Goal: Transaction & Acquisition: Download file/media

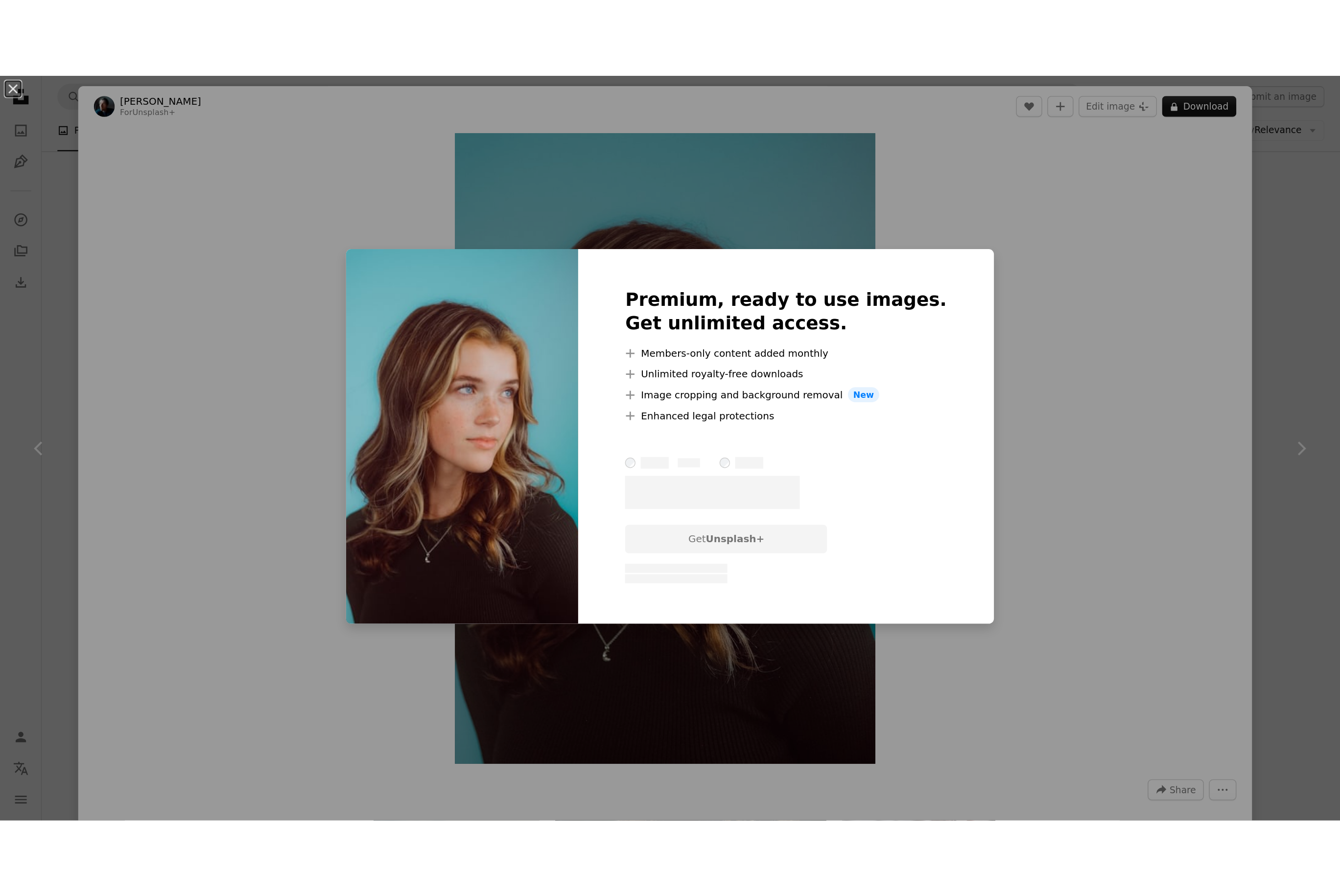
scroll to position [6834, 0]
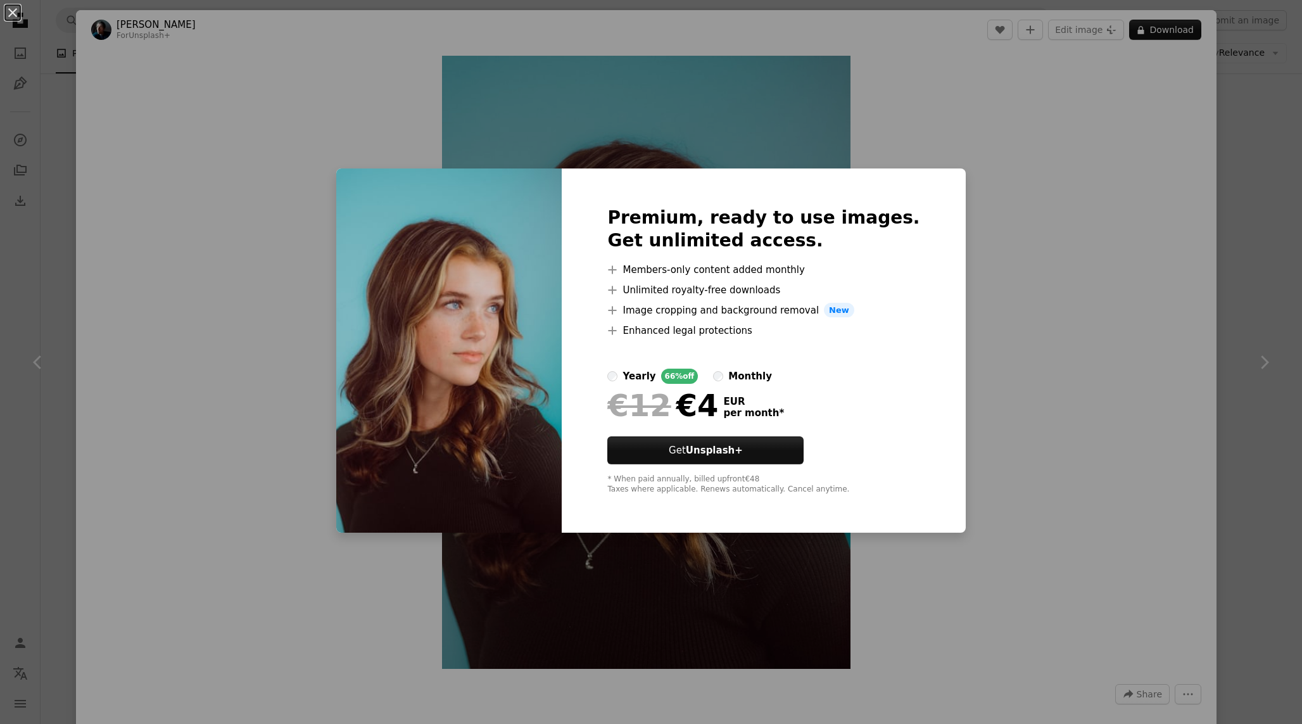
click at [1031, 250] on div "An X shape Premium, ready to use images. Get unlimited access. A plus sign Memb…" at bounding box center [651, 362] width 1302 height 724
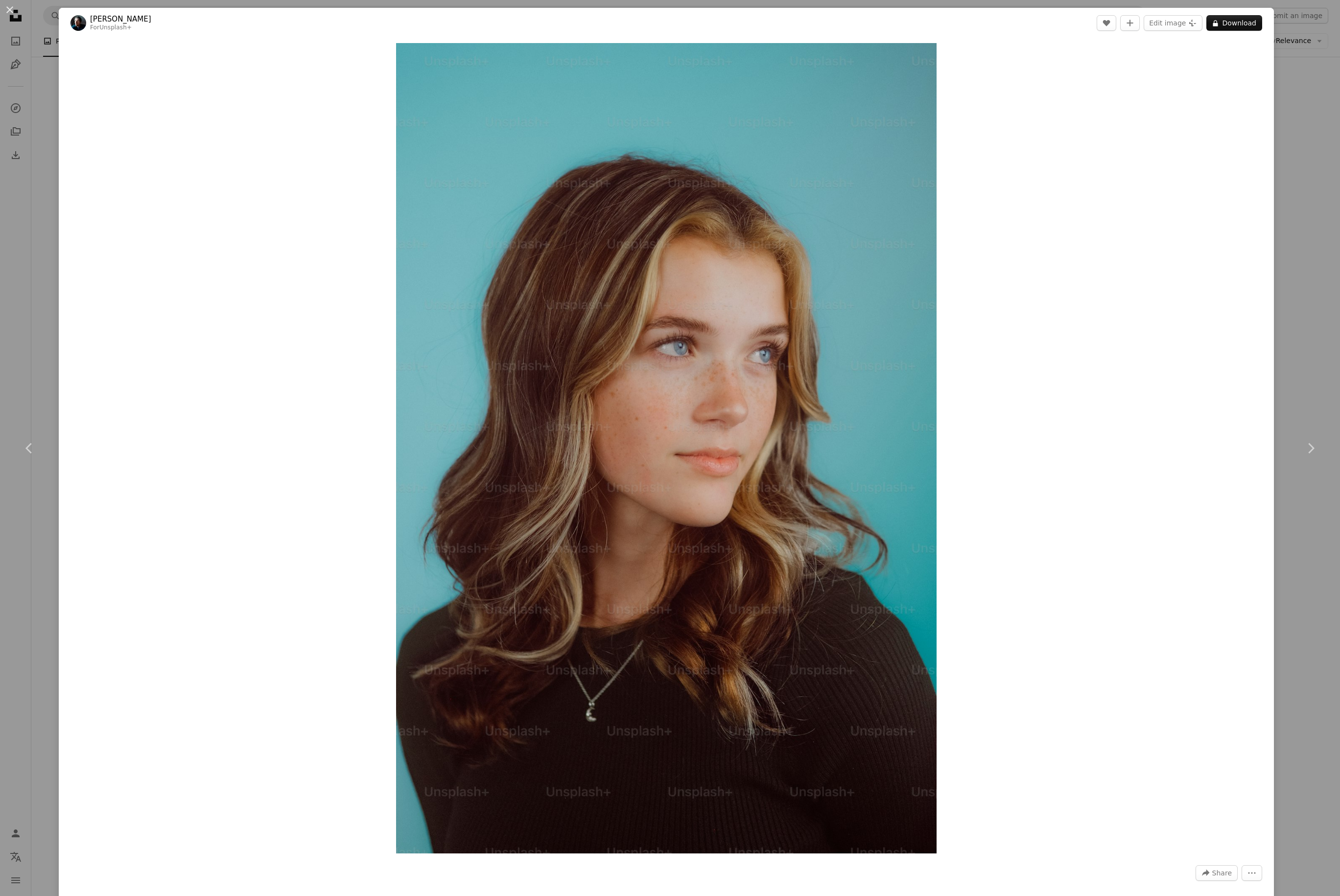
click at [1006, 258] on div "Zoom in" at bounding box center [666, 448] width 1215 height 820
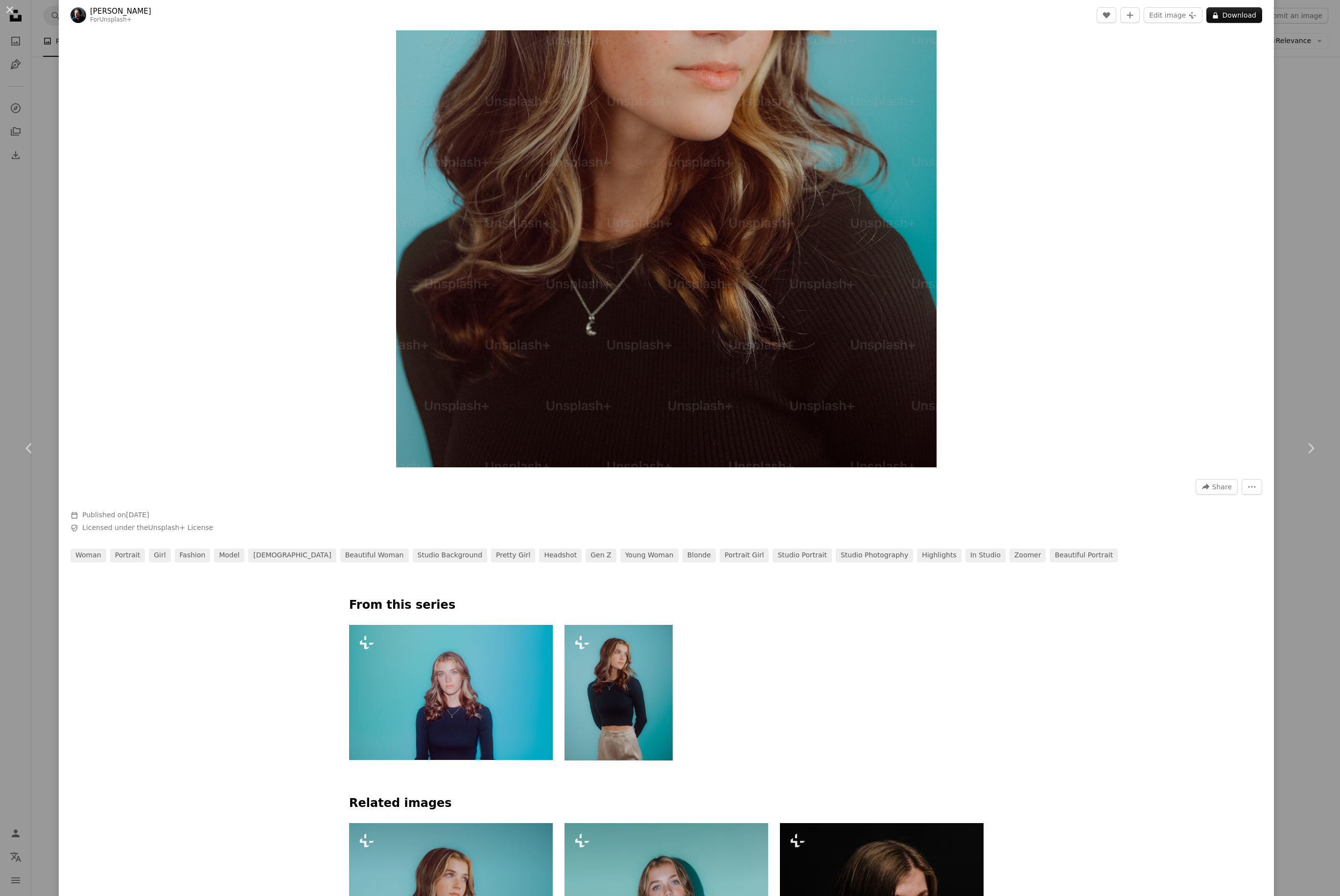
scroll to position [399, 0]
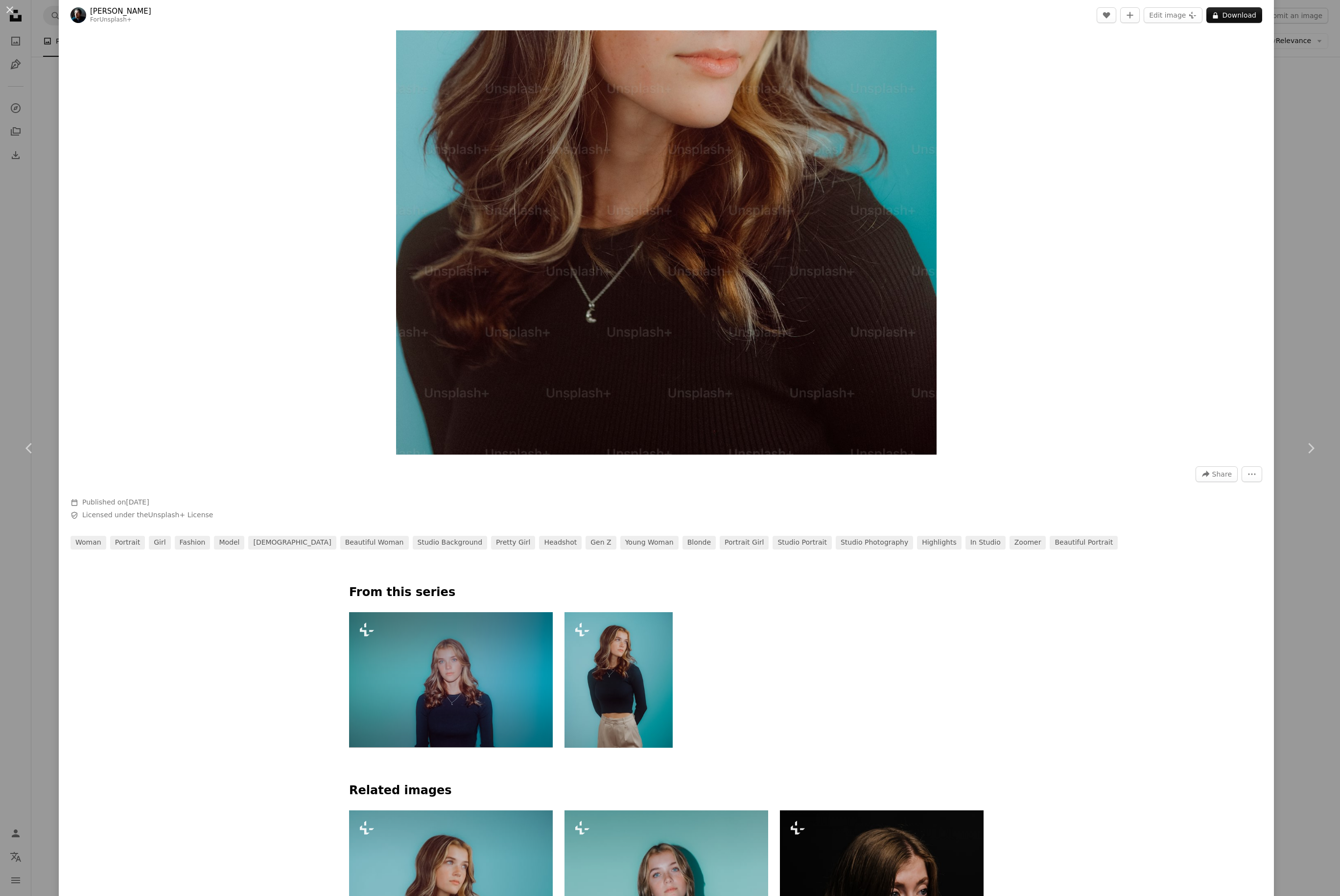
click at [487, 558] on img at bounding box center [451, 679] width 203 height 135
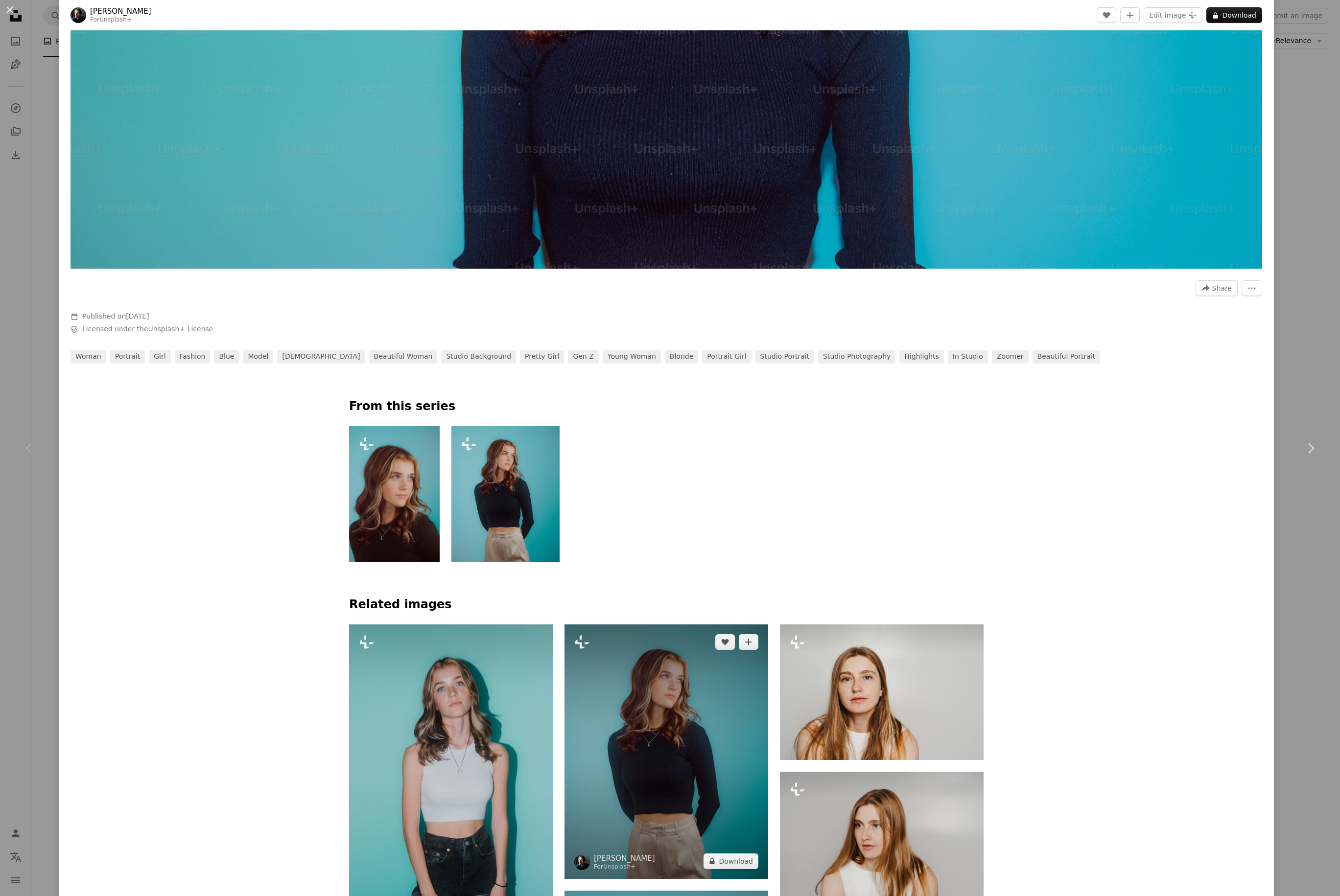
scroll to position [808, 0]
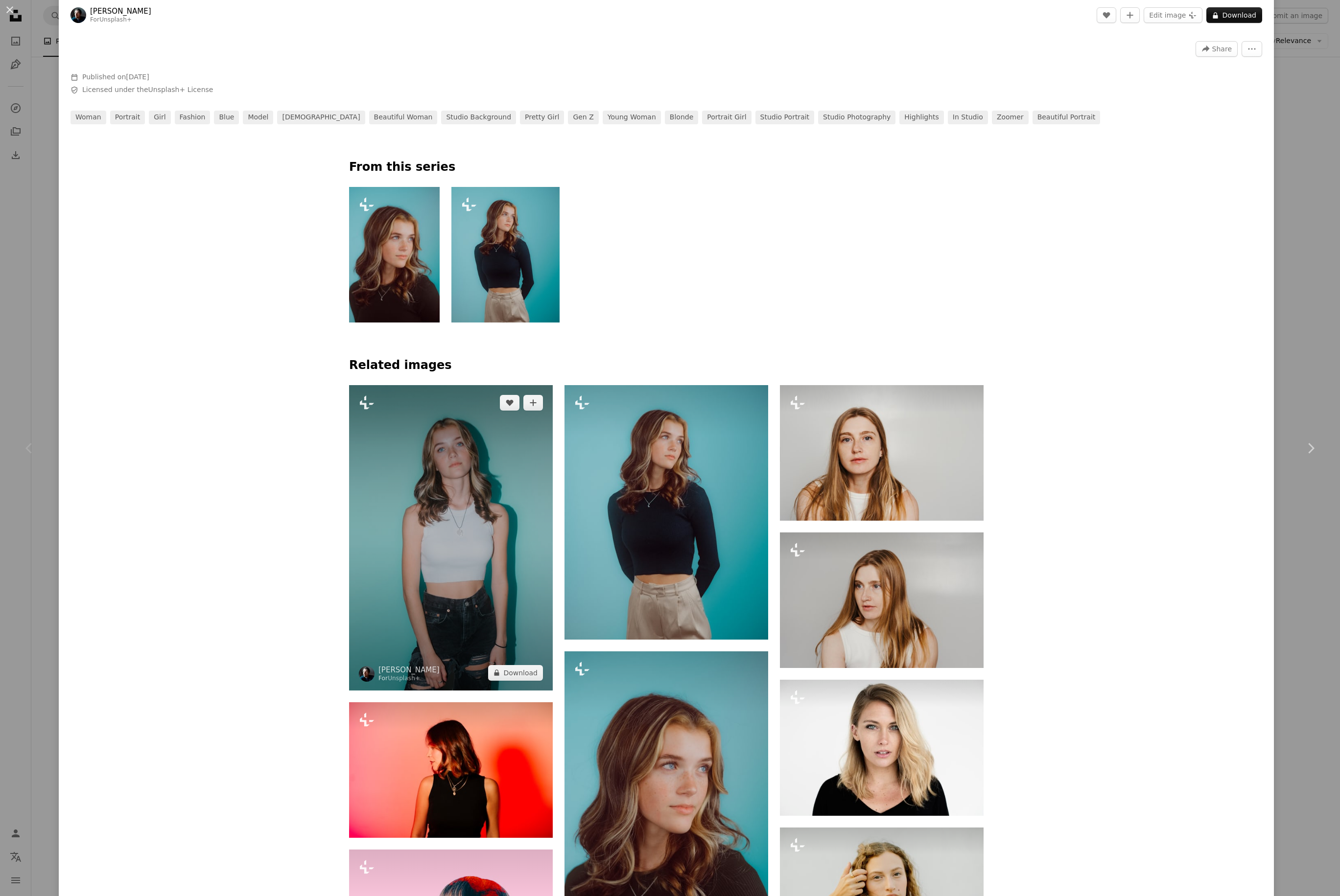
click at [471, 558] on img at bounding box center [451, 537] width 203 height 305
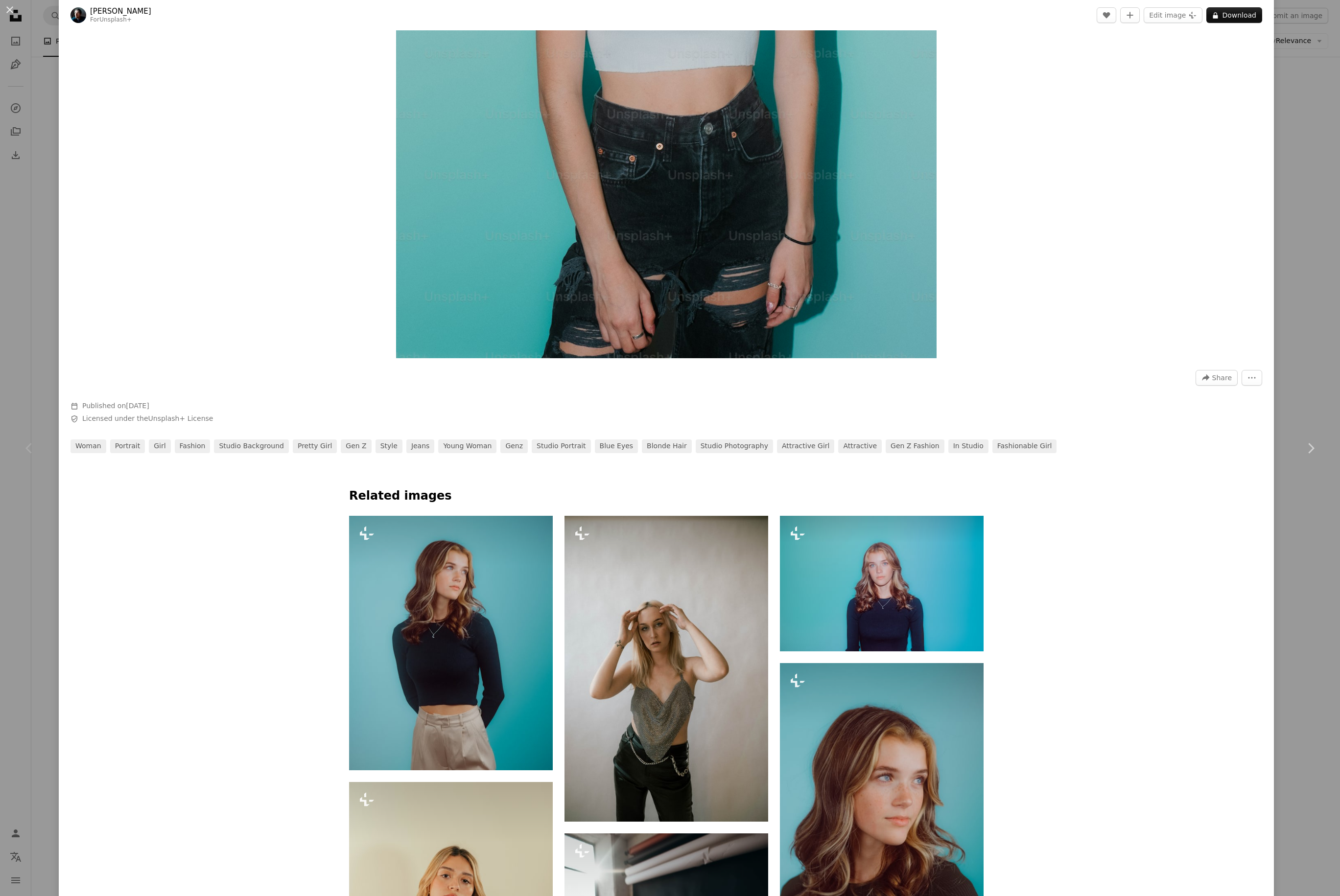
scroll to position [911, 0]
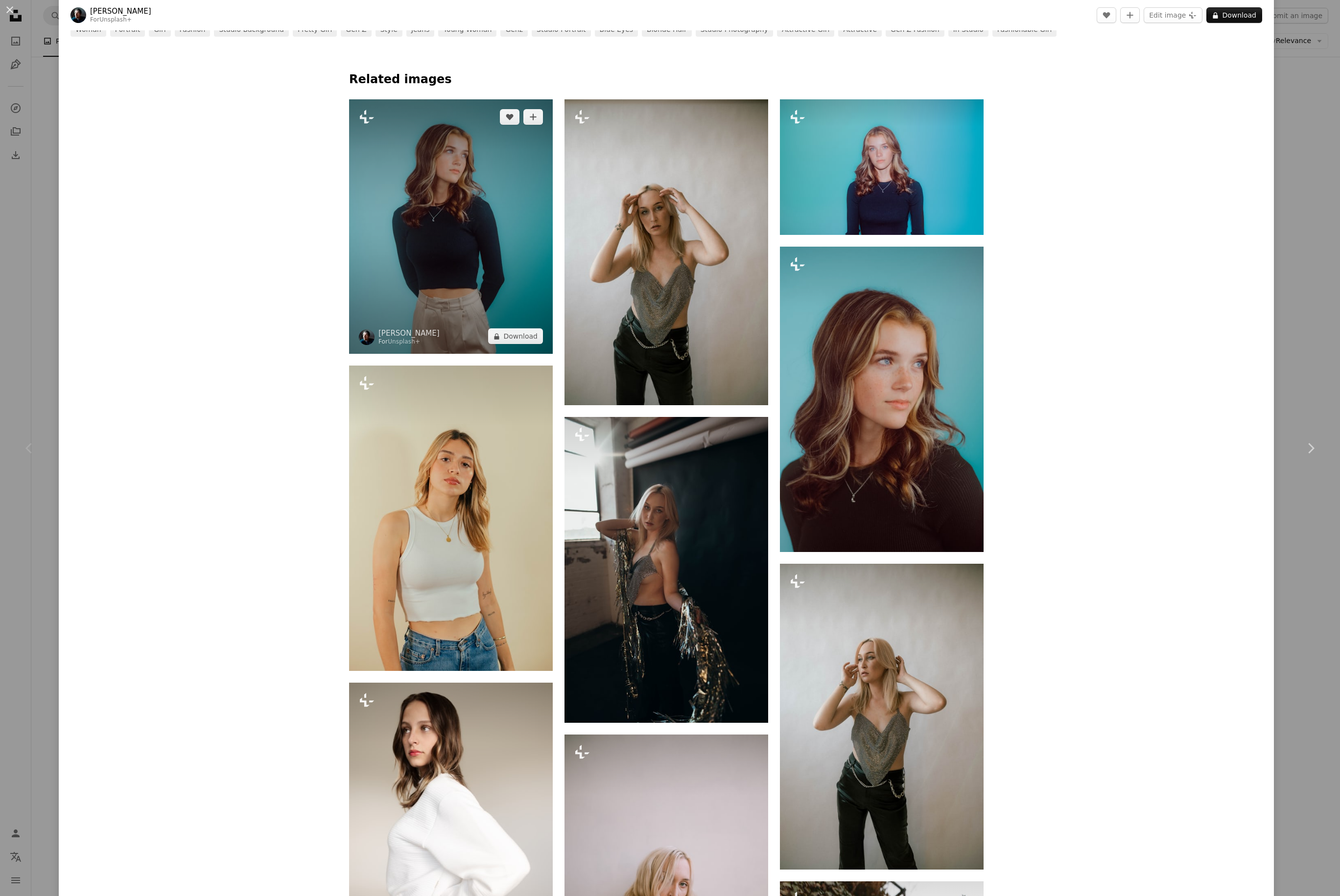
click at [474, 258] on img at bounding box center [451, 226] width 203 height 254
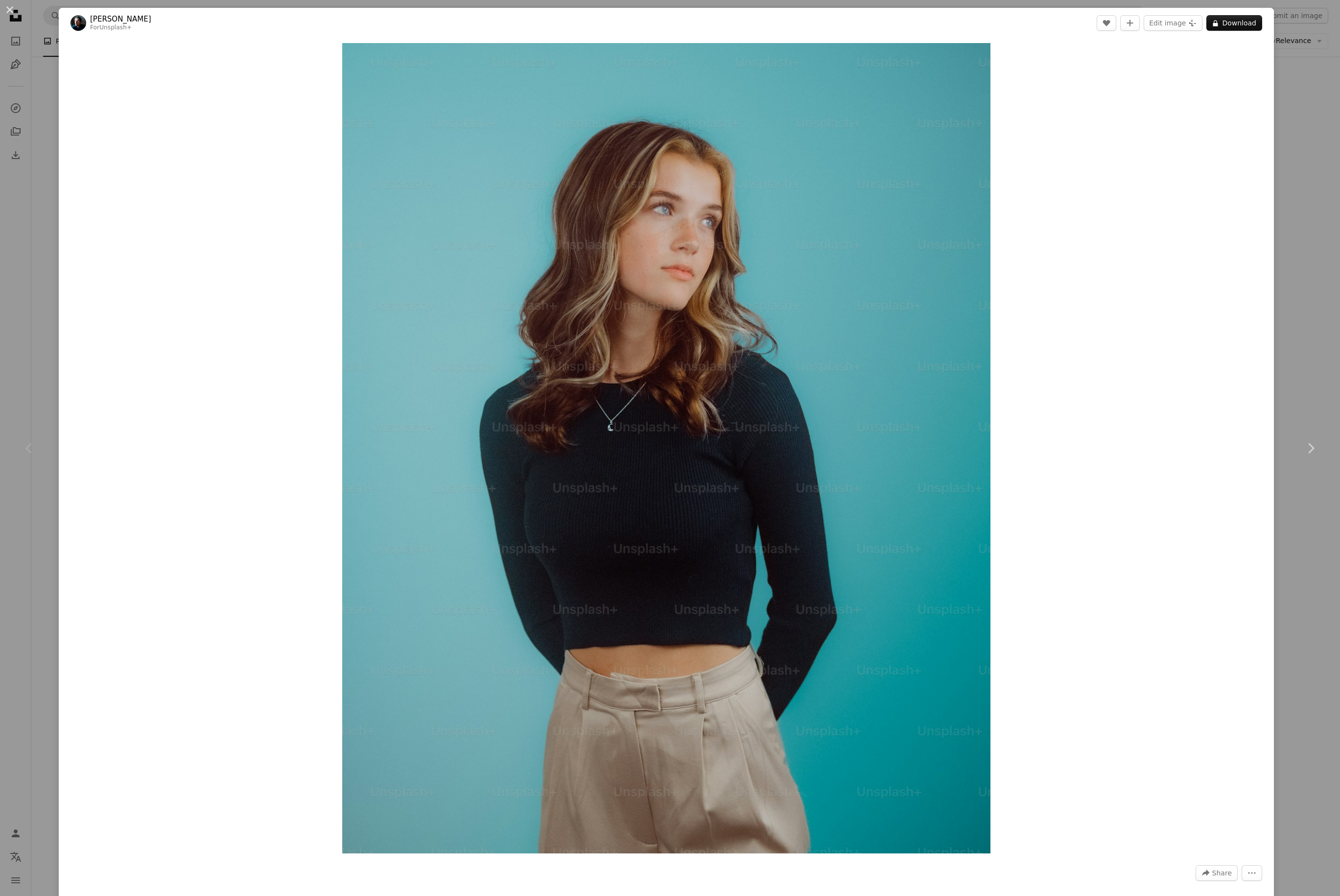
click at [247, 558] on div "Zoom in" at bounding box center [666, 448] width 1215 height 820
click at [1006, 321] on div "Zoom in" at bounding box center [666, 448] width 1215 height 820
click at [1006, 178] on div "An X shape Chevron left Chevron right [PERSON_NAME] For Unsplash+ A heart A plu…" at bounding box center [670, 448] width 1340 height 896
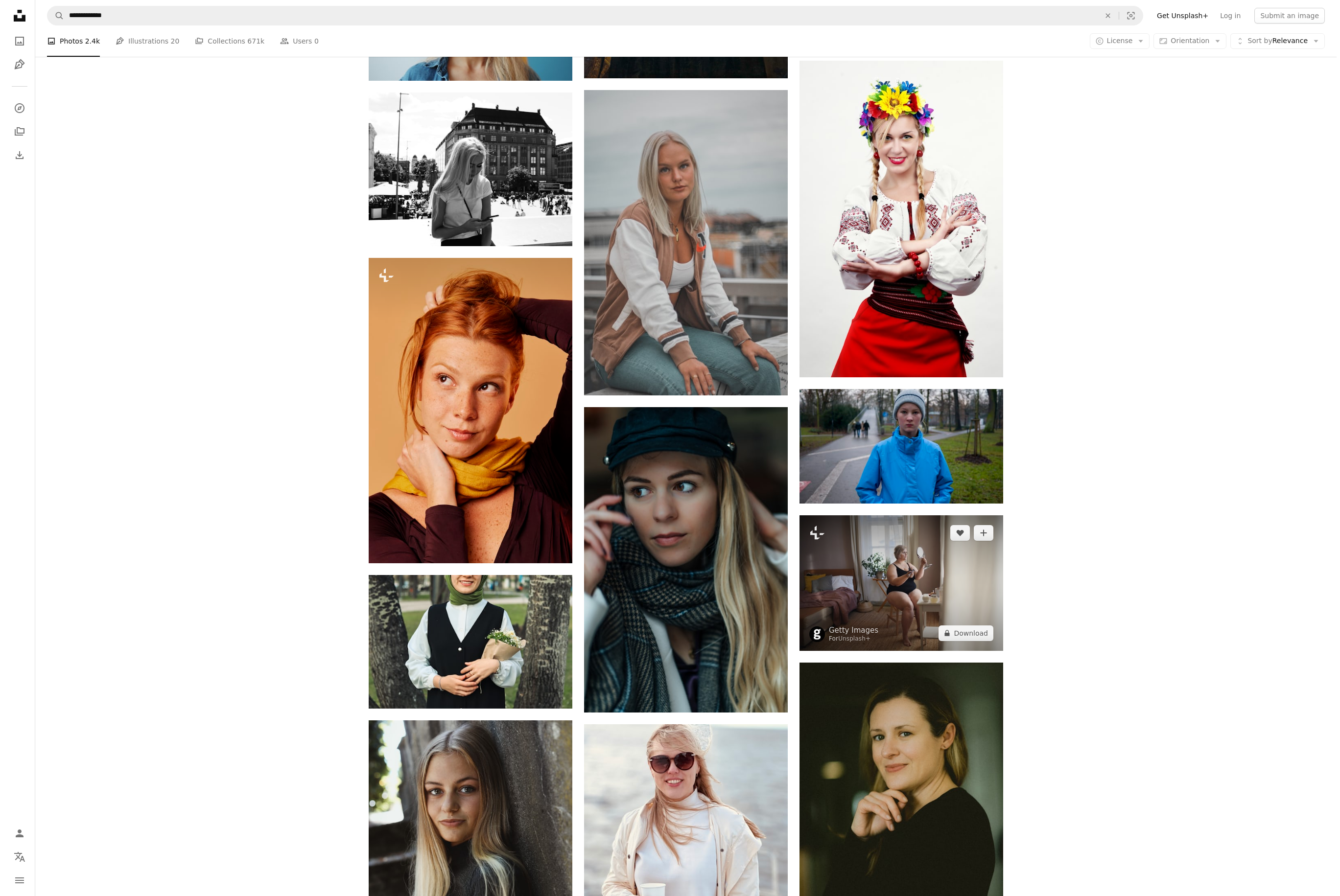
scroll to position [6597, 0]
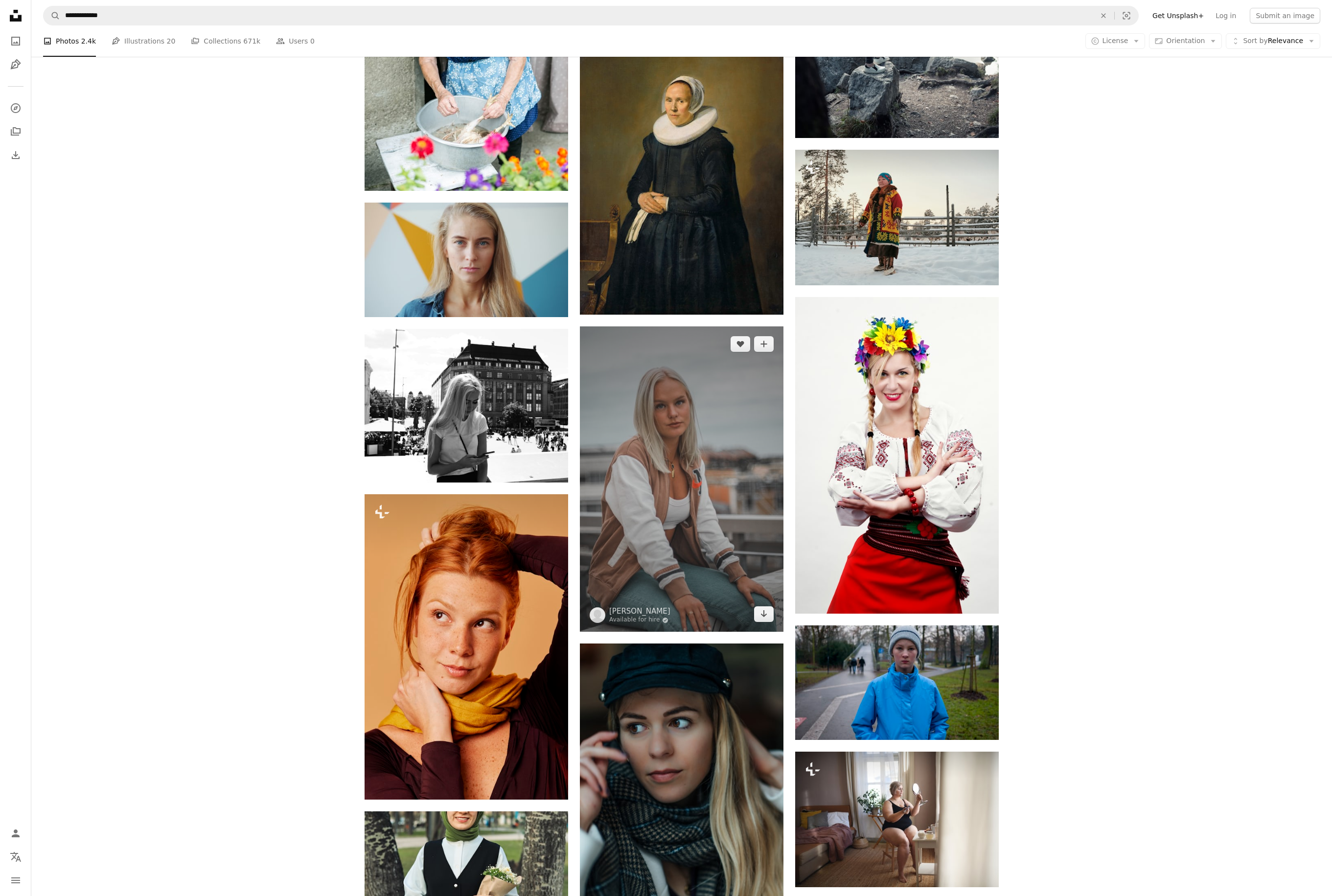
click at [707, 458] on img at bounding box center [681, 478] width 203 height 305
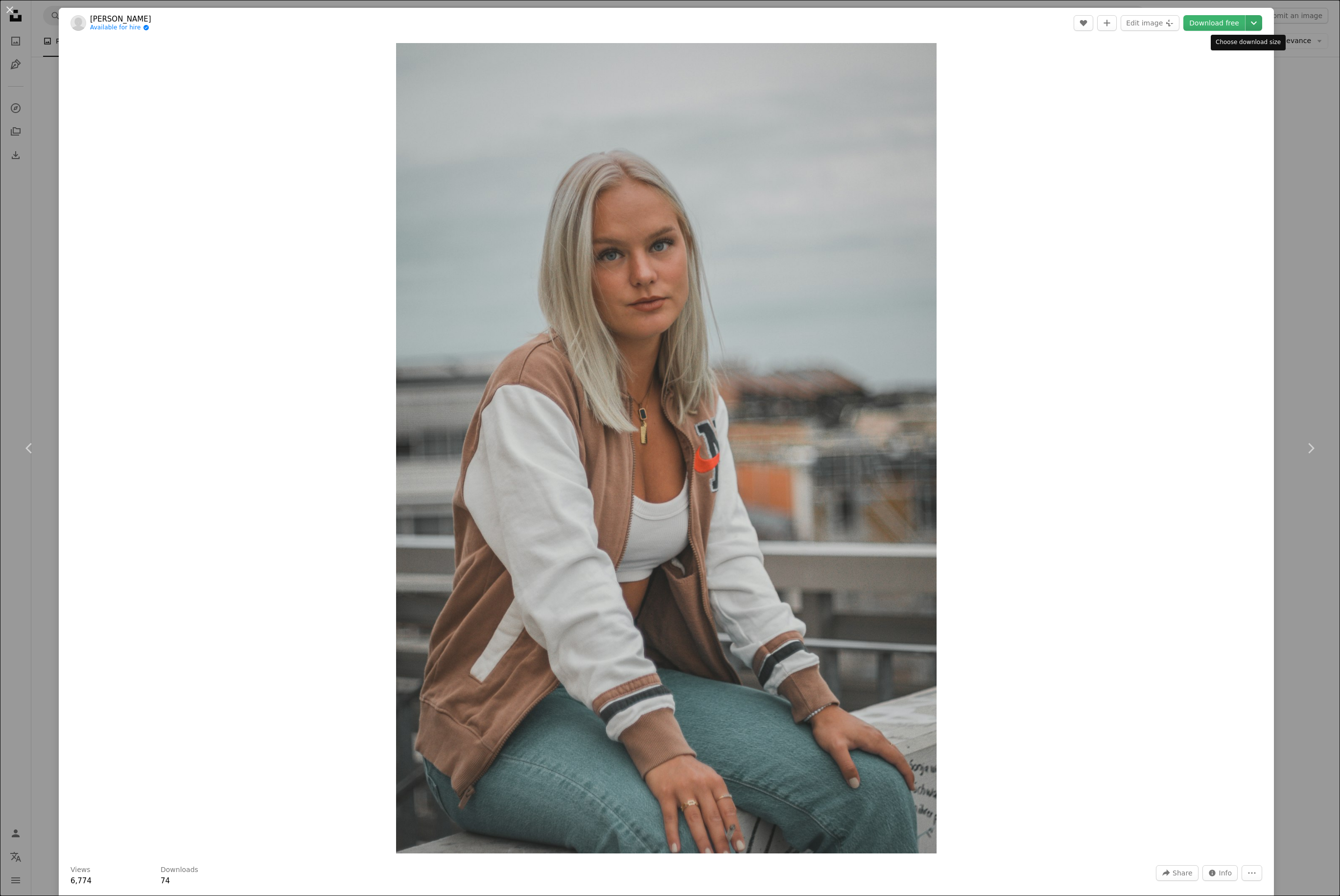
click at [1006, 22] on icon "Chevron down" at bounding box center [1253, 22] width 15 height 12
click at [1006, 69] on span "Medium ( 1920 x 2879 )" at bounding box center [1197, 65] width 78 height 10
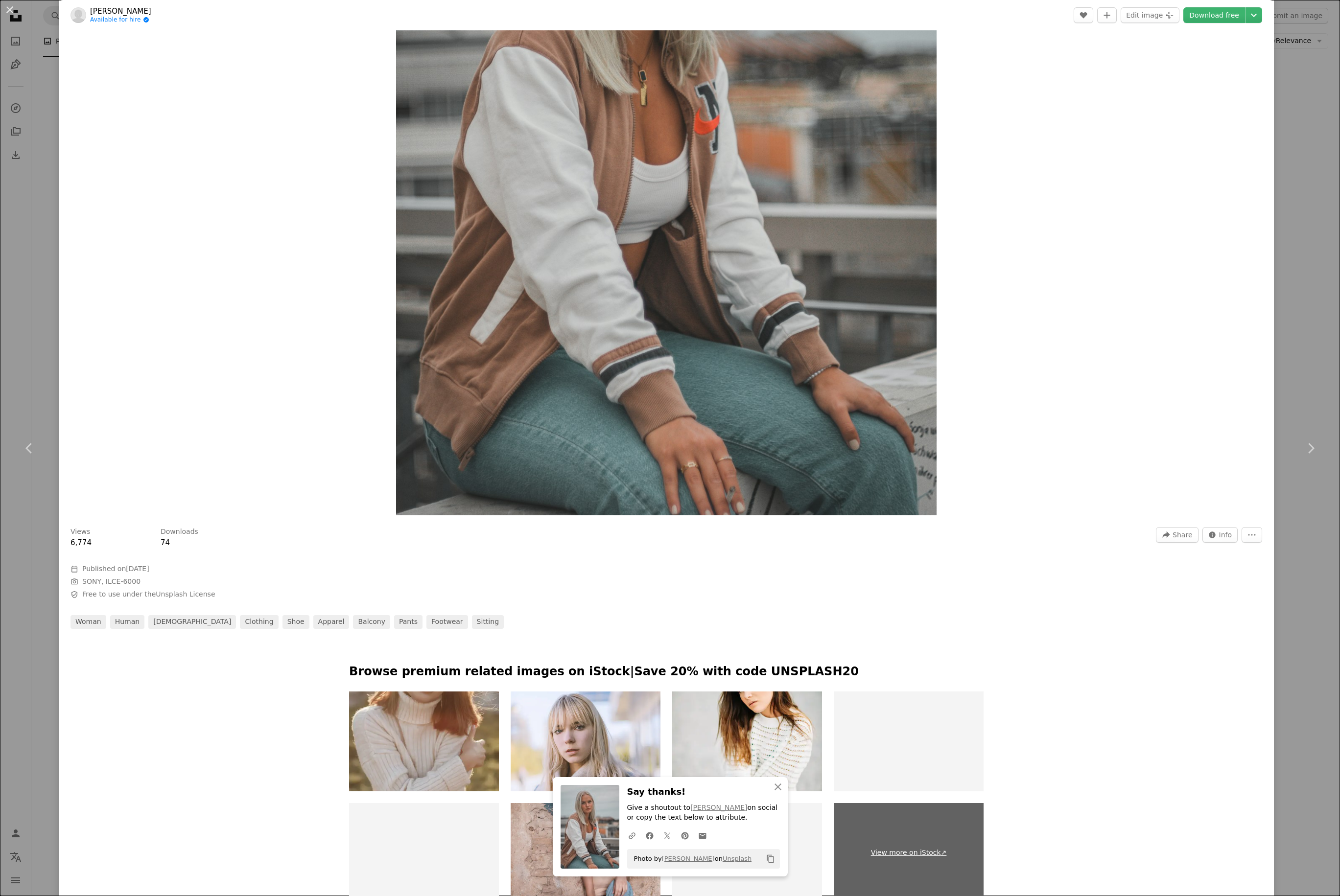
scroll to position [772, 0]
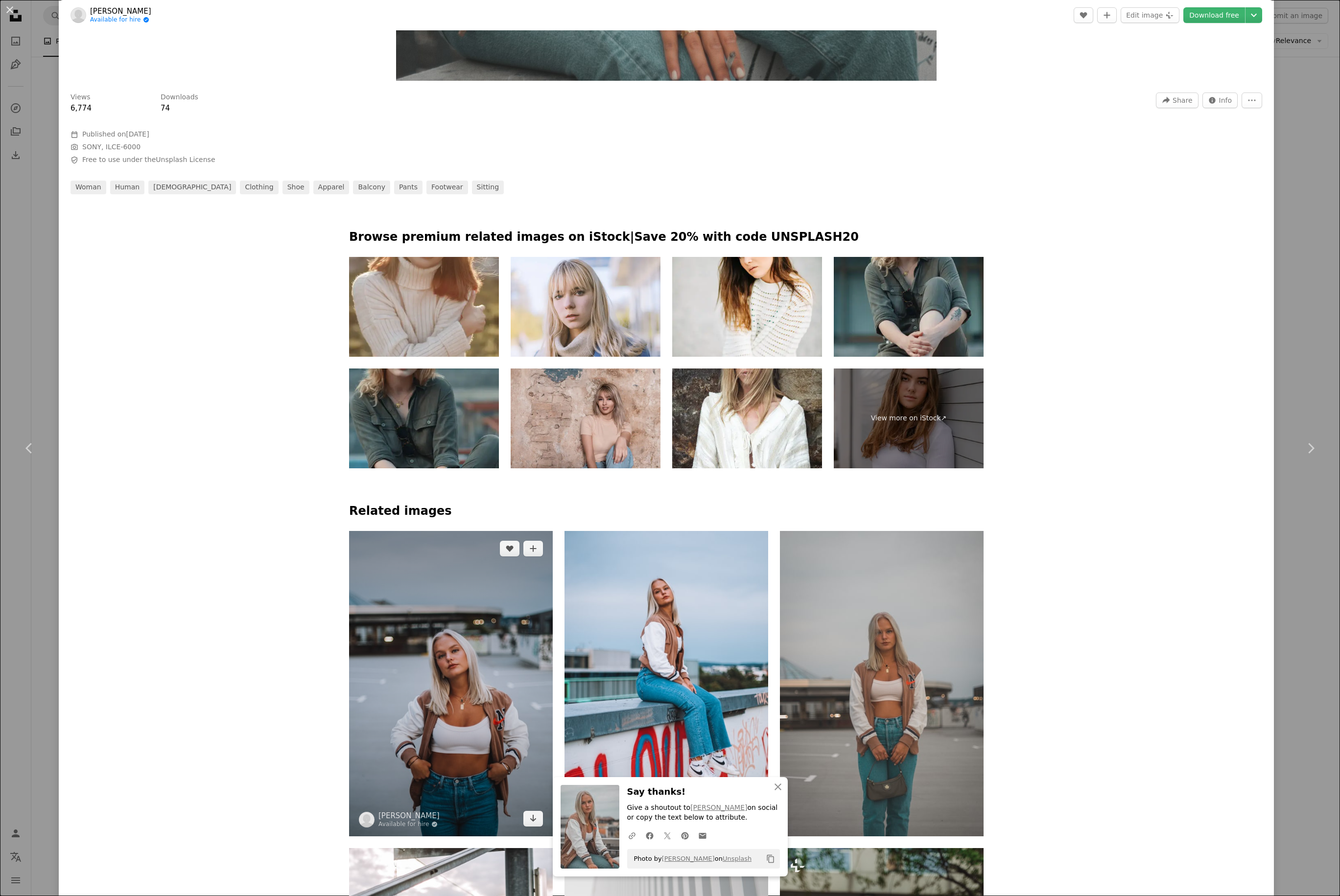
click at [456, 558] on img at bounding box center [451, 683] width 203 height 305
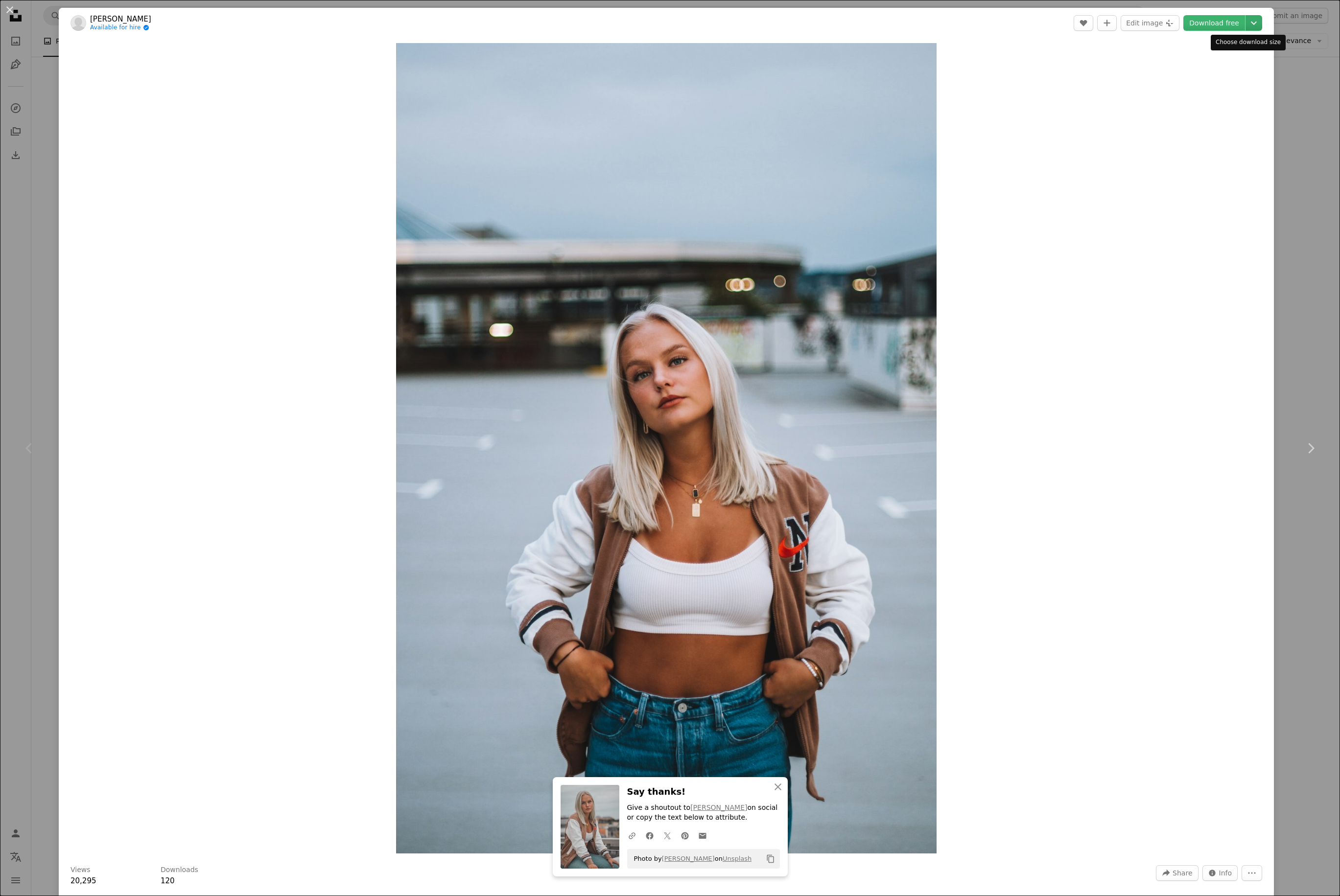
click at [1006, 18] on icon "Chevron down" at bounding box center [1253, 22] width 15 height 12
click at [1006, 81] on link "Large ( 2400 x 3600 )" at bounding box center [1206, 83] width 102 height 18
click at [1006, 348] on div "Zoom in" at bounding box center [666, 448] width 1215 height 820
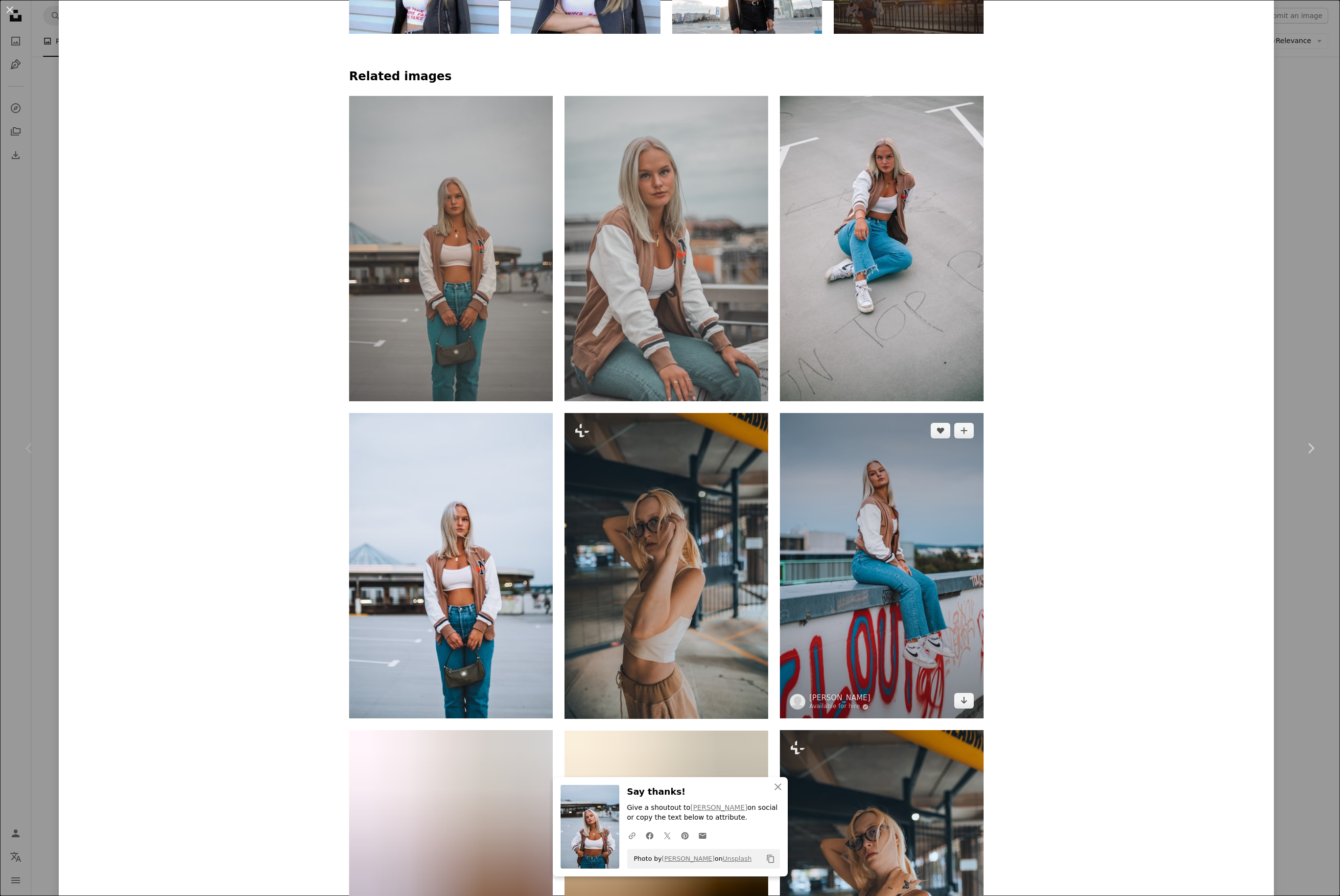
scroll to position [1172, 0]
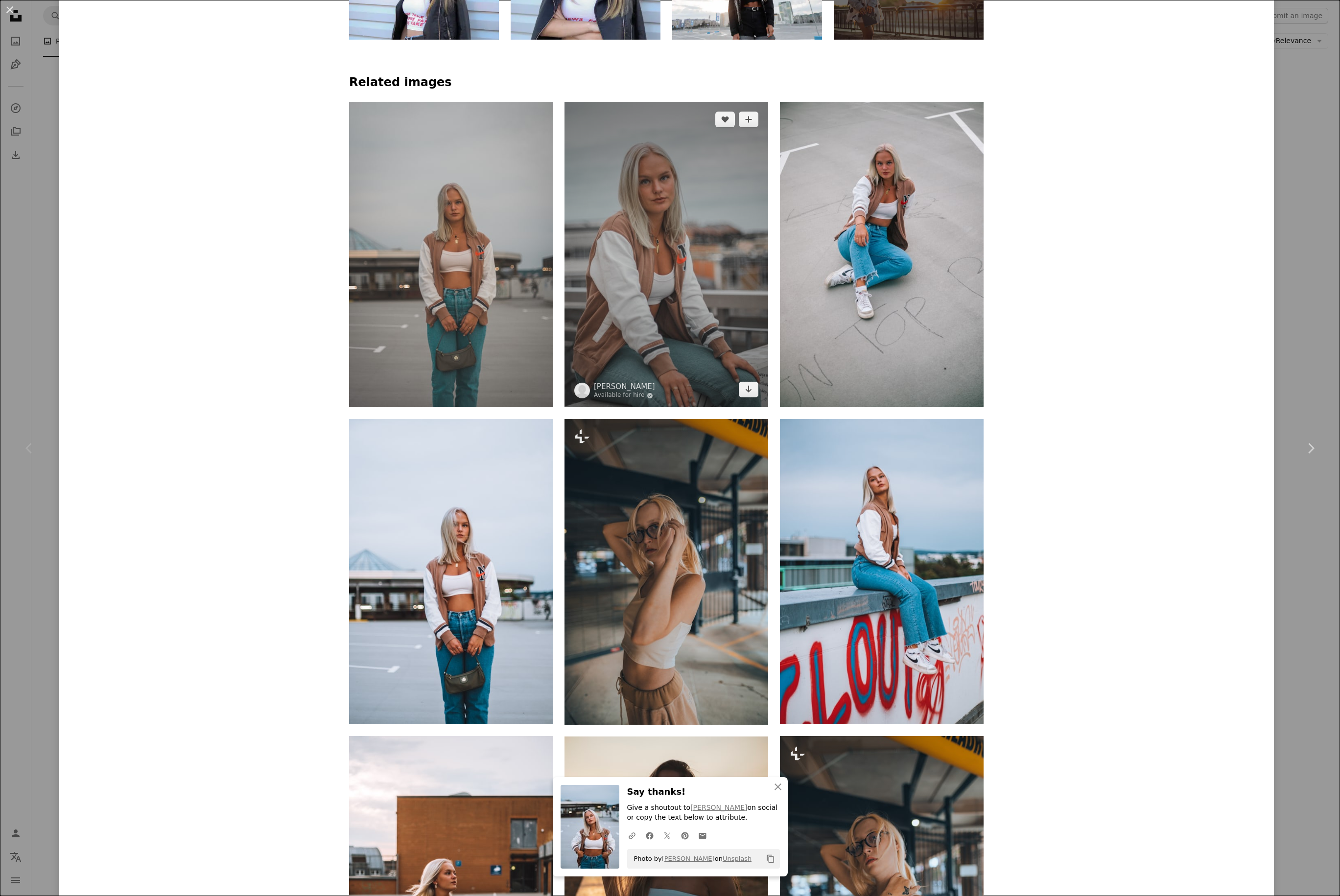
click at [703, 276] on img at bounding box center [665, 254] width 203 height 305
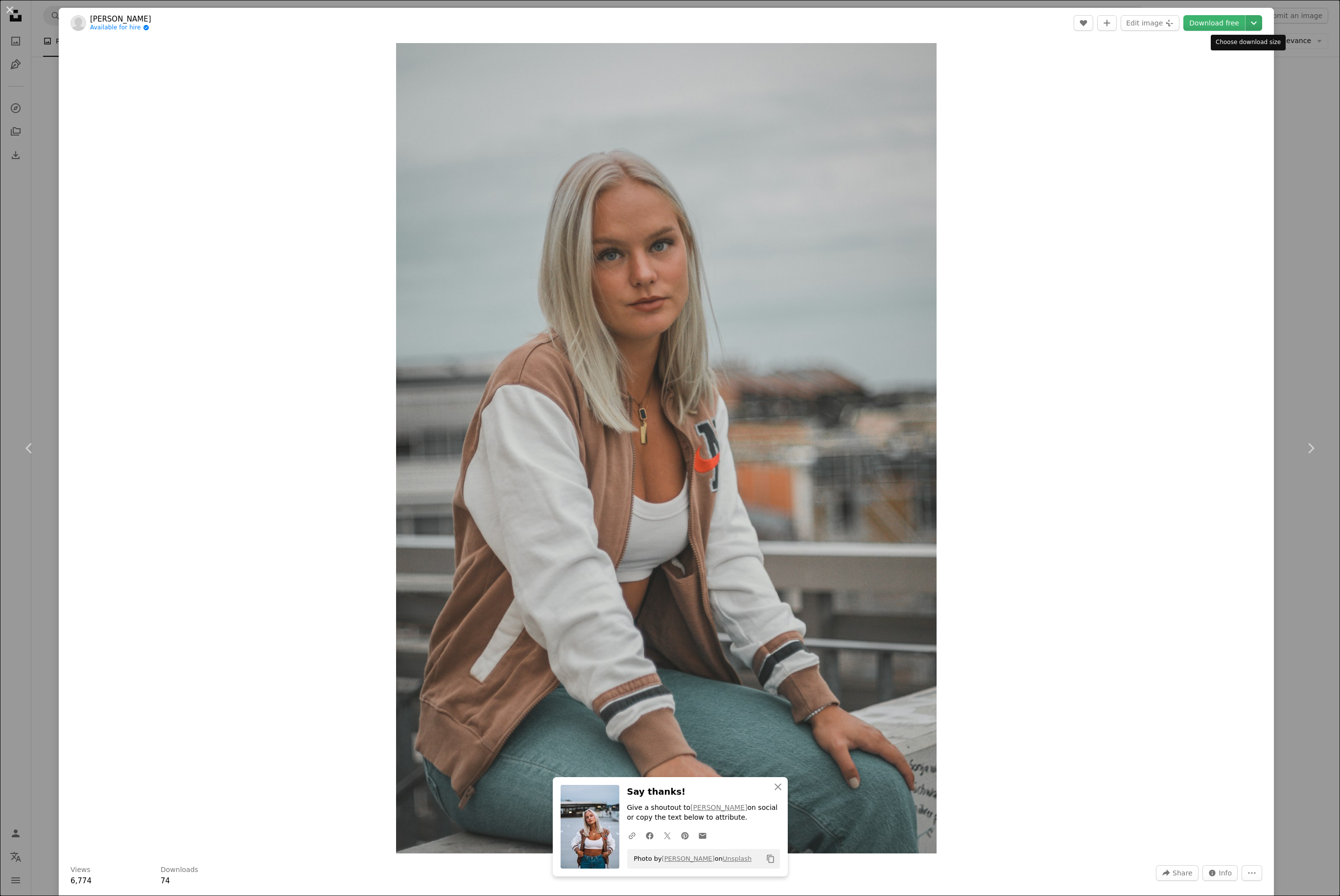
click at [1006, 19] on icon "Chevron down" at bounding box center [1253, 22] width 15 height 12
click at [1006, 78] on span "( 2400 x 3599 )" at bounding box center [1204, 82] width 49 height 8
click at [1006, 258] on div "Zoom in" at bounding box center [666, 448] width 1215 height 820
click at [1006, 362] on div "Zoom in" at bounding box center [666, 448] width 1215 height 820
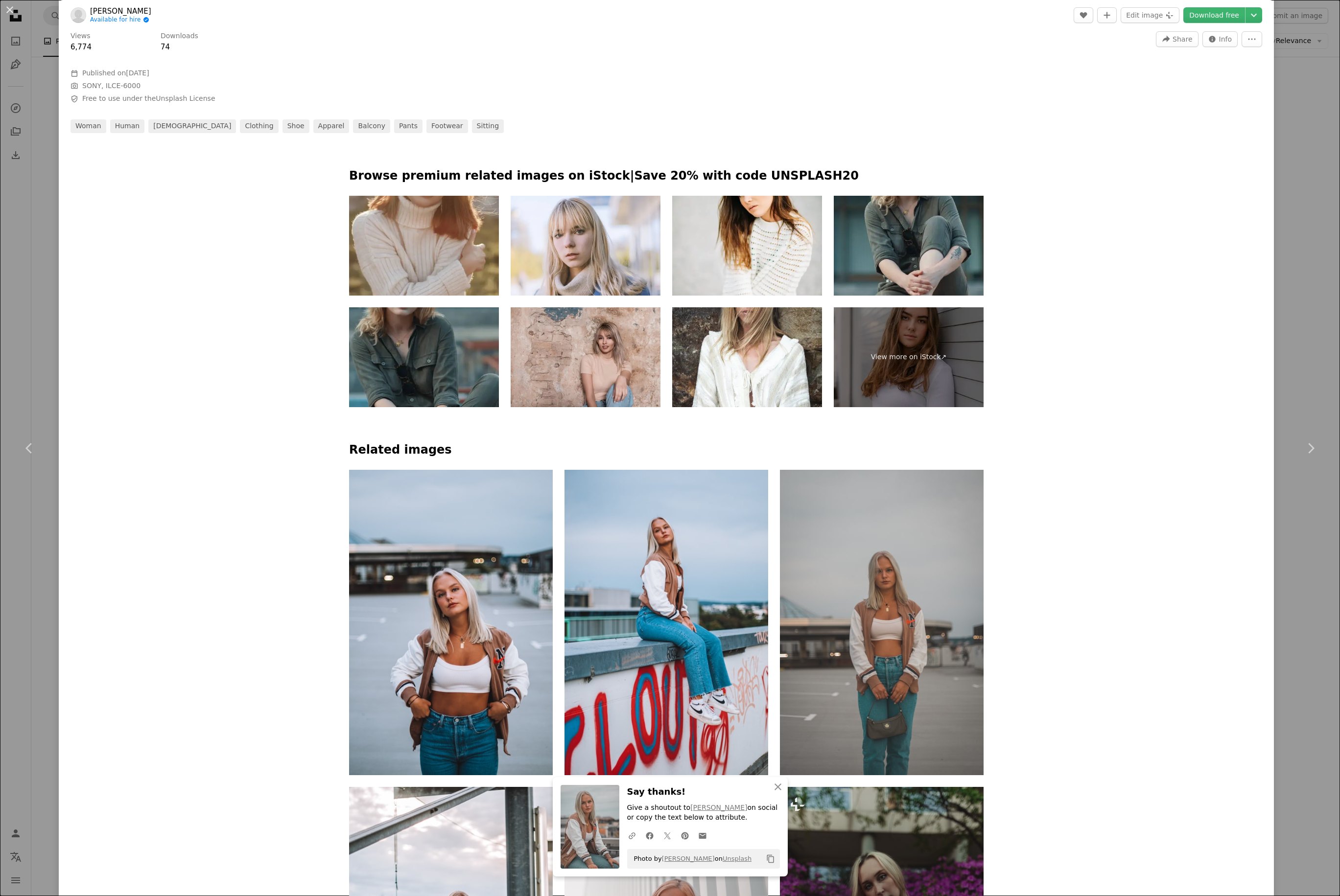
scroll to position [996, 0]
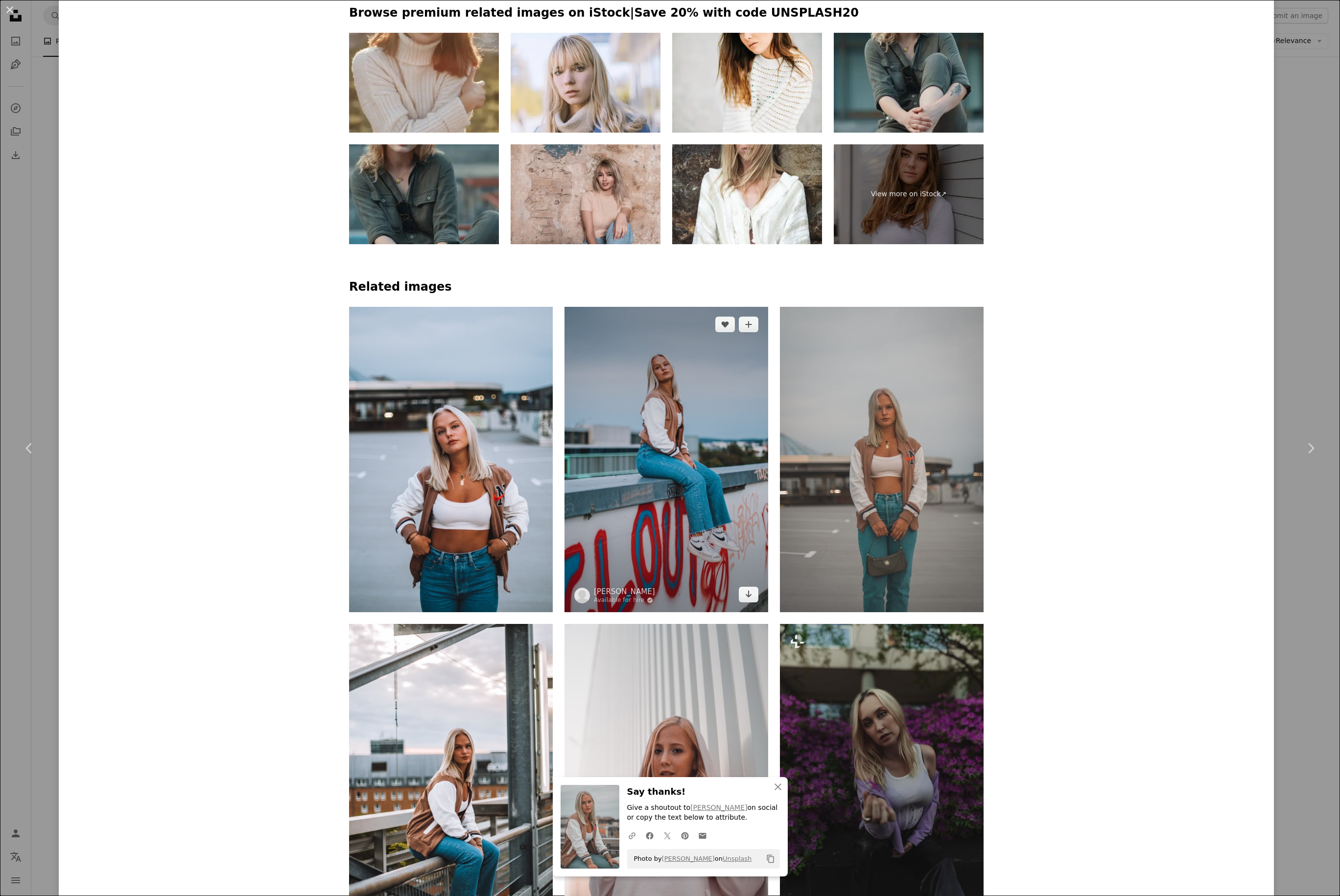
click at [694, 426] on img at bounding box center [665, 459] width 203 height 305
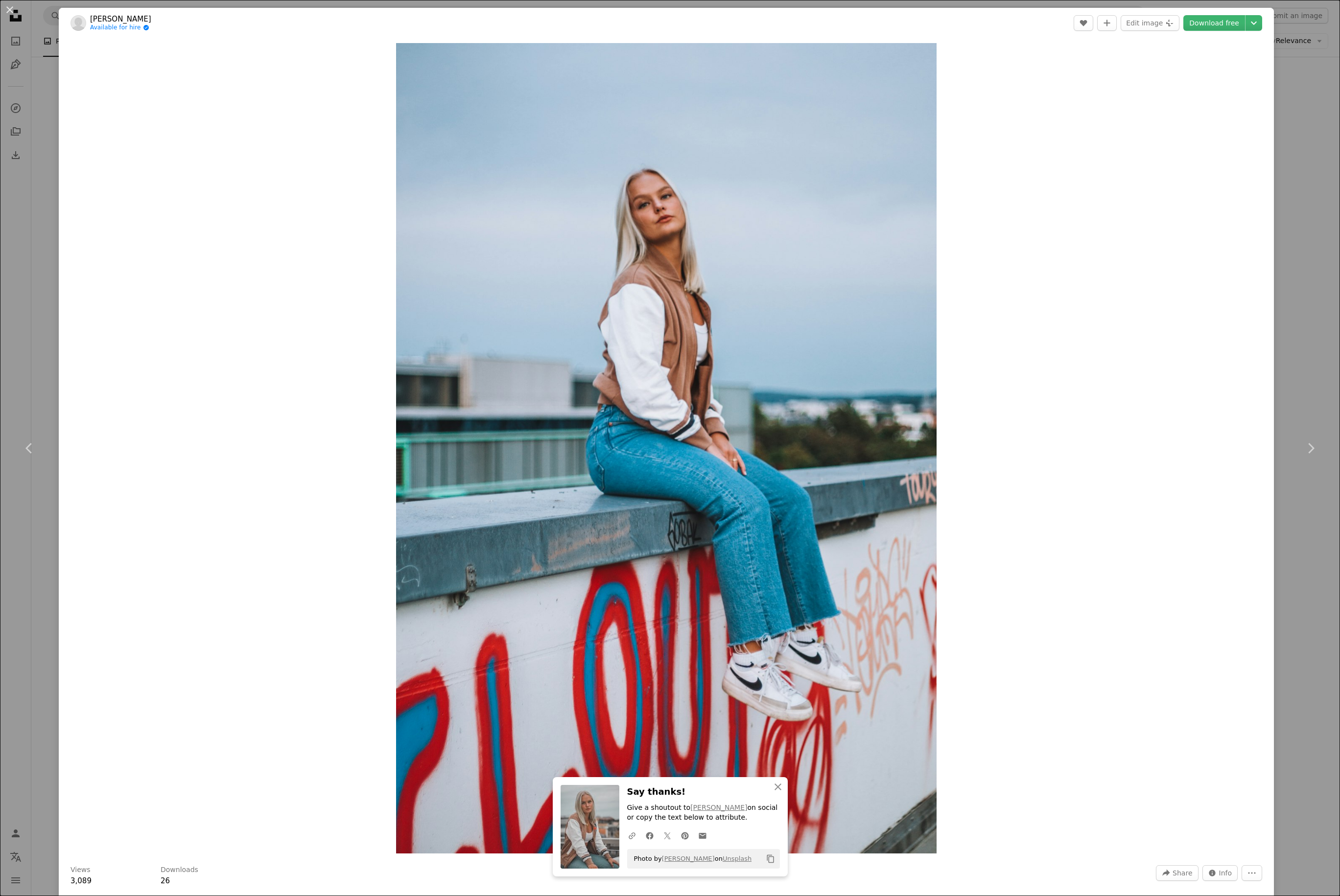
click at [1006, 25] on header "[PERSON_NAME] Available for hire A checkmark inside of a circle A heart A plus …" at bounding box center [666, 22] width 1215 height 30
click at [1006, 19] on icon "Chevron down" at bounding box center [1253, 22] width 15 height 12
click at [1006, 76] on link "Large ( 2400 x 3600 )" at bounding box center [1206, 83] width 102 height 18
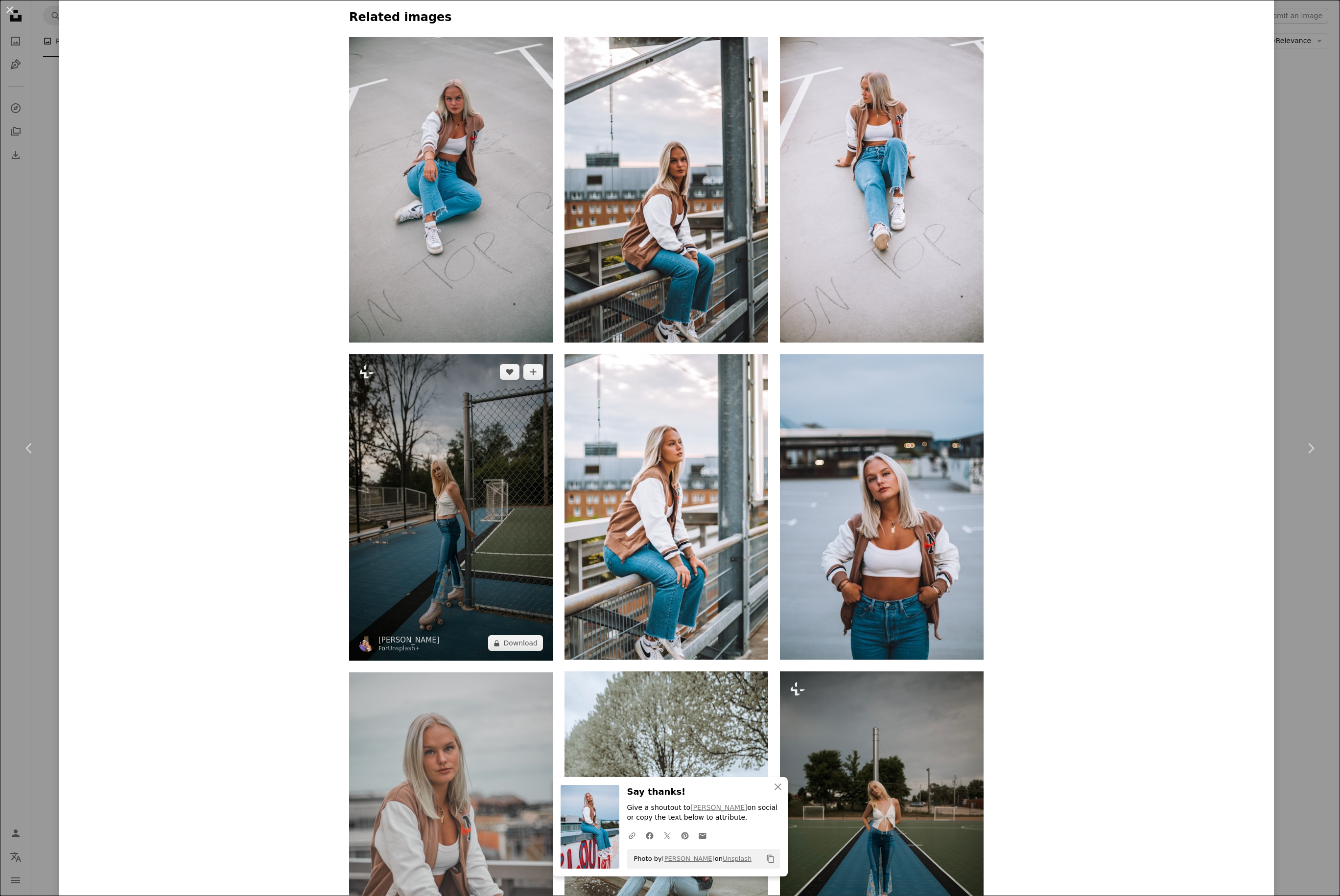
scroll to position [1374, 0]
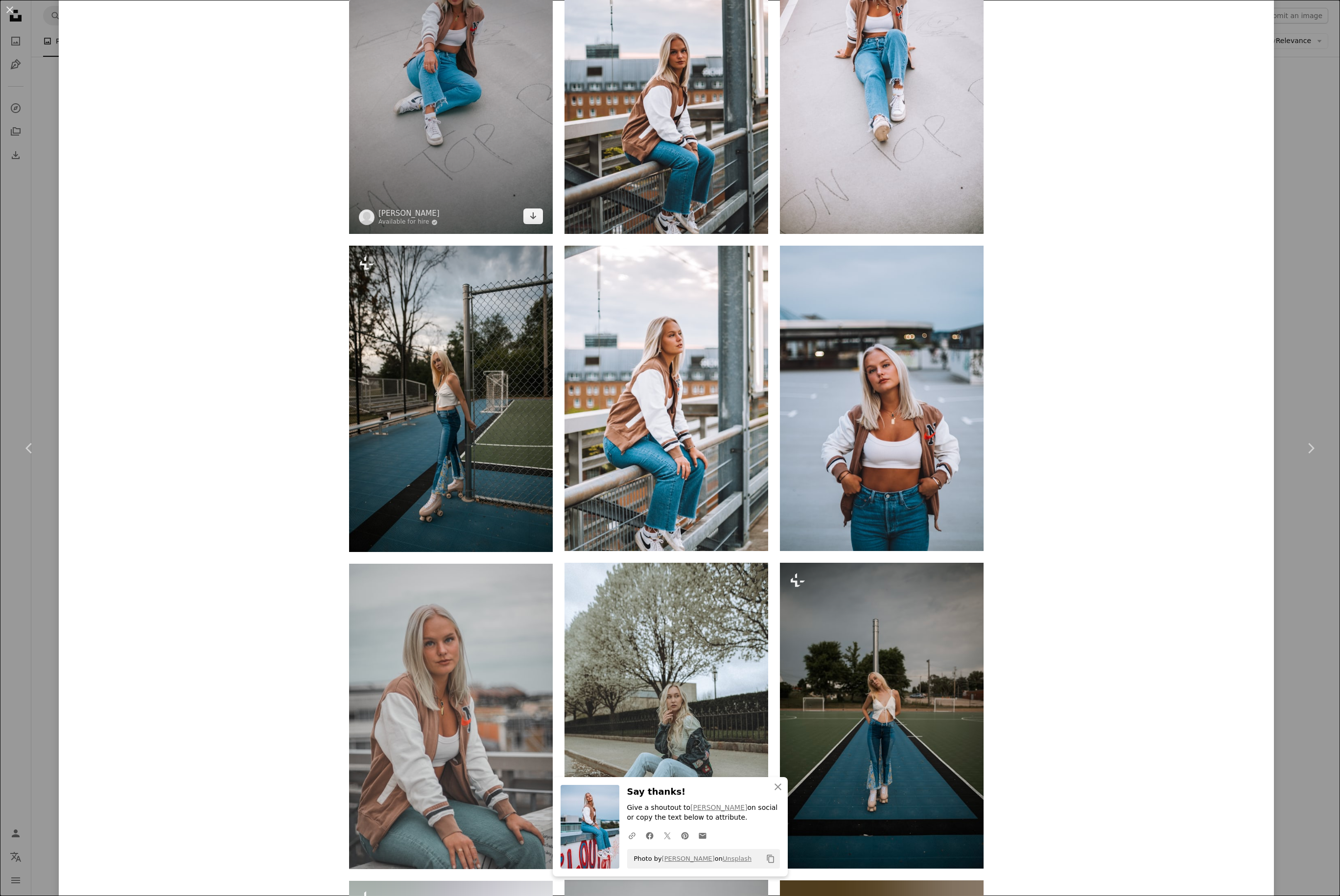
click at [483, 90] on img at bounding box center [451, 81] width 203 height 305
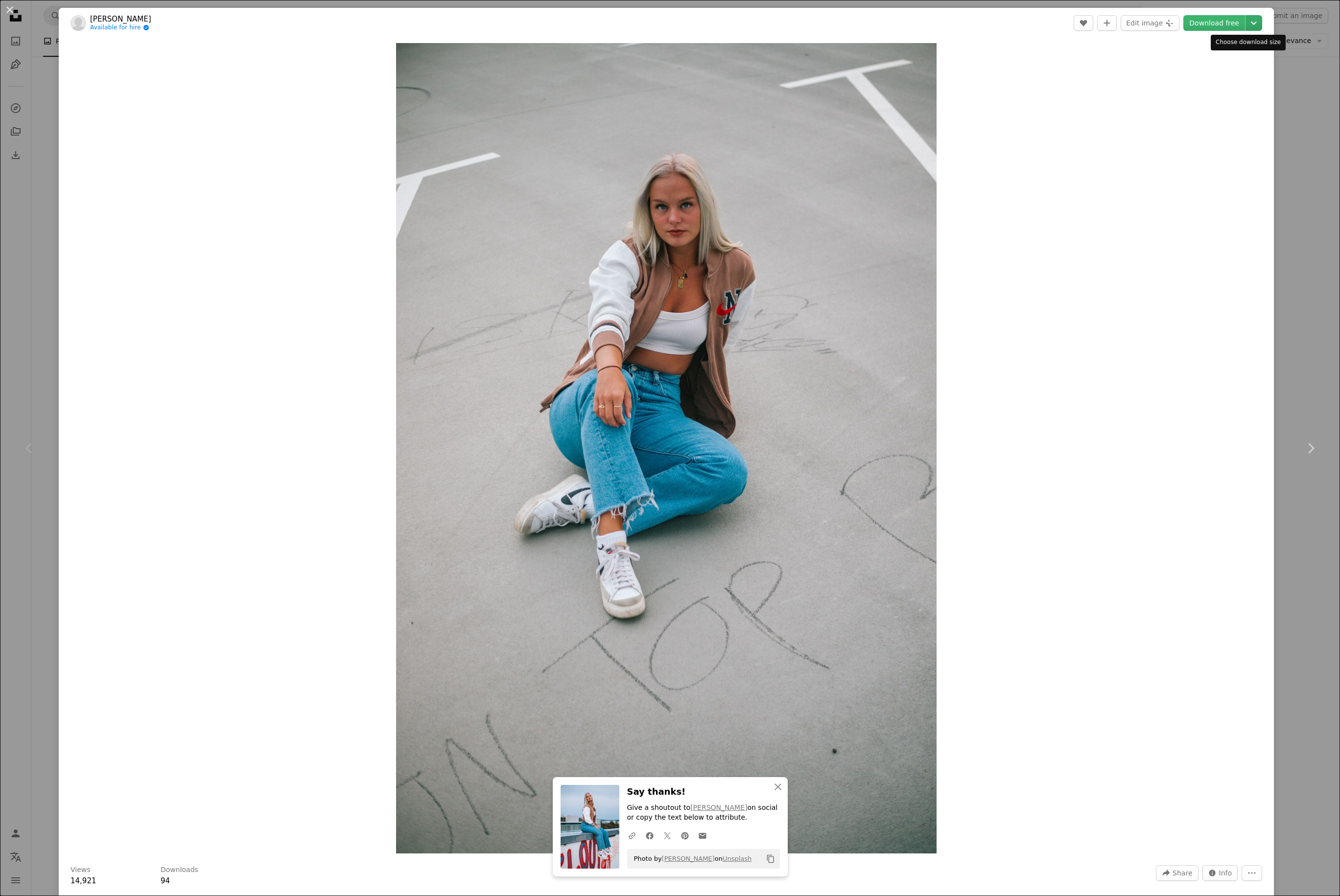
click at [1006, 25] on icon "Chevron down" at bounding box center [1253, 22] width 15 height 12
click at [1006, 87] on link "Large ( 2400 x 3600 )" at bounding box center [1206, 83] width 102 height 18
click at [1006, 395] on div "Zoom in" at bounding box center [666, 448] width 1215 height 820
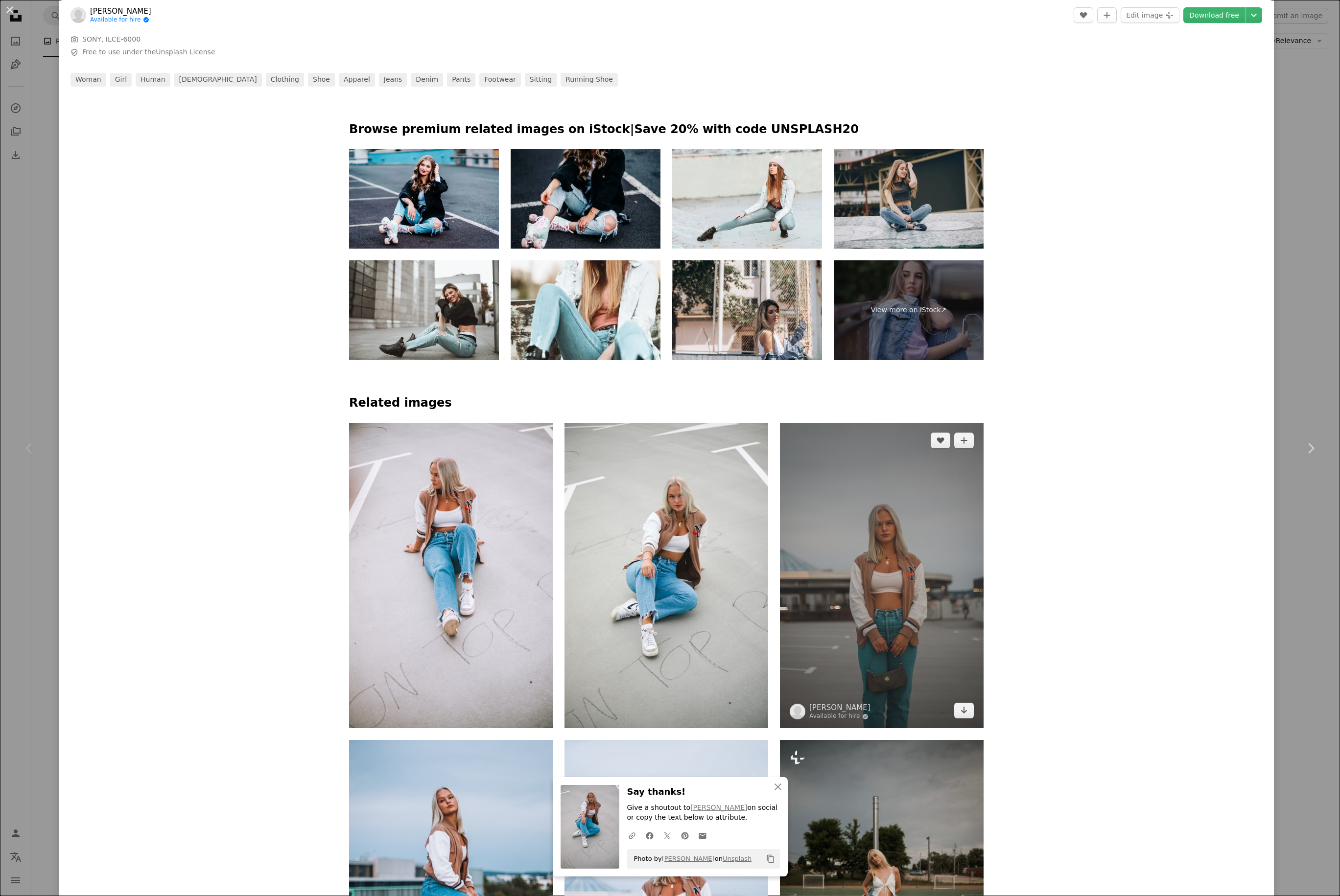
scroll to position [989, 0]
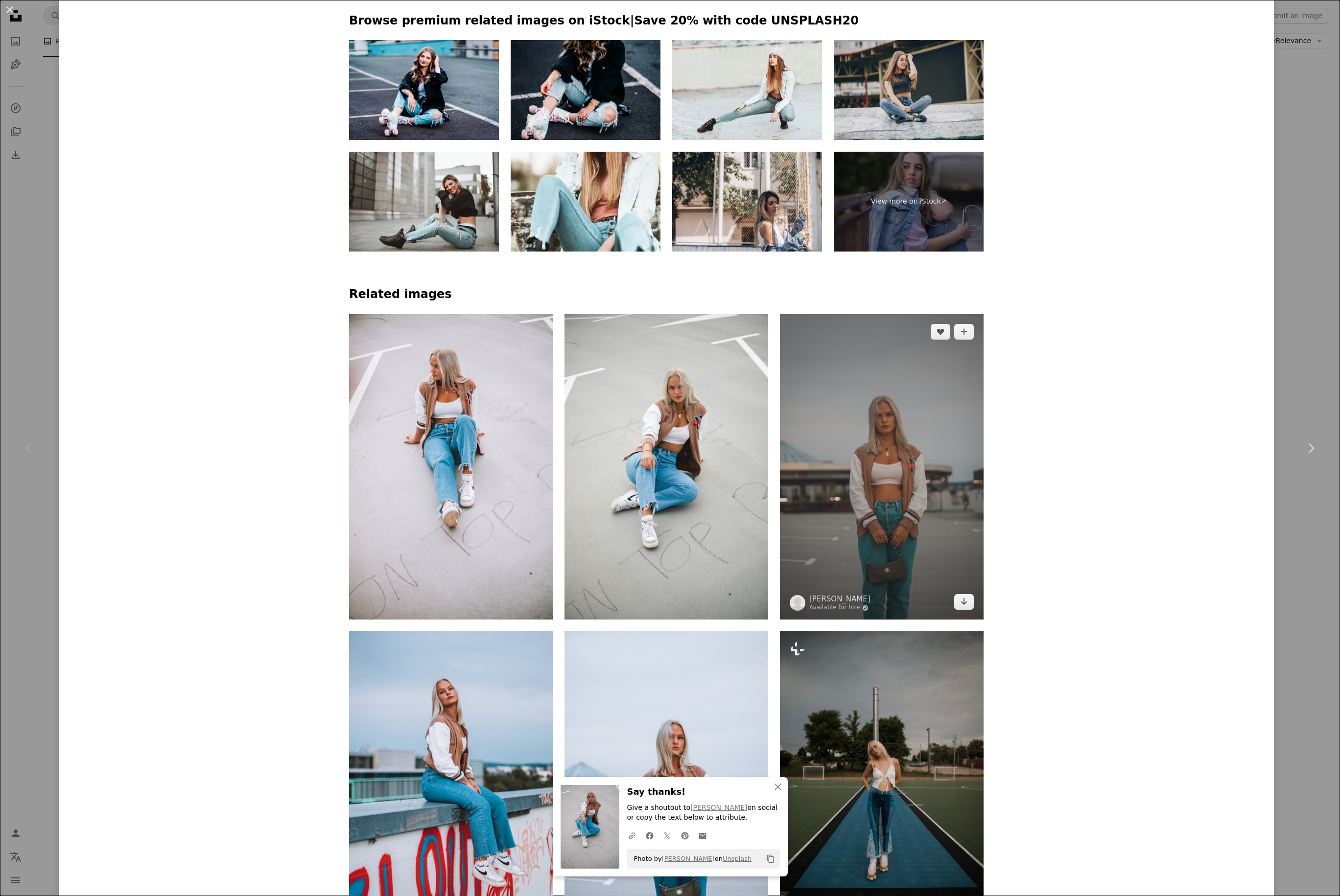
click at [918, 483] on img at bounding box center [881, 467] width 203 height 305
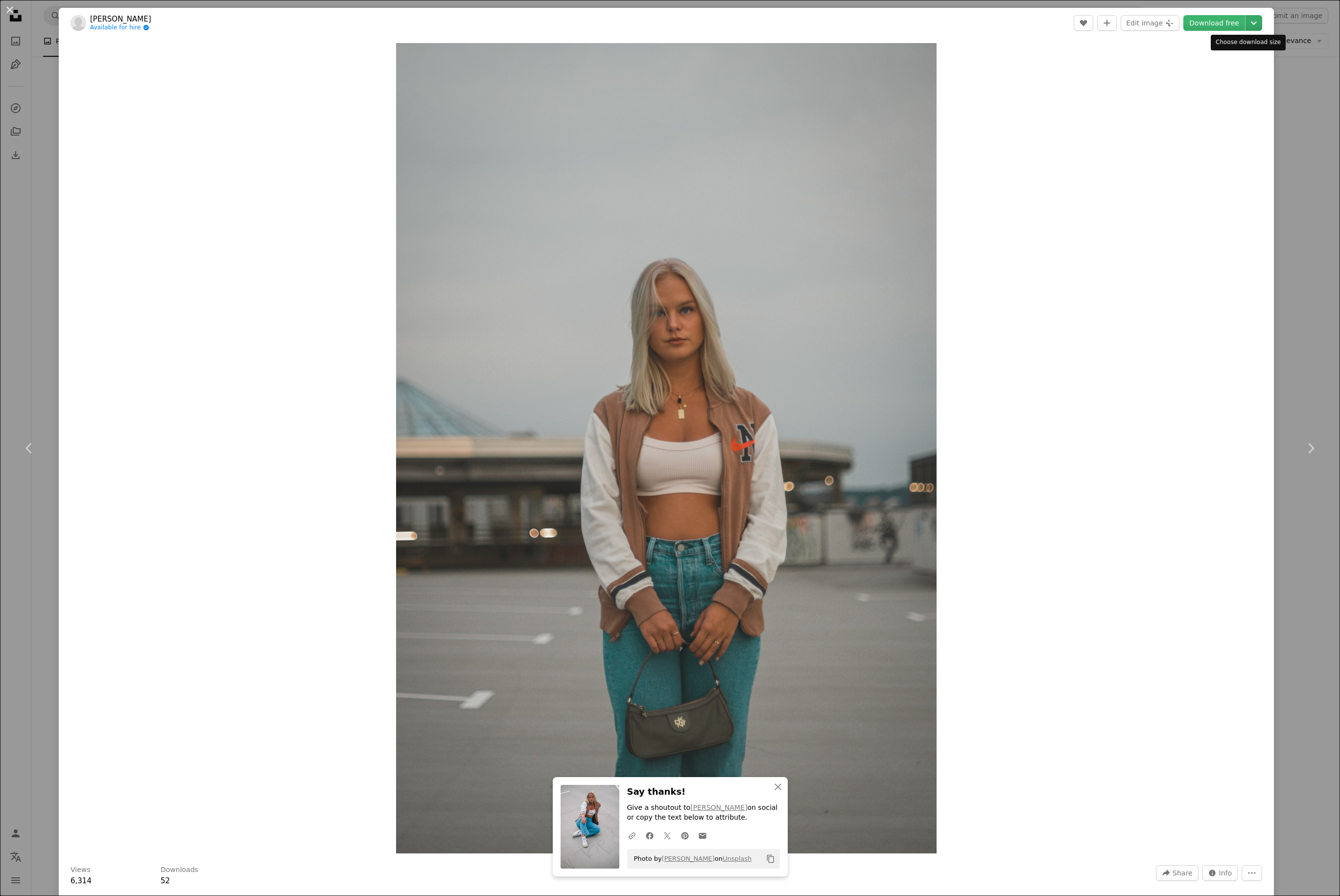
click at [1006, 26] on icon "Chevron down" at bounding box center [1253, 22] width 15 height 12
click at [1006, 88] on link "Large ( 2400 x 3599 )" at bounding box center [1206, 83] width 102 height 18
click at [1006, 514] on div "Zoom in" at bounding box center [666, 448] width 1215 height 820
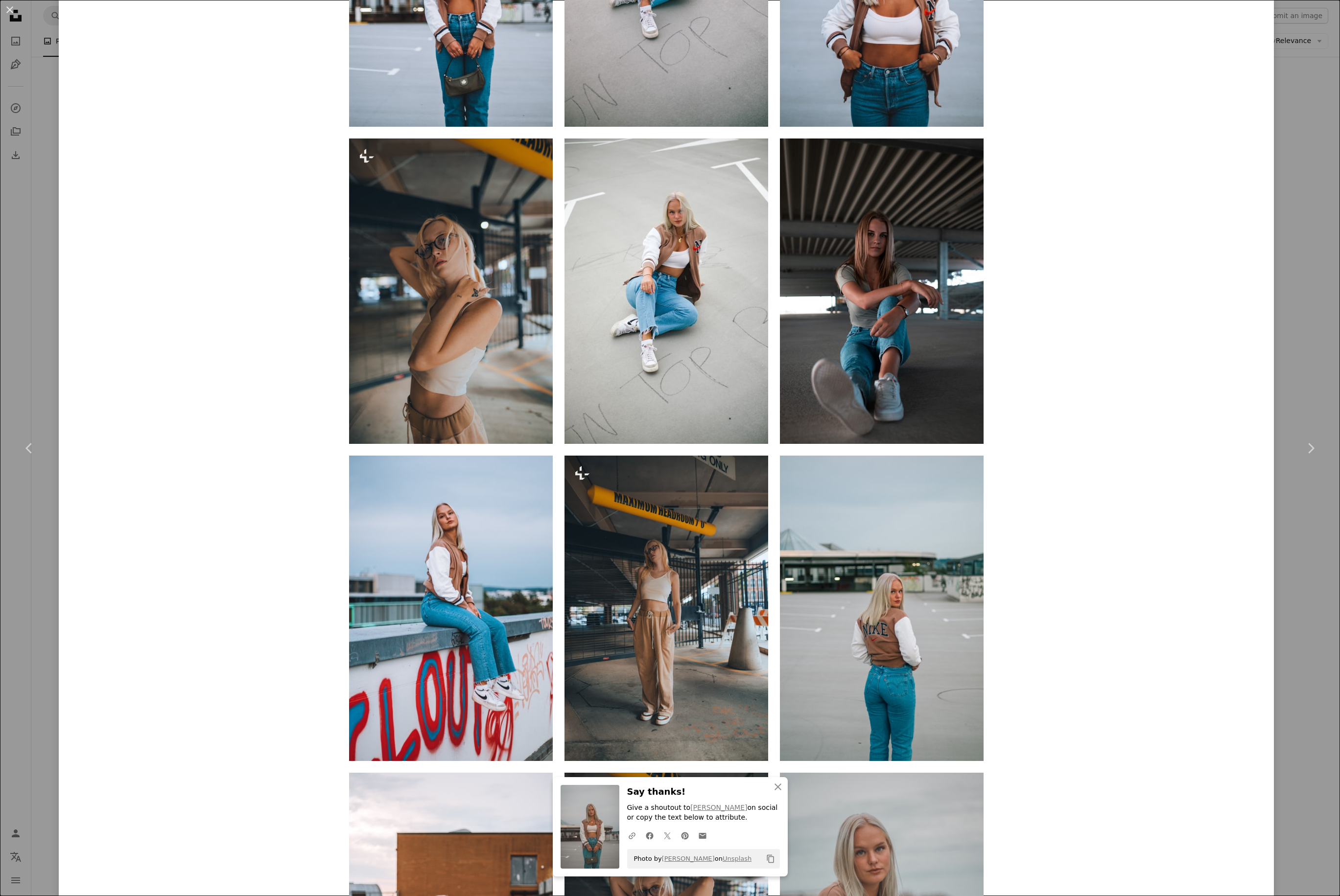
scroll to position [1536, 0]
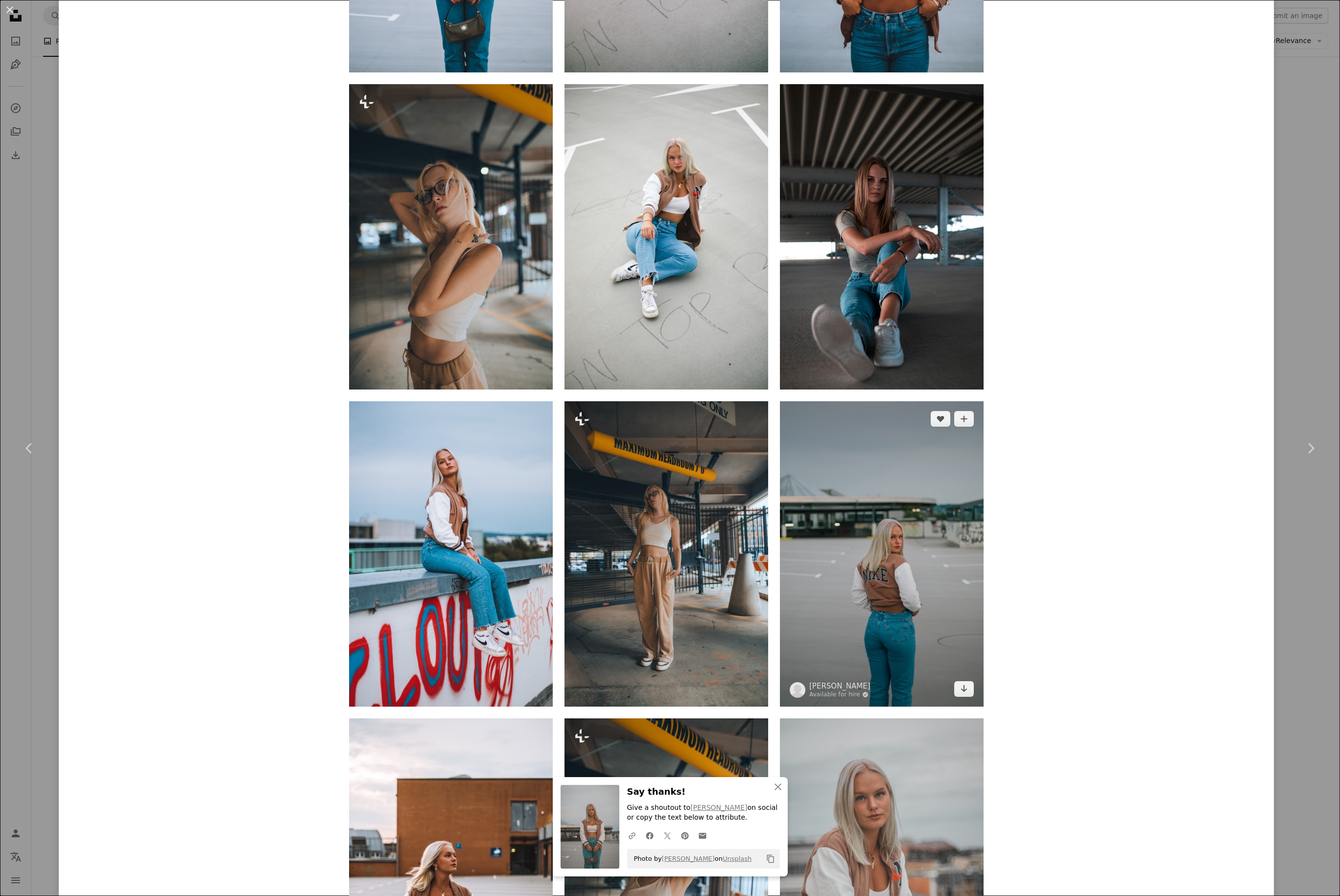
click at [868, 558] on img at bounding box center [881, 553] width 203 height 305
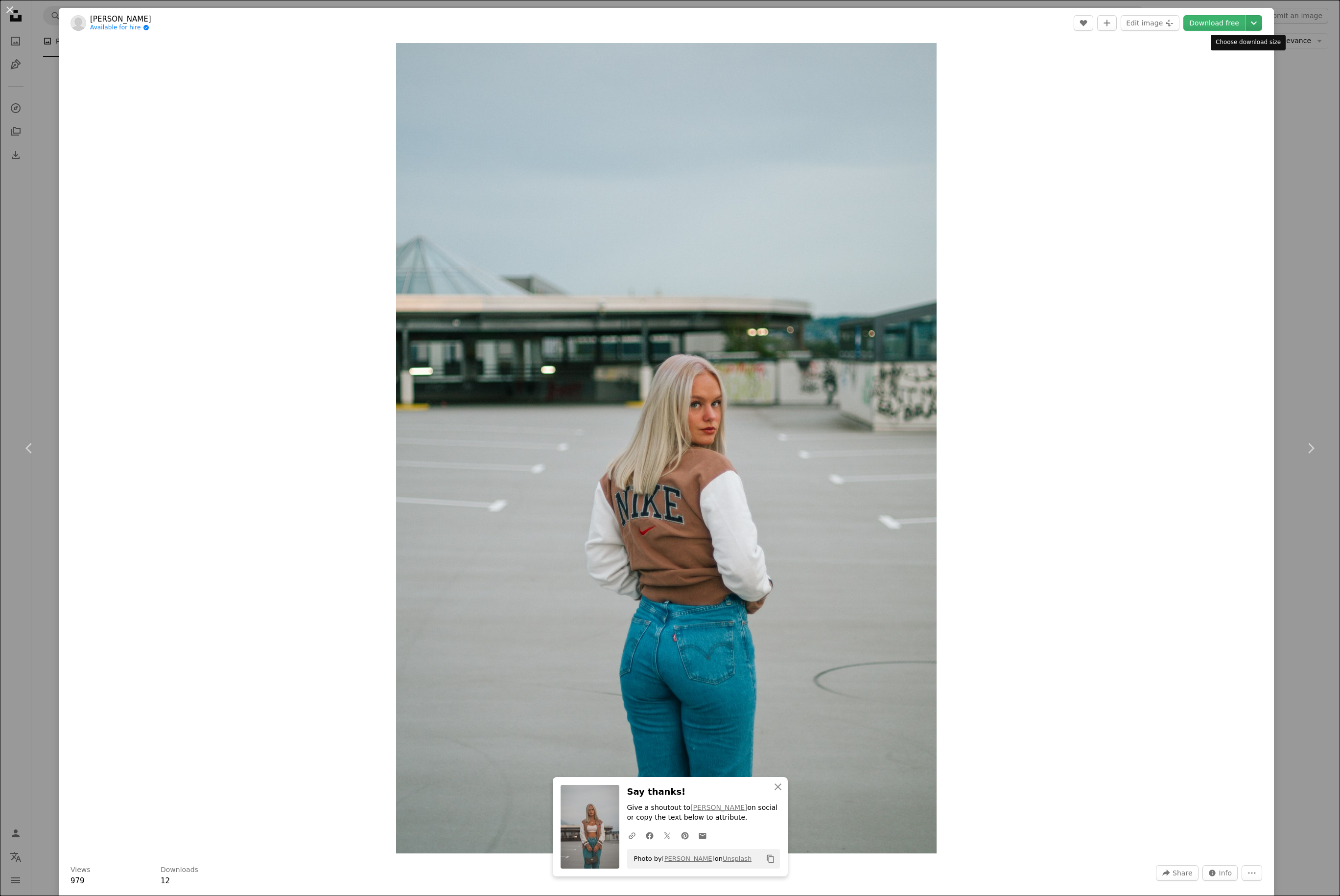
click at [1006, 22] on icon "Choose download size" at bounding box center [1253, 23] width 6 height 3
click at [1006, 76] on link "Large ( 2400 x 3600 )" at bounding box center [1206, 83] width 102 height 18
click at [962, 558] on div "Zoom in" at bounding box center [666, 448] width 1215 height 820
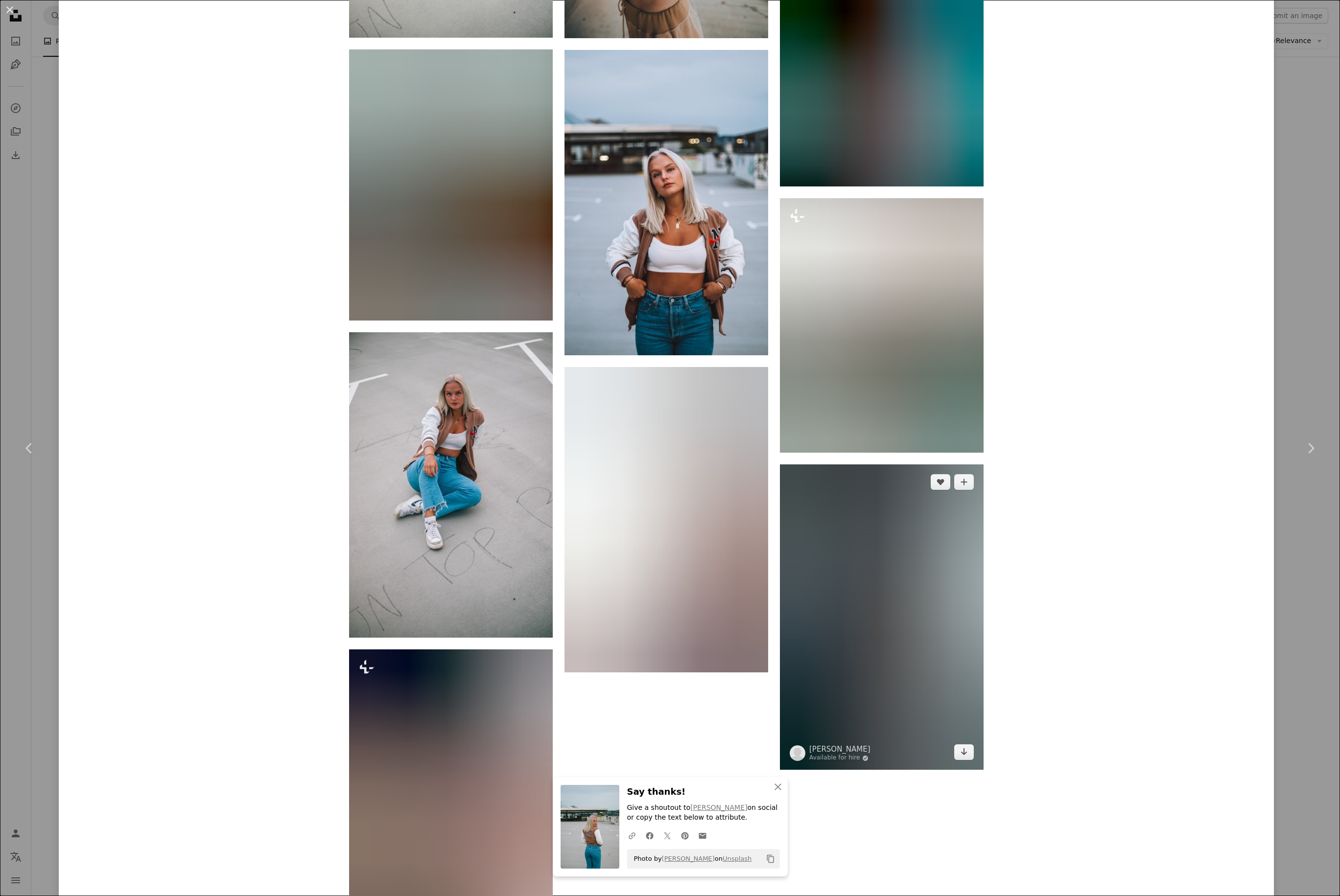
scroll to position [2812, 0]
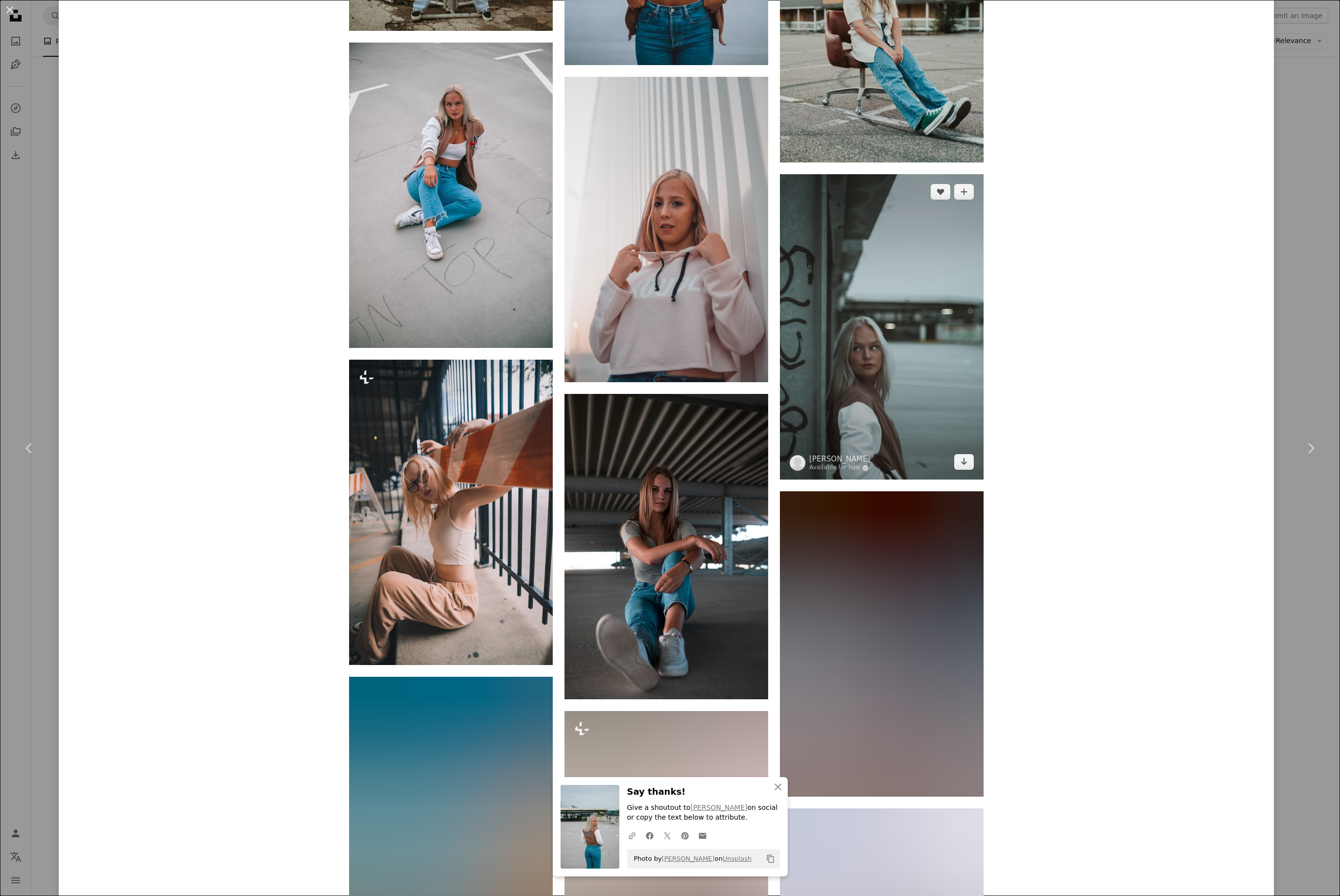
click at [862, 382] on img at bounding box center [881, 326] width 203 height 305
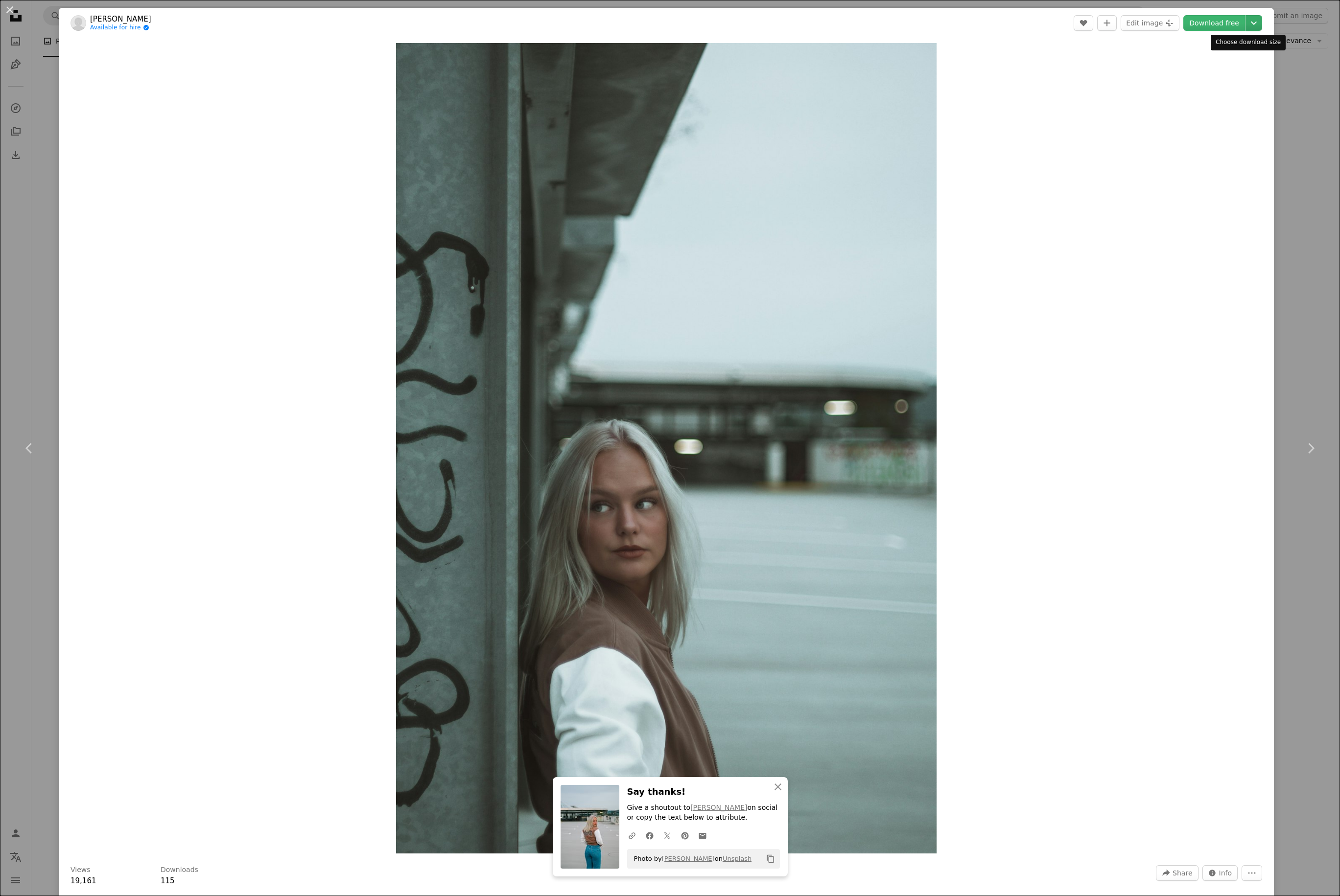
click at [1006, 19] on icon "Chevron down" at bounding box center [1253, 22] width 15 height 12
click at [1006, 86] on span "( 2400 x 3600 )" at bounding box center [1204, 82] width 49 height 8
click at [1006, 500] on div "Zoom in" at bounding box center [666, 448] width 1215 height 820
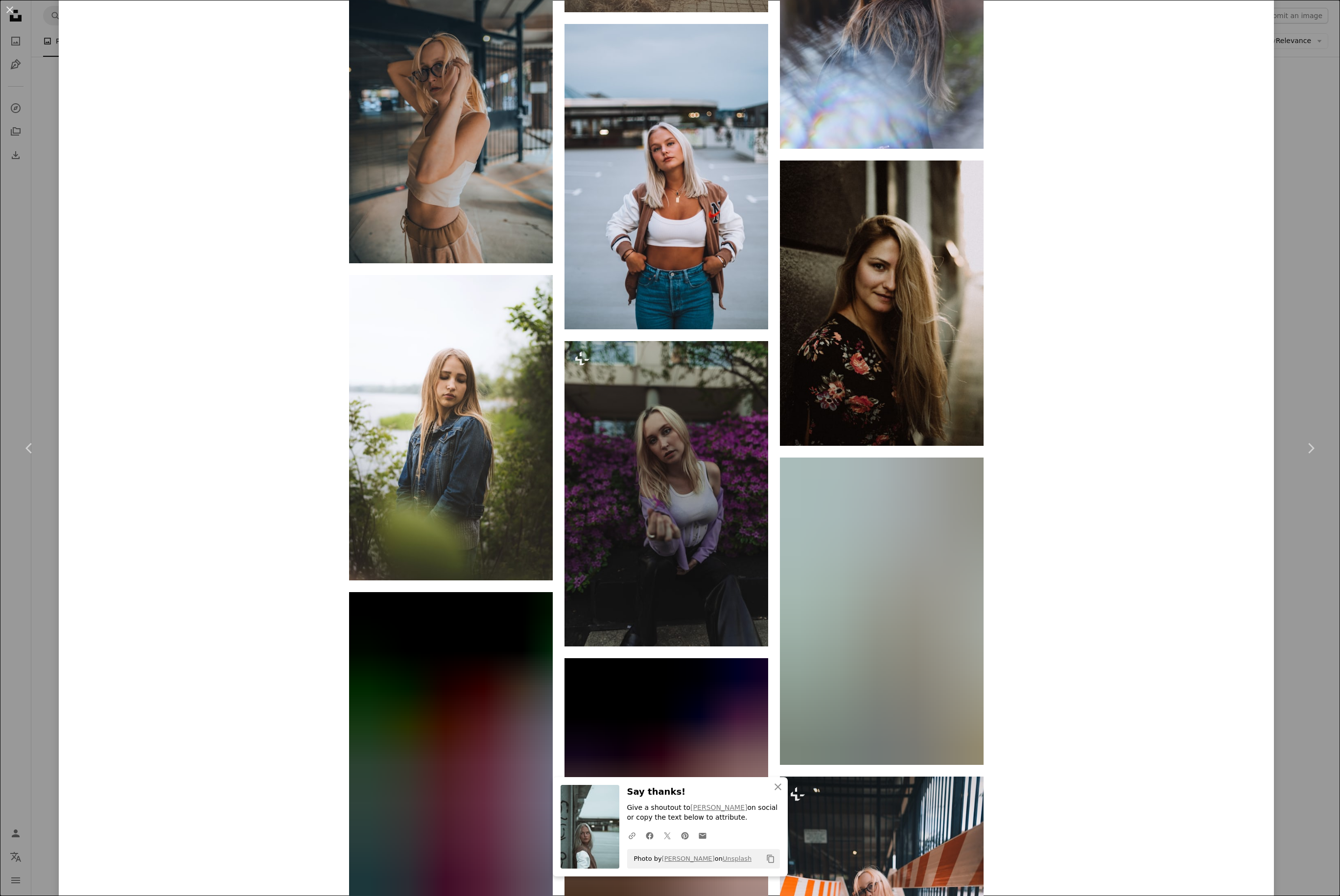
scroll to position [2839, 0]
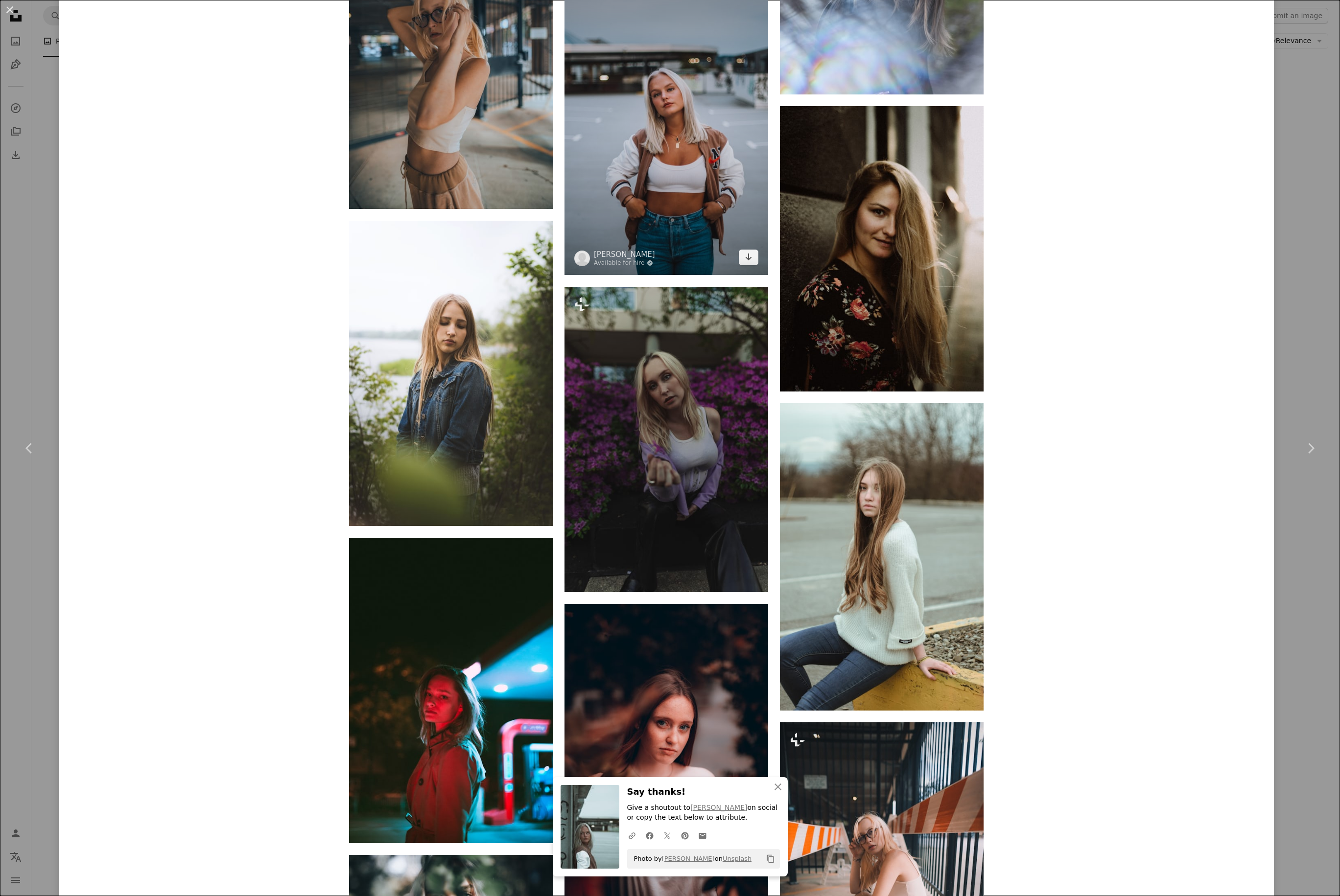
click at [720, 228] on img at bounding box center [665, 122] width 203 height 305
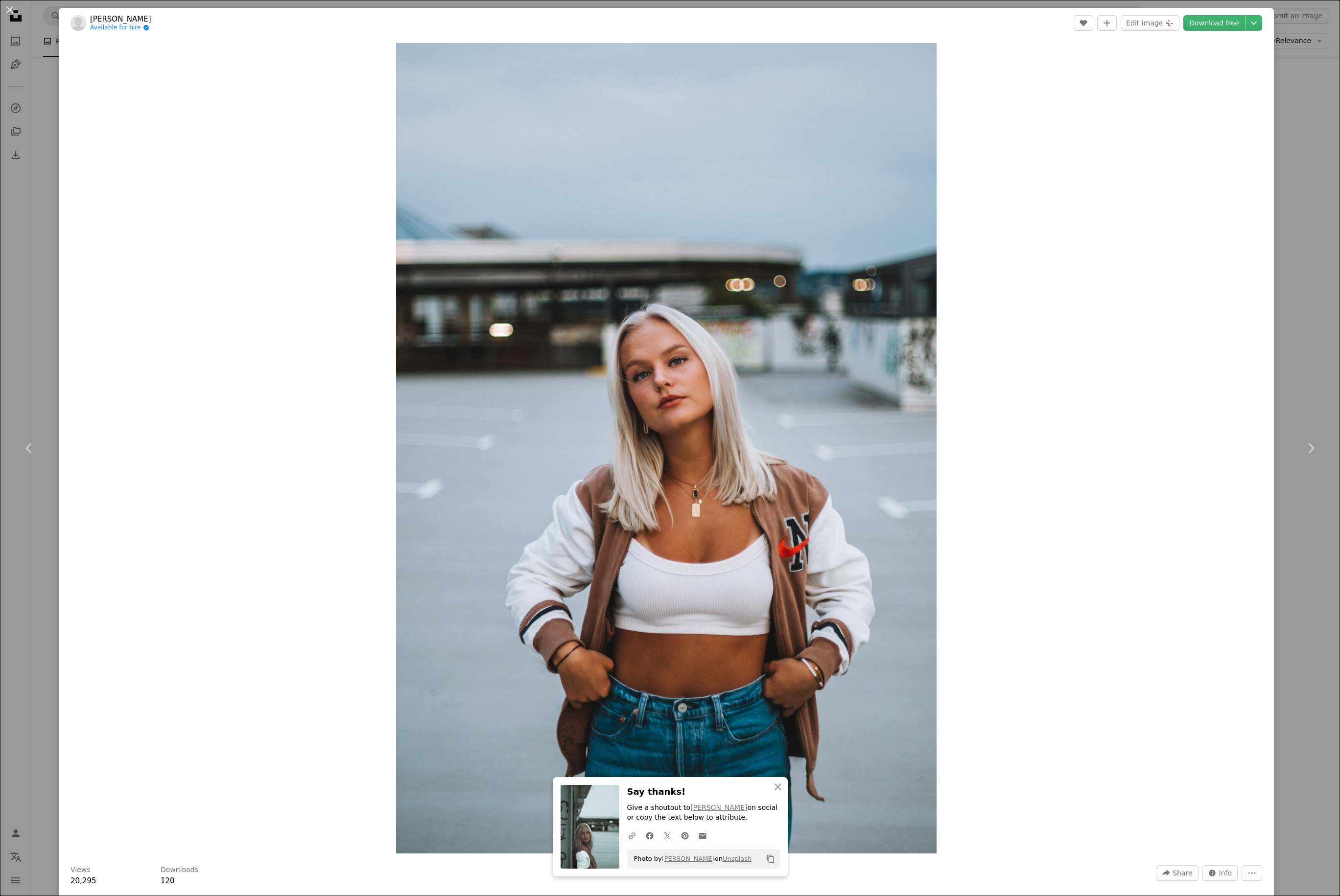
click at [1006, 27] on header "[PERSON_NAME] Available for hire A checkmark inside of a circle A heart A plus …" at bounding box center [666, 22] width 1215 height 30
click at [1006, 25] on icon "Chevron down" at bounding box center [1253, 22] width 15 height 12
click at [1006, 87] on span "Large ( 2400 x 3600 )" at bounding box center [1193, 83] width 70 height 10
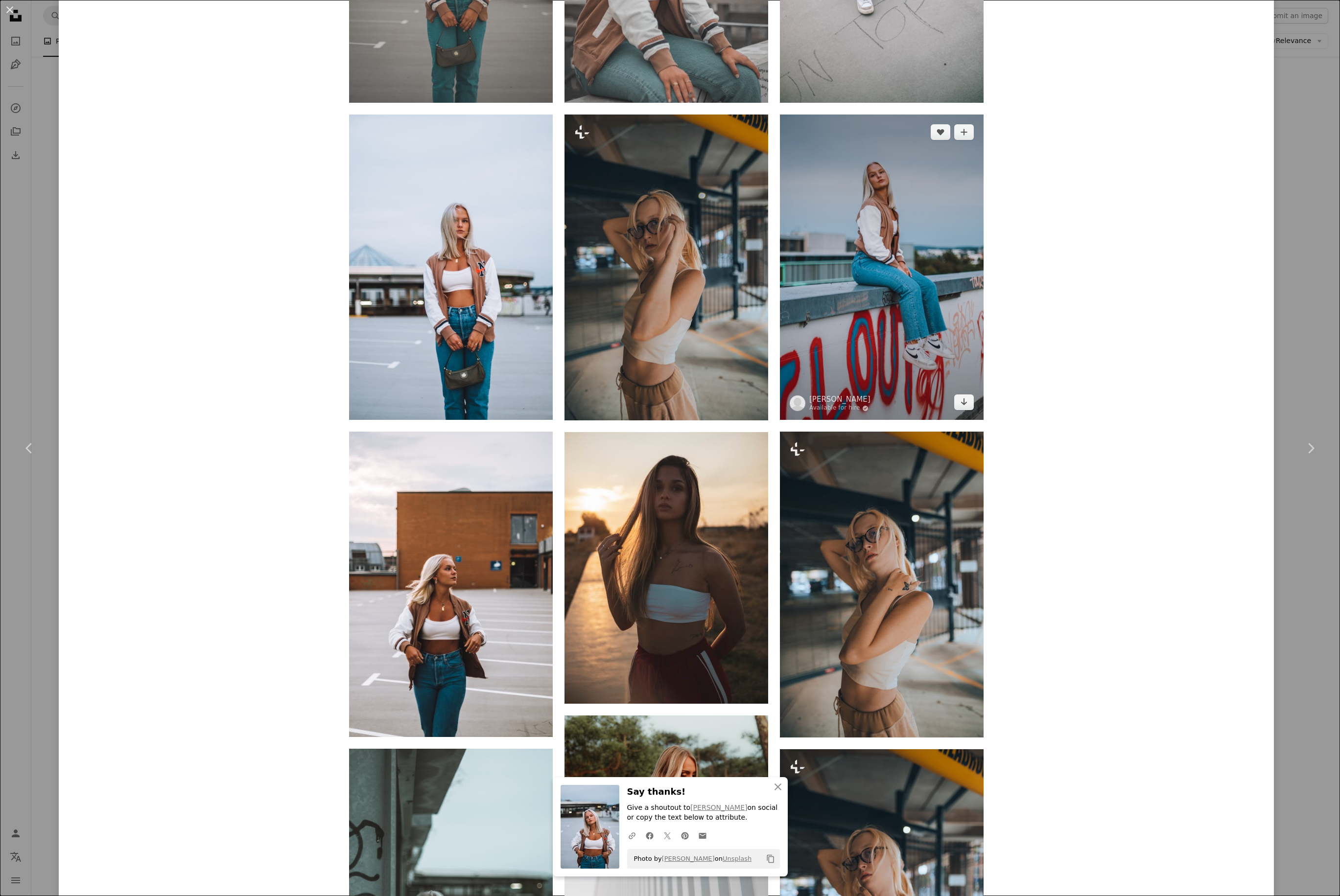
scroll to position [1530, 0]
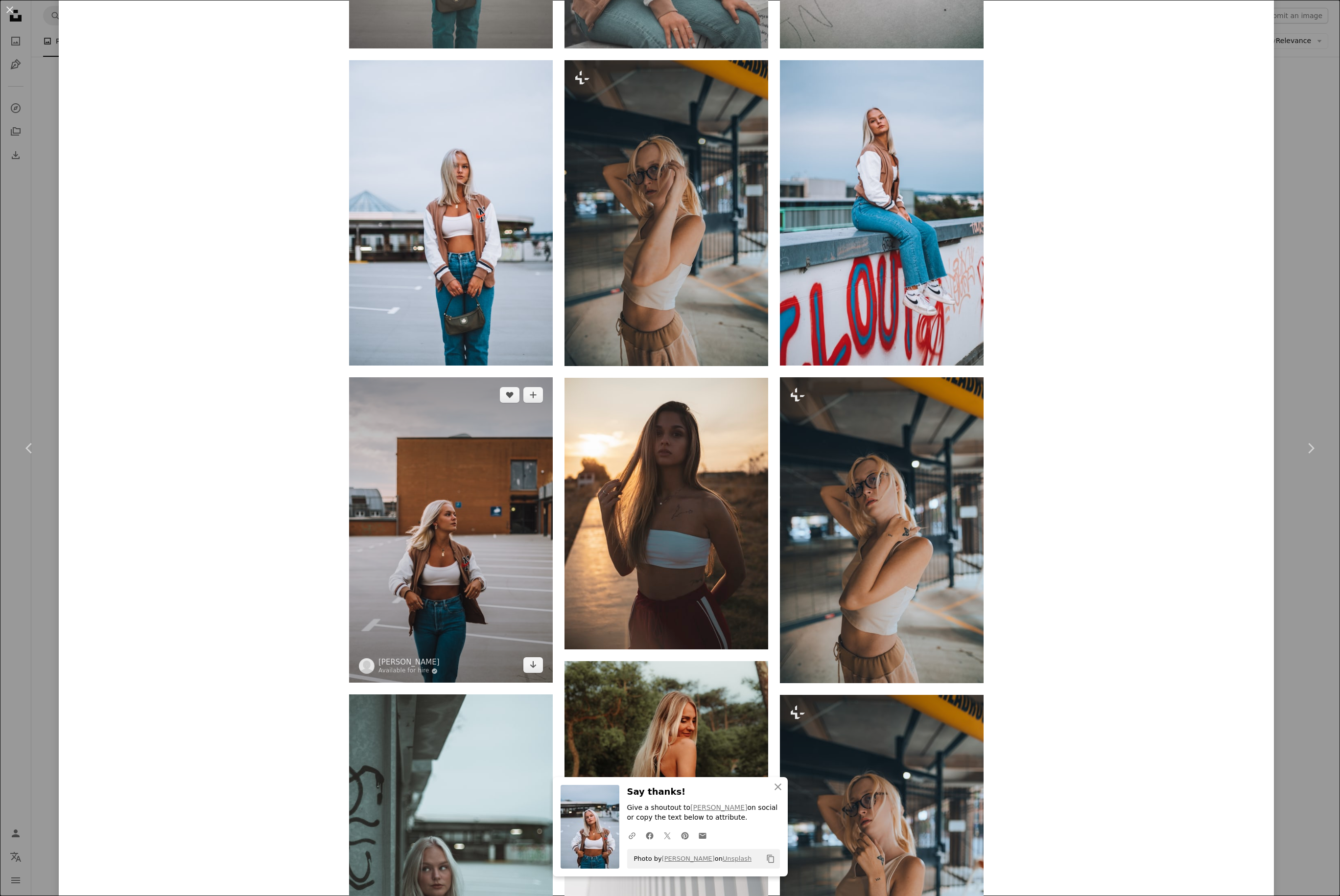
click at [518, 496] on img at bounding box center [451, 529] width 203 height 305
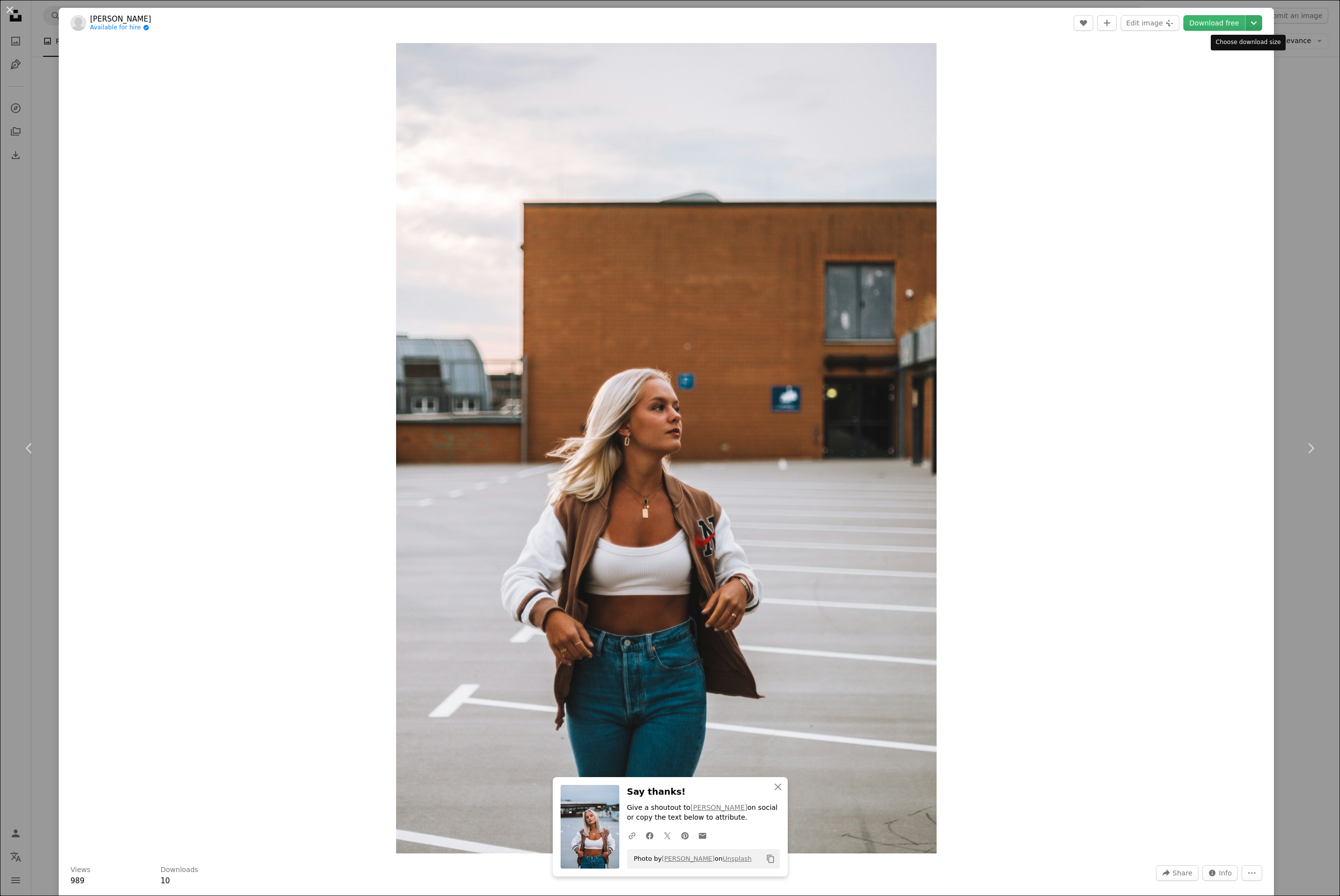
click at [1006, 22] on icon "Chevron down" at bounding box center [1253, 22] width 15 height 12
click at [1006, 80] on span "( 2400 x 3600 )" at bounding box center [1204, 82] width 49 height 8
click at [1006, 321] on div "Zoom in" at bounding box center [666, 448] width 1215 height 820
click at [116, 18] on link "[PERSON_NAME]" at bounding box center [121, 19] width 61 height 10
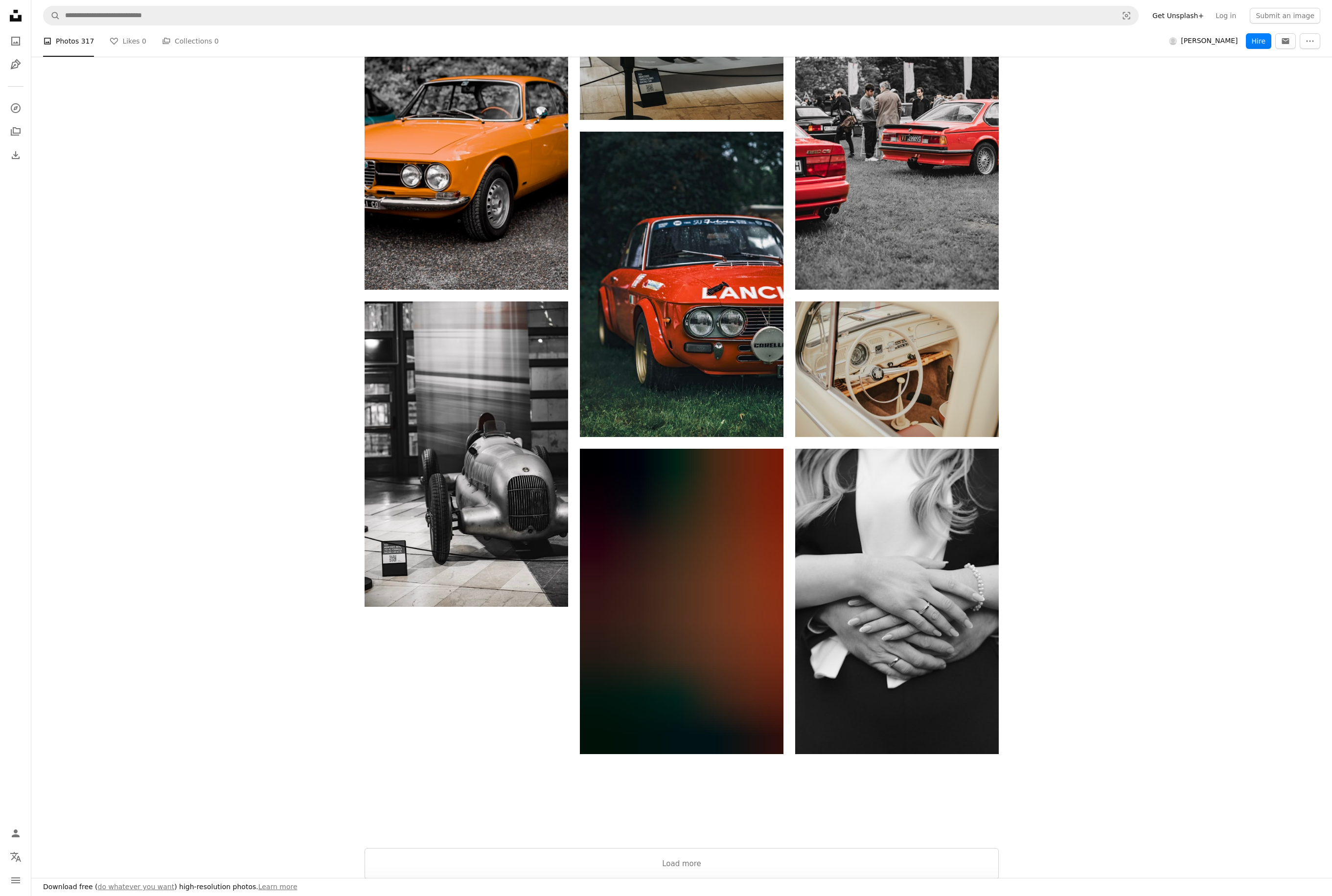
scroll to position [1831, 0]
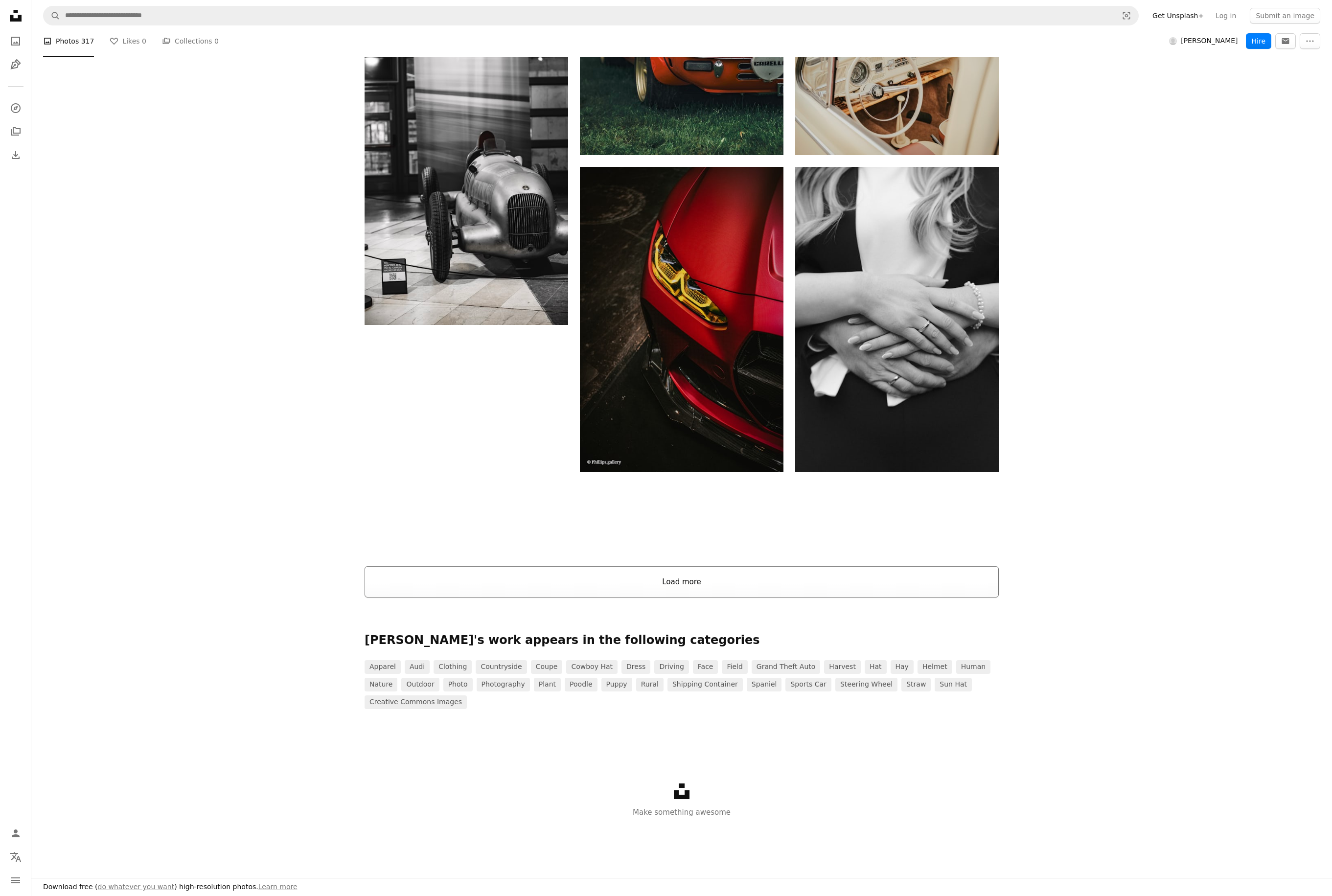
click at [819, 558] on button "Load more" at bounding box center [681, 582] width 634 height 32
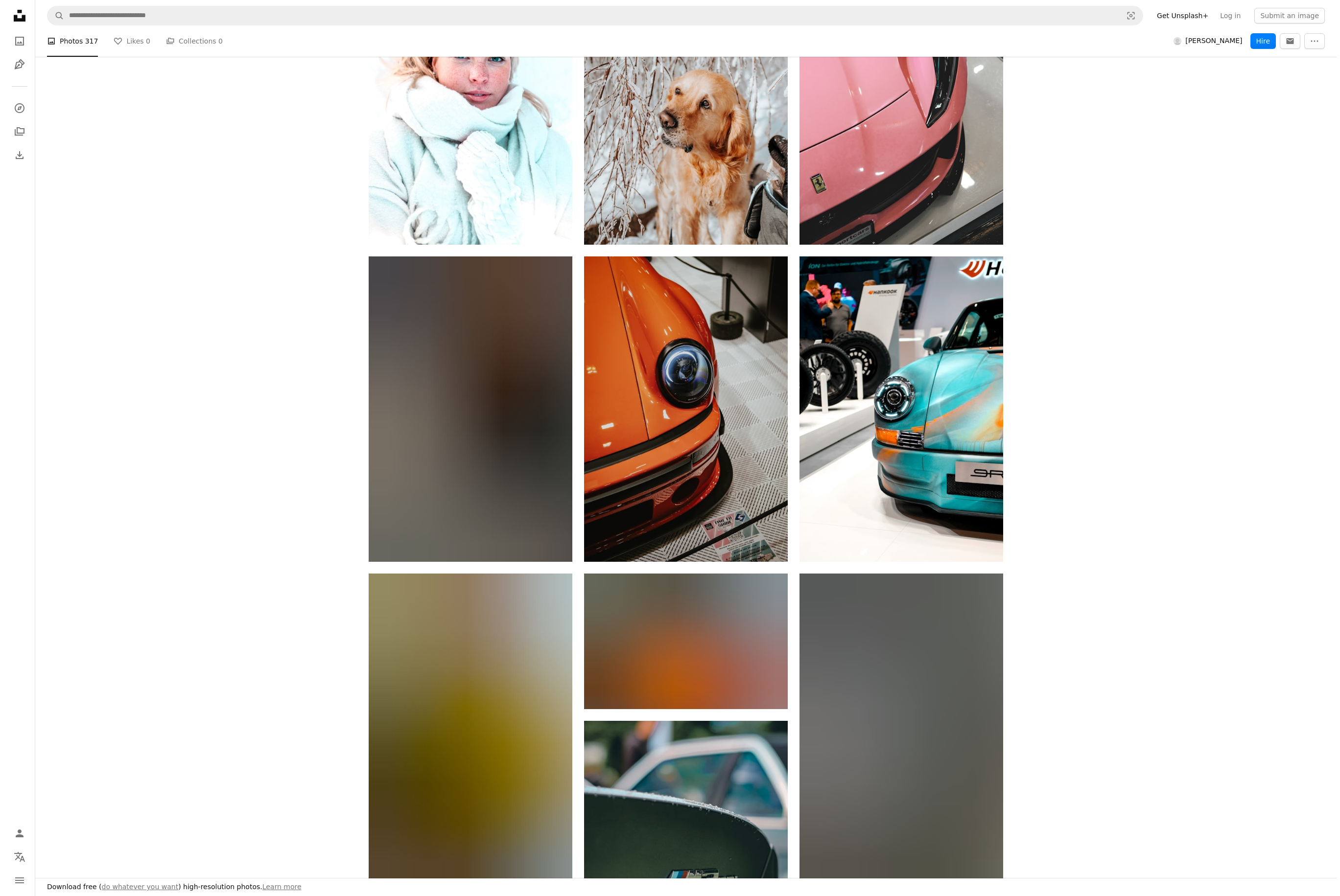
scroll to position [0, 0]
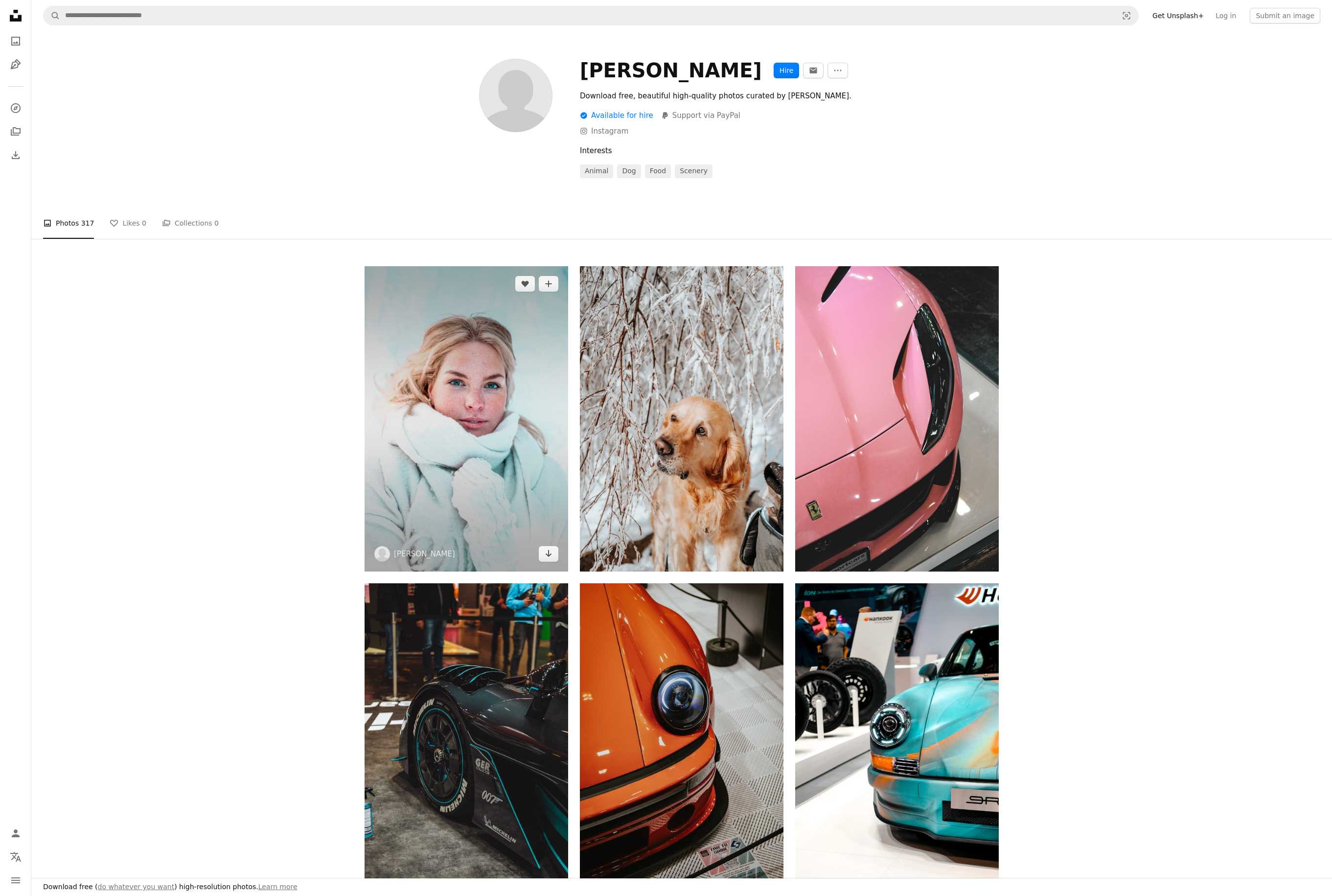
click at [472, 419] on img at bounding box center [466, 419] width 203 height 305
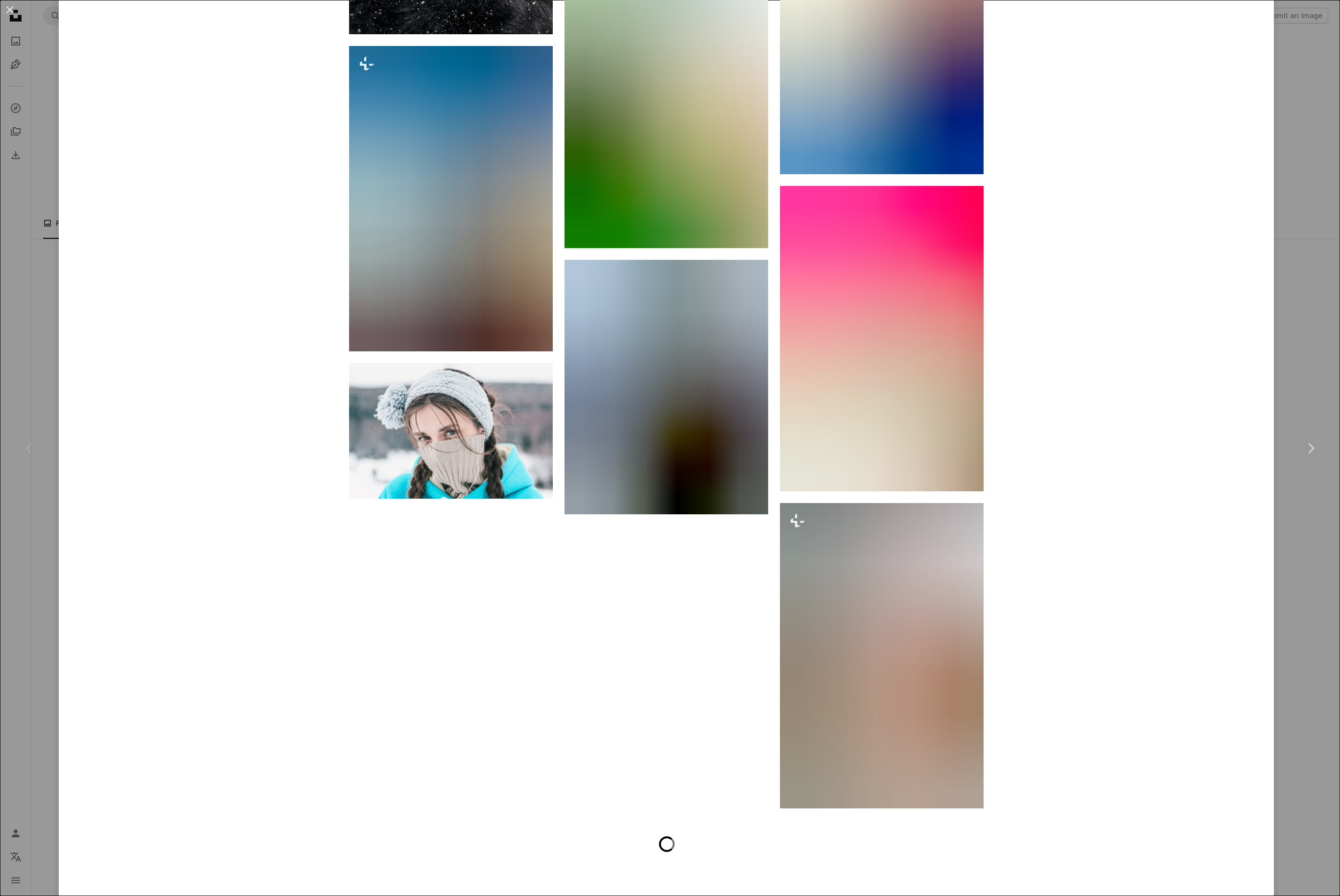
scroll to position [14229, 0]
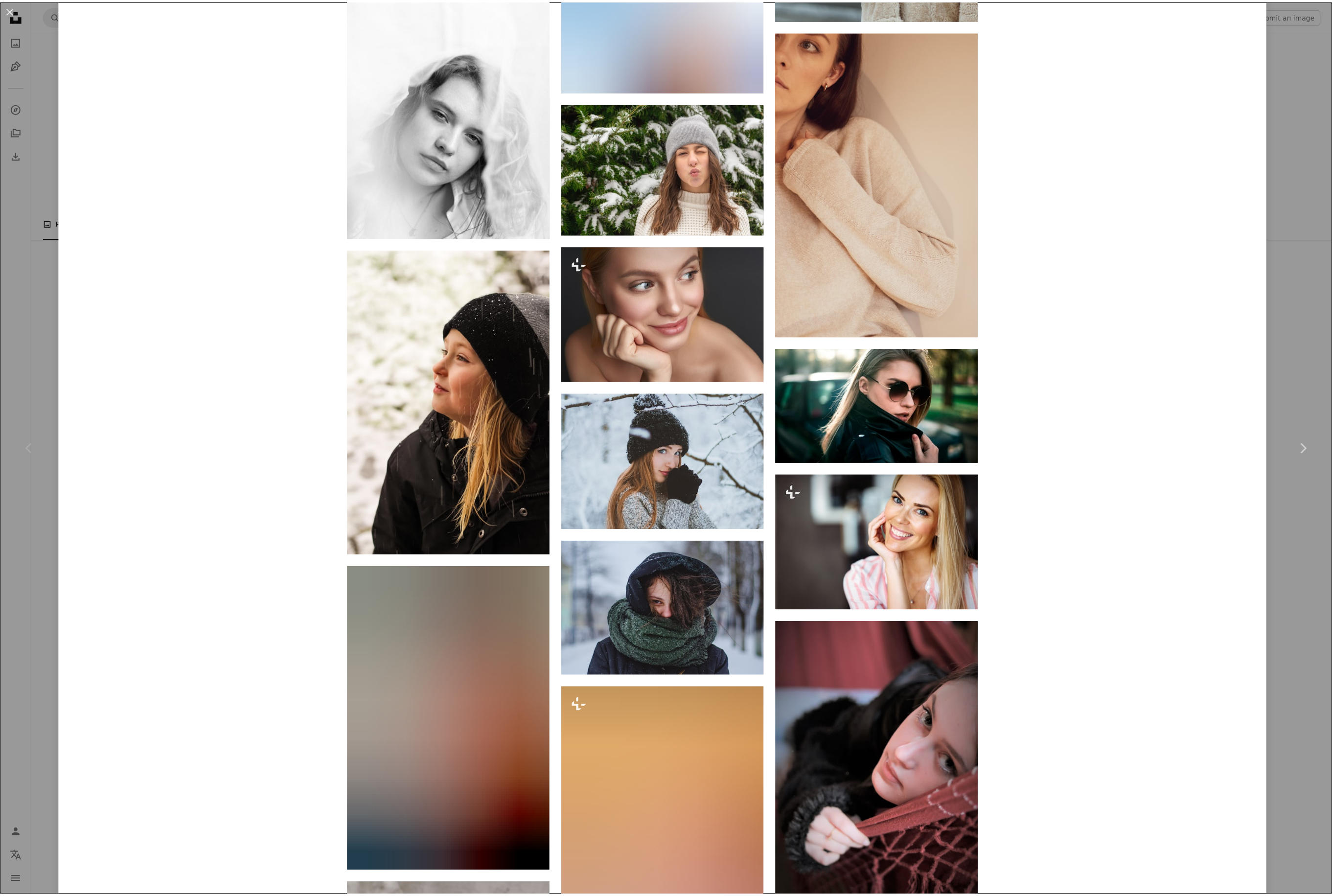
scroll to position [20952, 0]
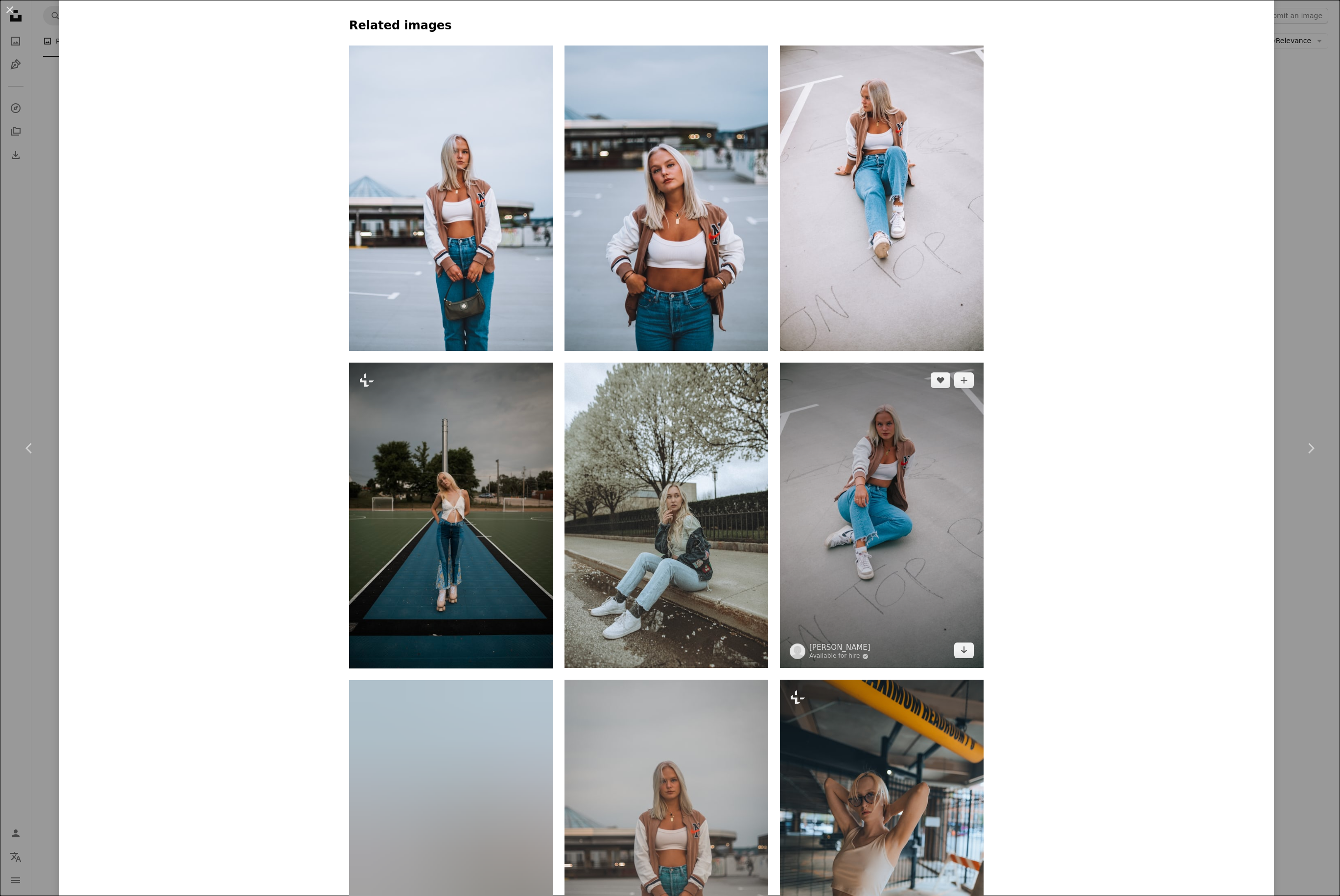
scroll to position [1596, 0]
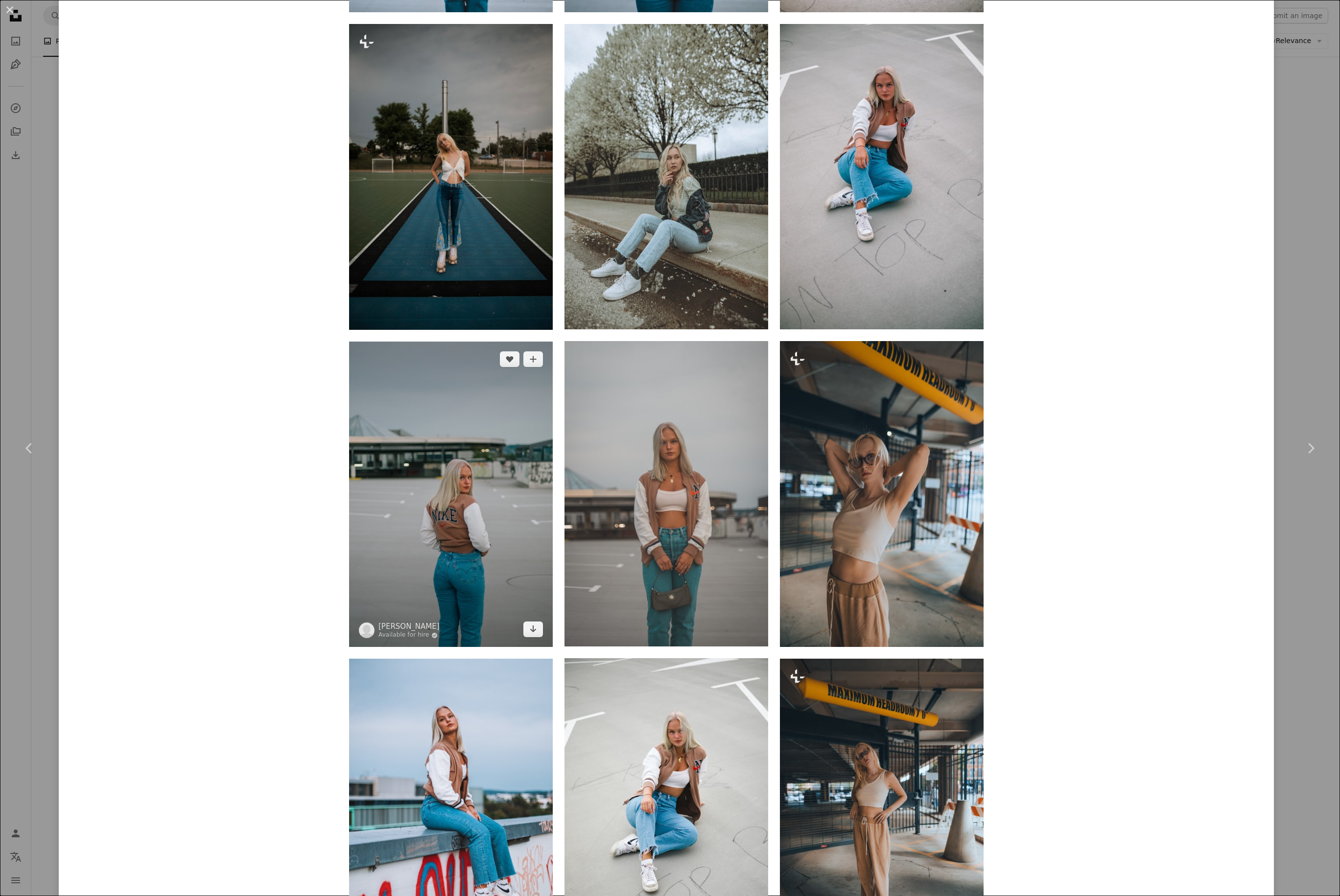
click at [462, 456] on img at bounding box center [451, 494] width 203 height 305
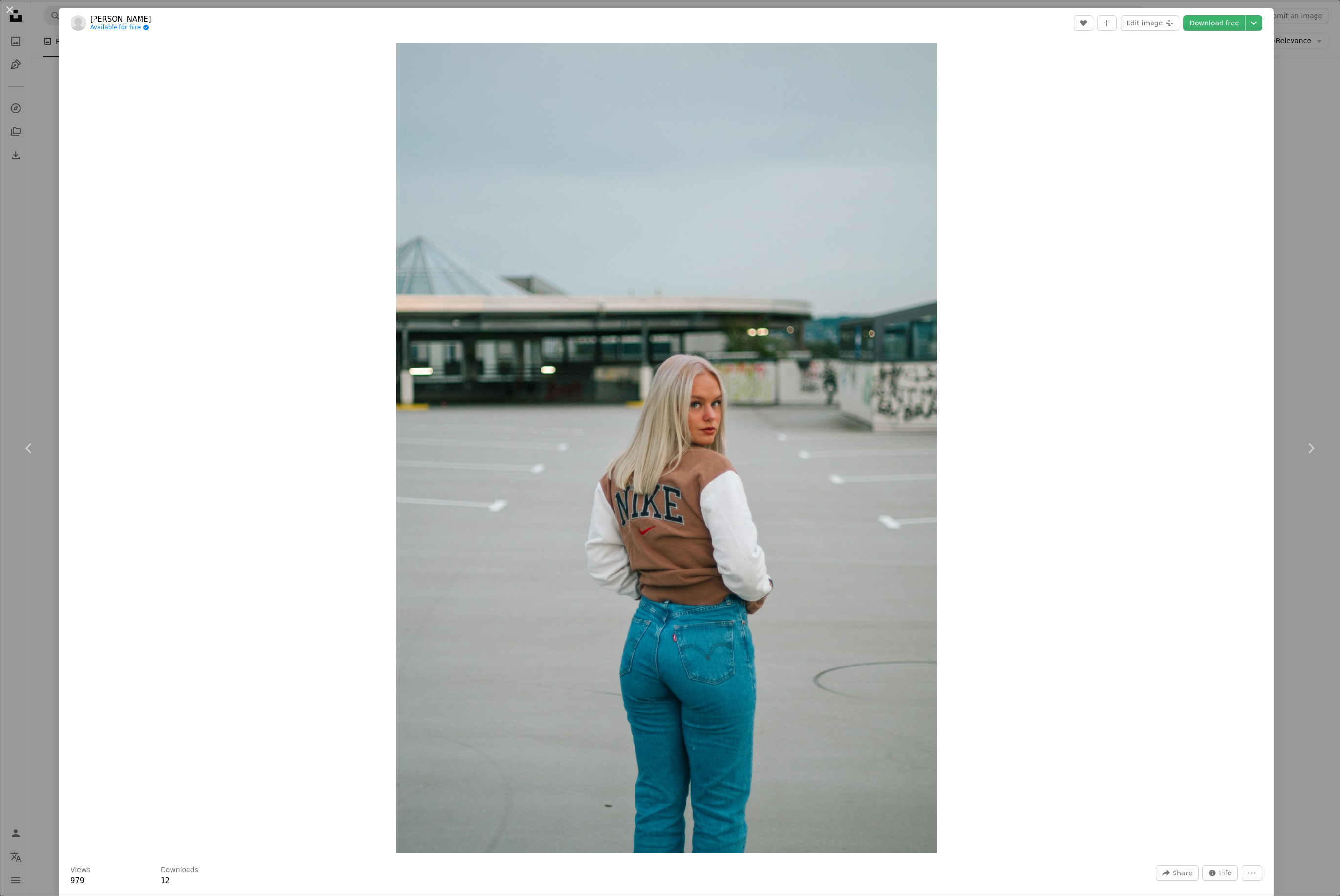
click at [1006, 254] on div "Zoom in" at bounding box center [666, 448] width 1215 height 820
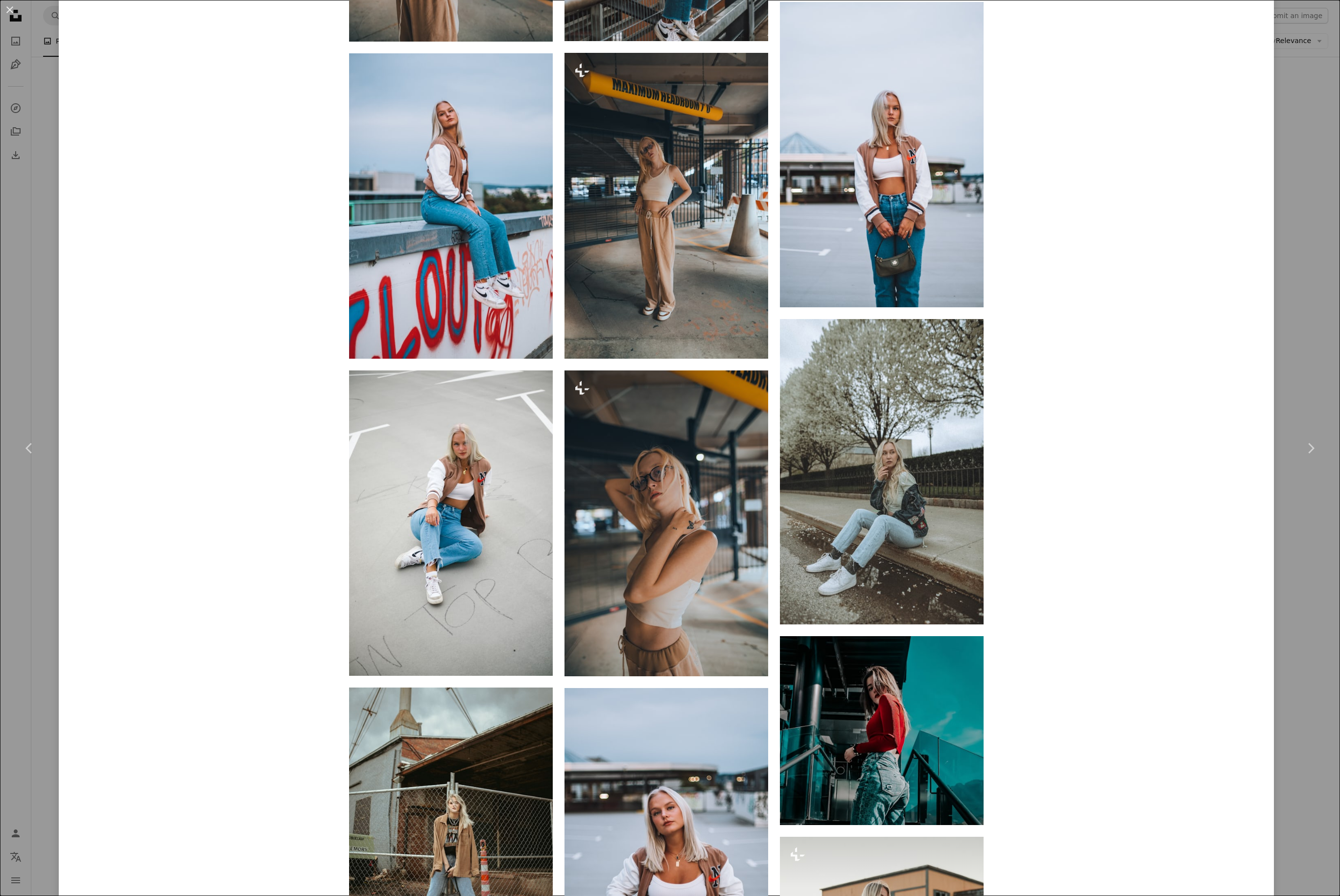
scroll to position [1645, 0]
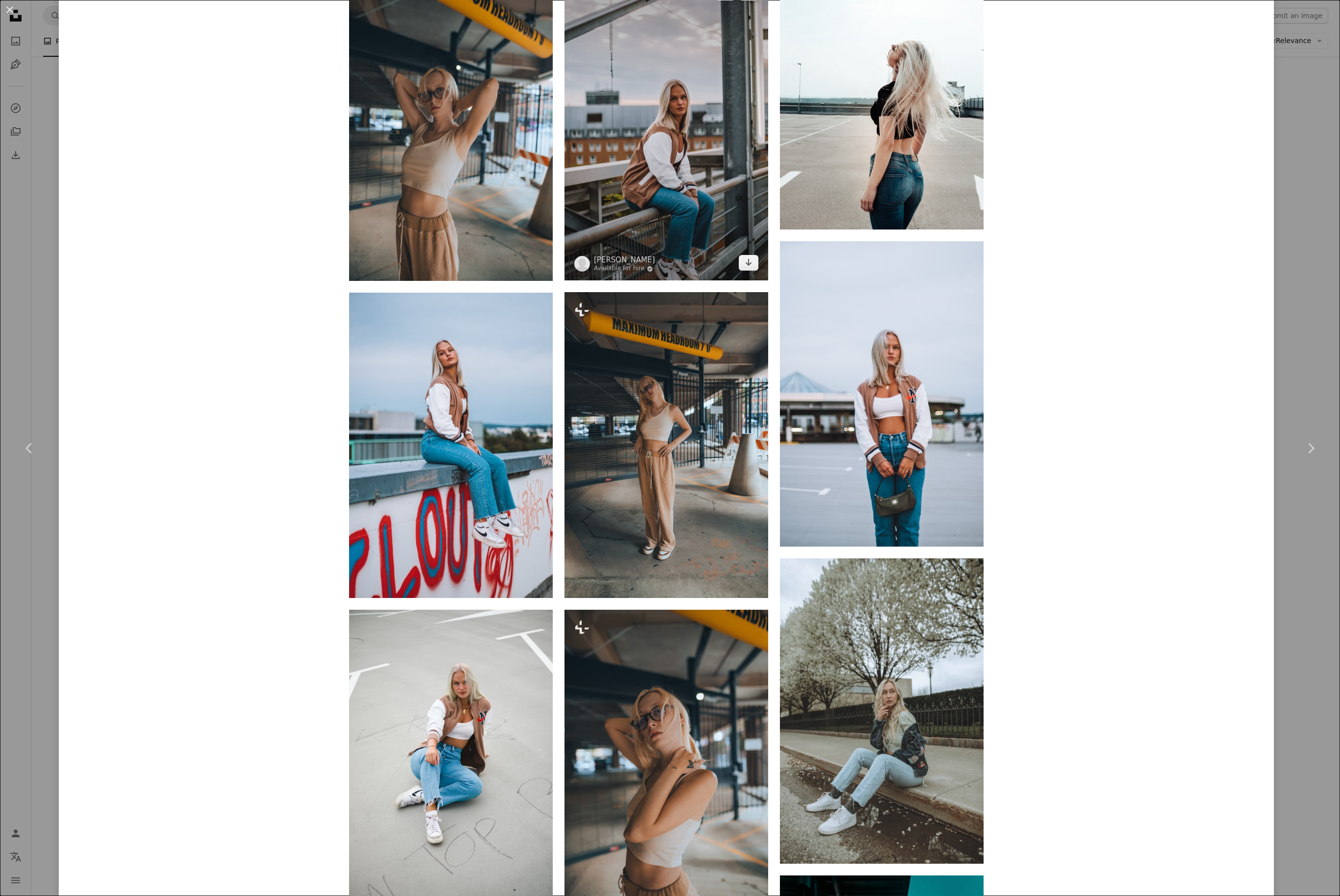
click at [665, 131] on img at bounding box center [665, 127] width 203 height 305
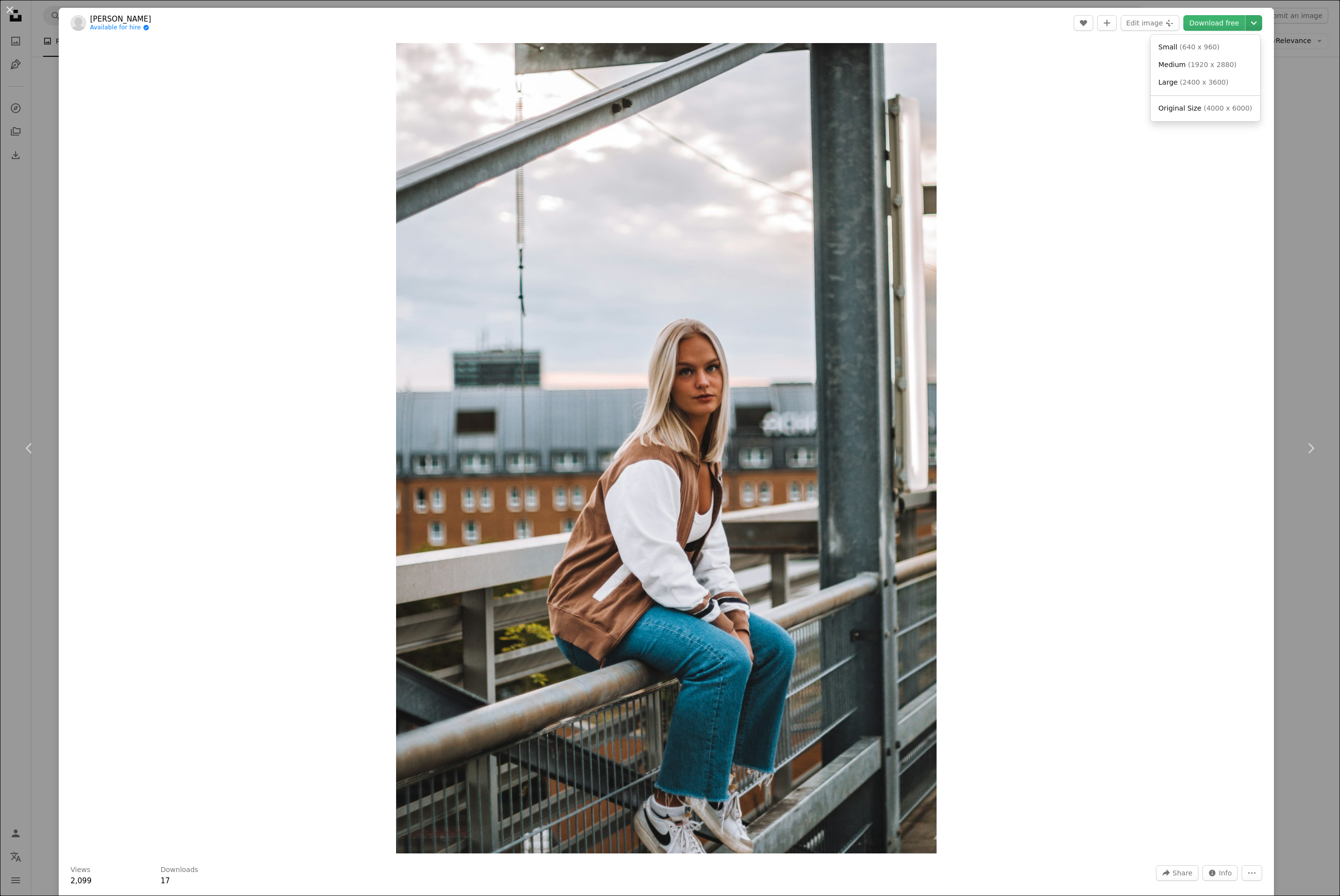
click at [1006, 17] on icon "Chevron down" at bounding box center [1253, 22] width 15 height 12
click at [1006, 82] on span "( 2400 x 3600 )" at bounding box center [1204, 82] width 49 height 8
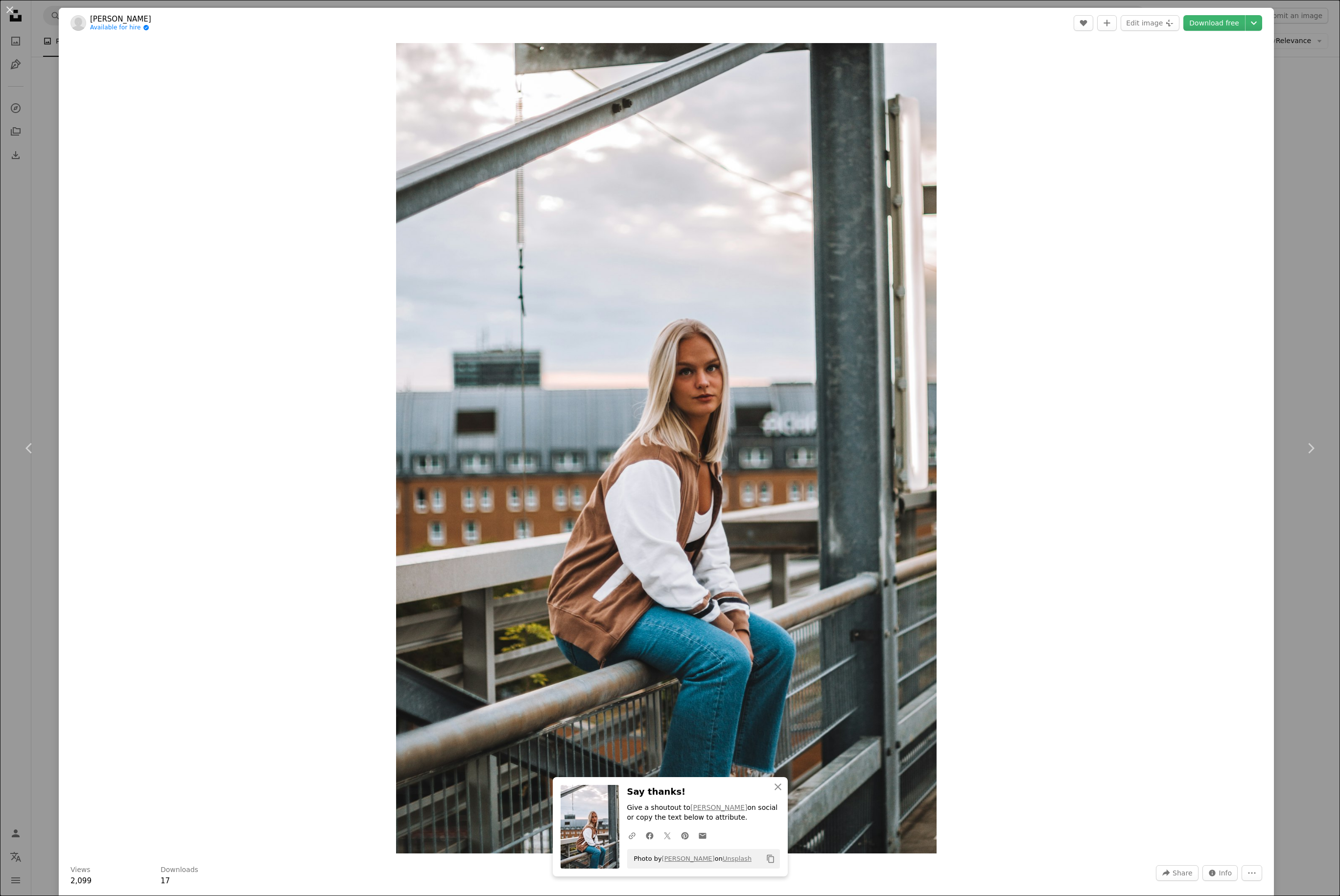
drag, startPoint x: 1072, startPoint y: 527, endPoint x: 1072, endPoint y: 549, distance: 22.0
click at [1006, 529] on div "Zoom in" at bounding box center [666, 448] width 1215 height 820
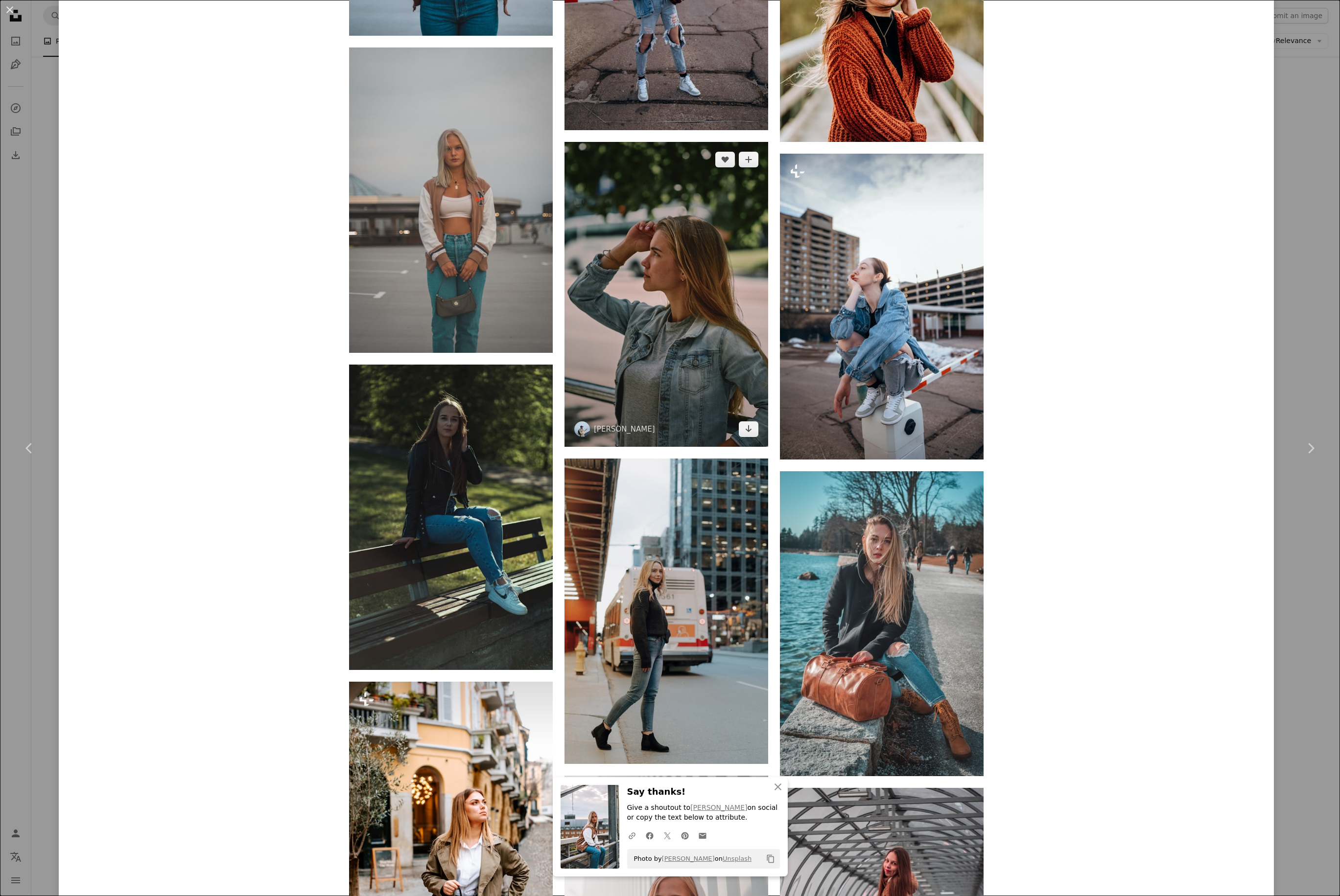
scroll to position [3506, 0]
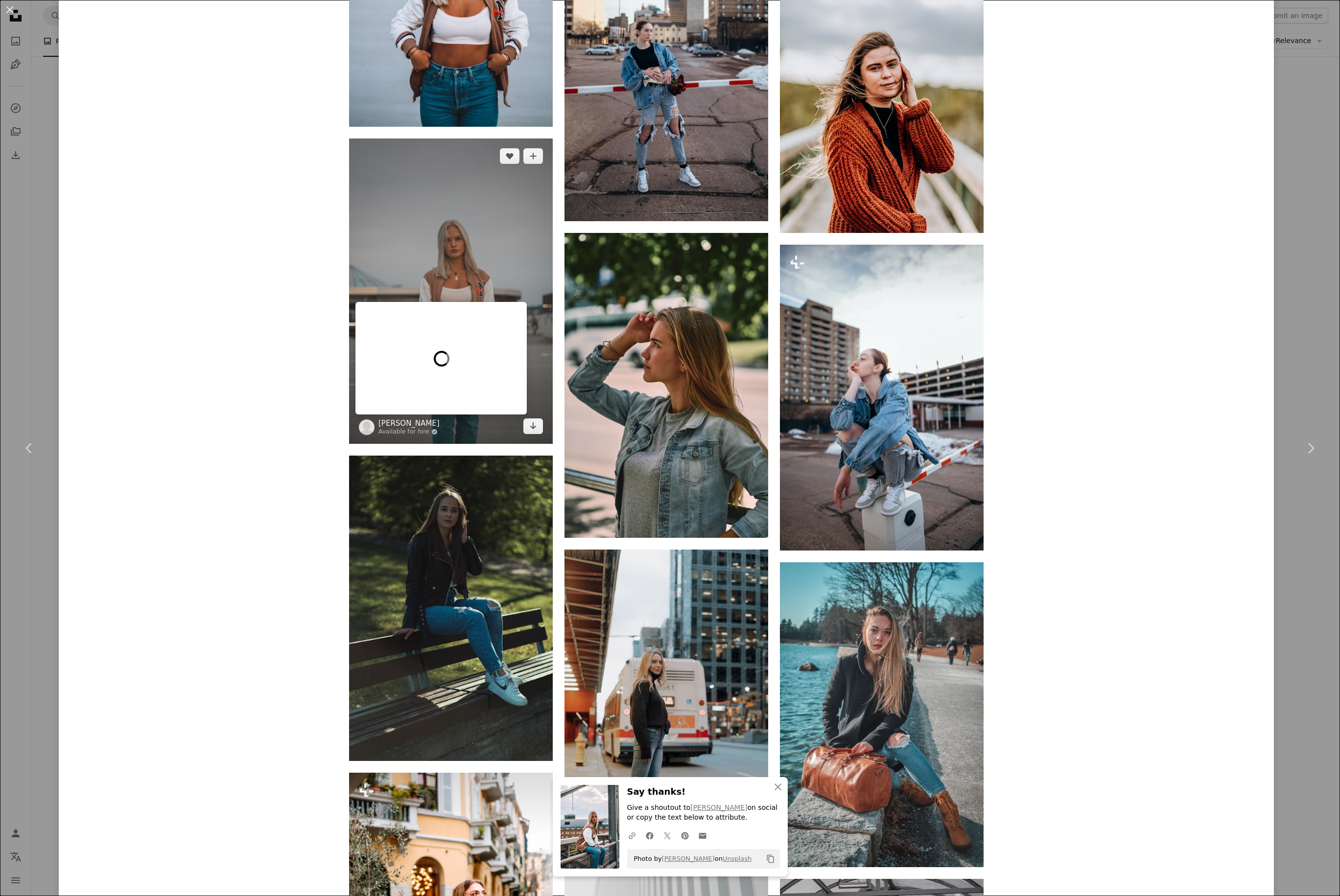
click at [400, 421] on link "[PERSON_NAME]" at bounding box center [409, 423] width 61 height 10
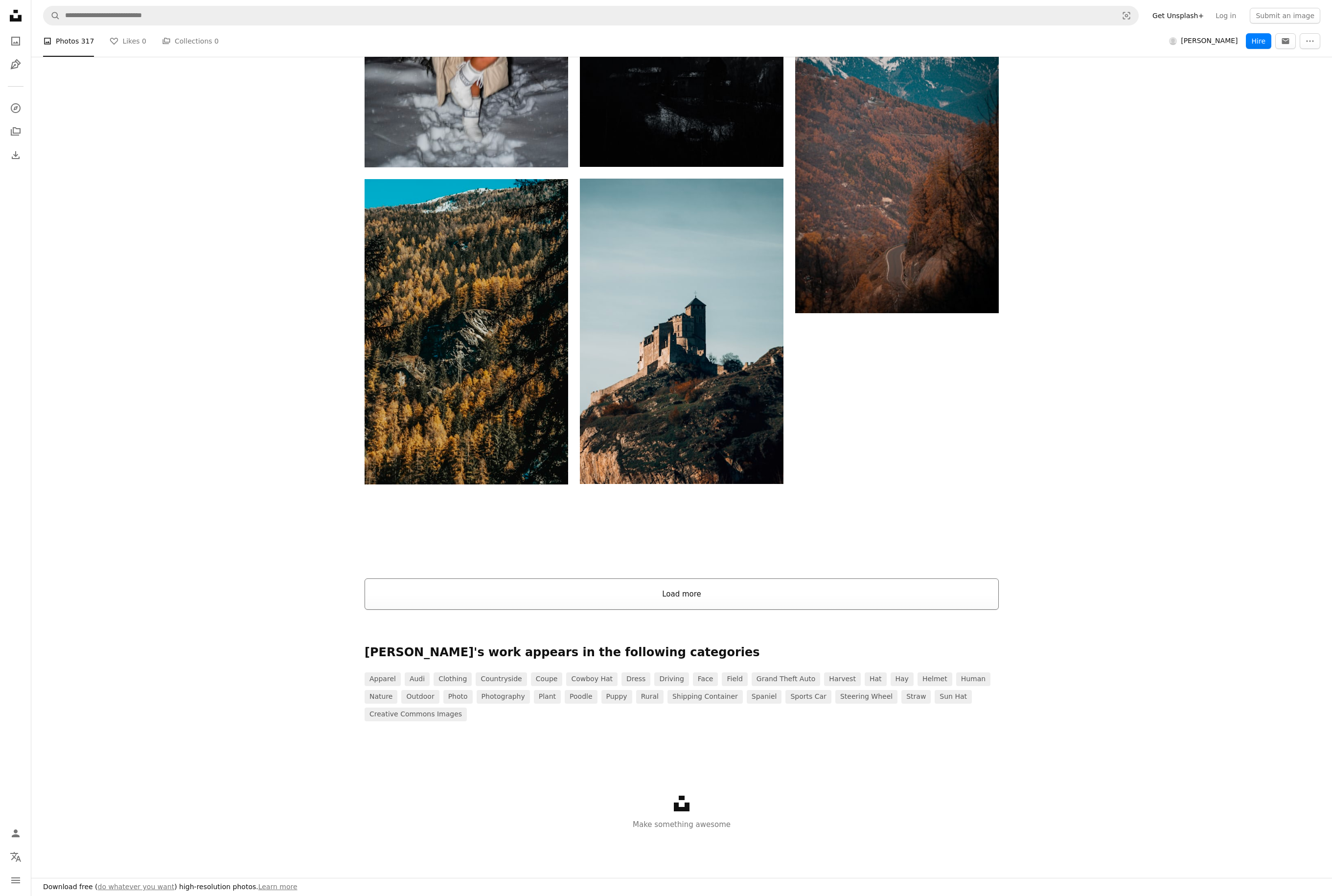
click at [706, 558] on button "Load more" at bounding box center [681, 594] width 634 height 32
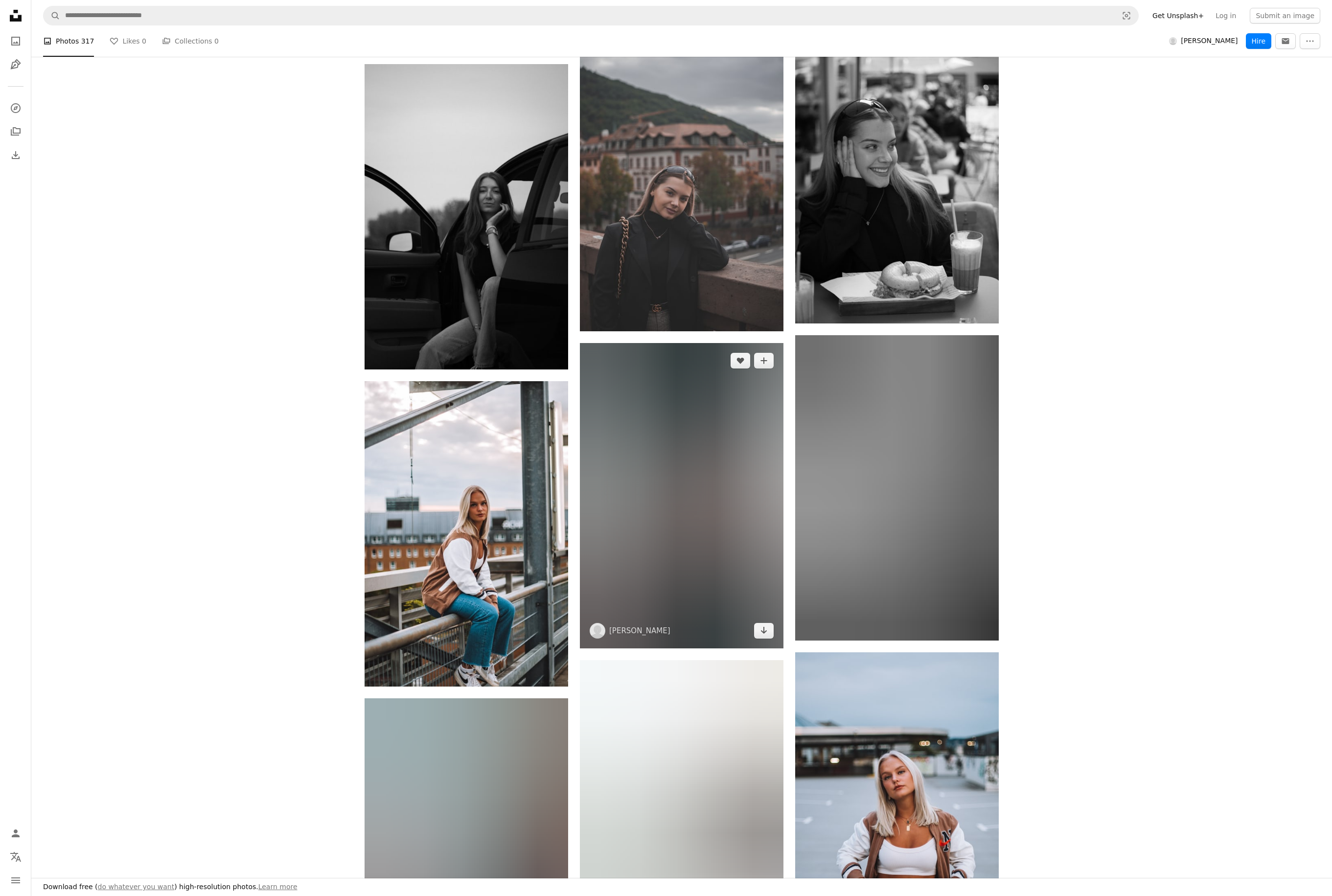
scroll to position [9549, 0]
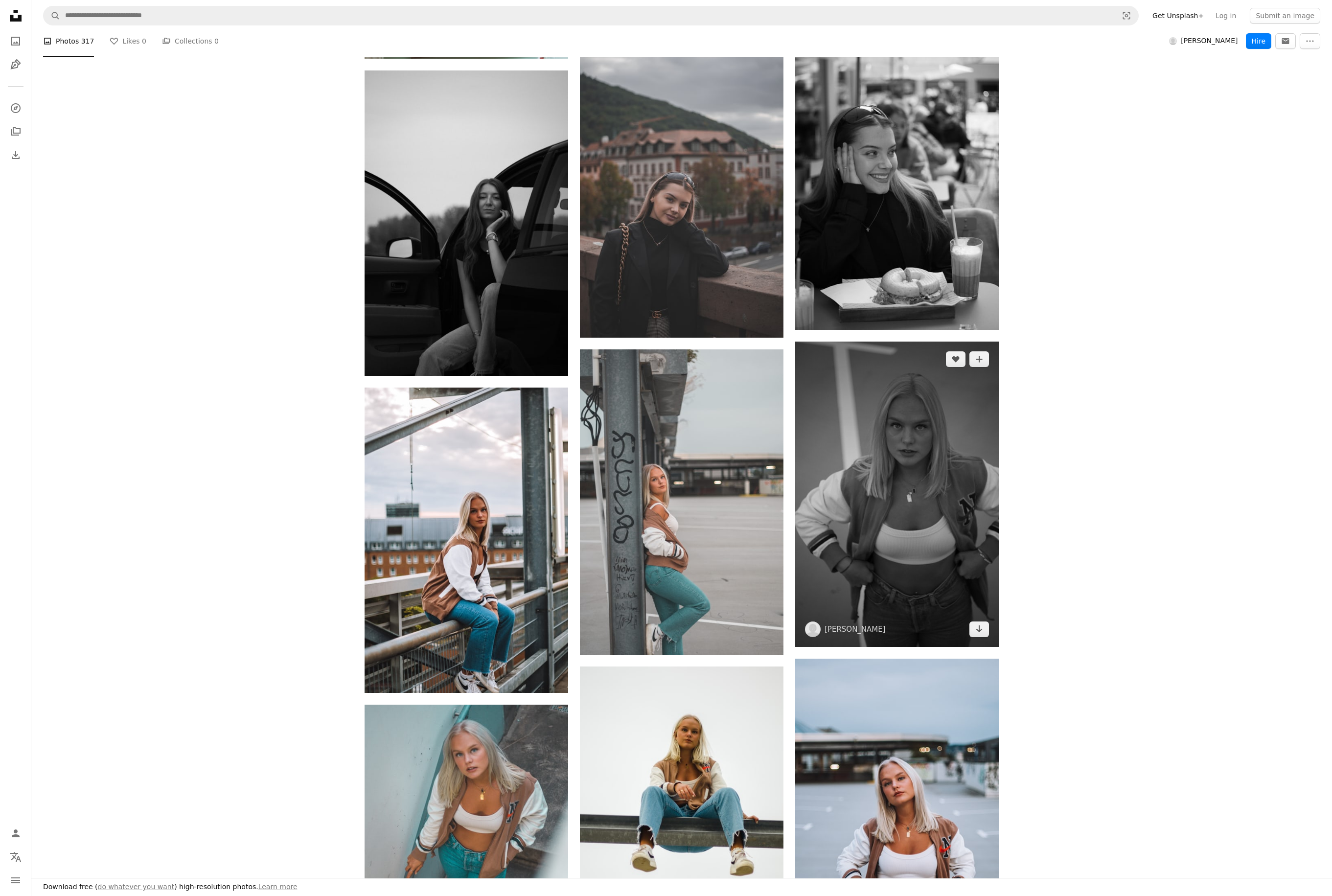
click at [952, 454] on img at bounding box center [896, 494] width 203 height 305
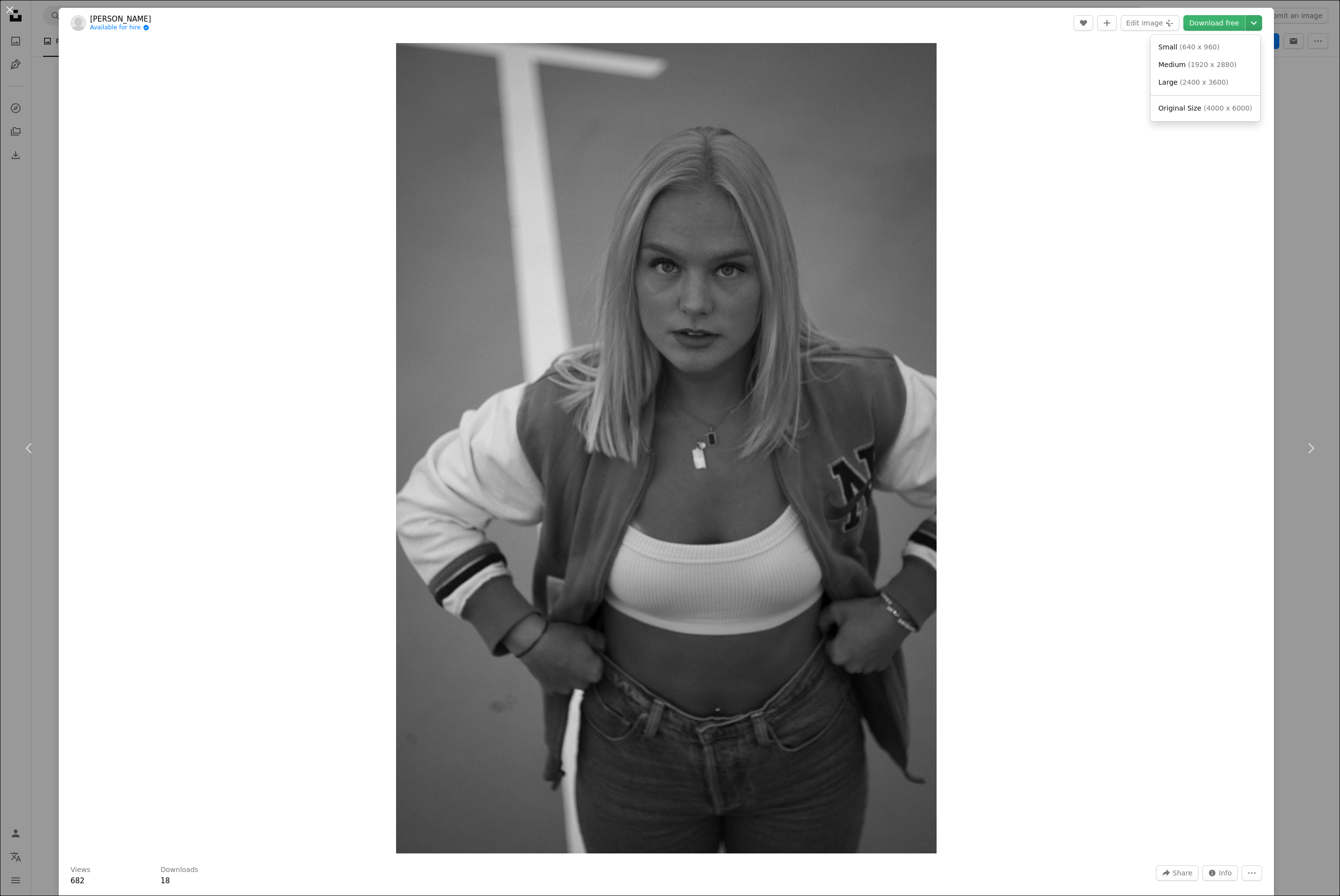
click at [1006, 25] on icon "Chevron down" at bounding box center [1253, 22] width 15 height 12
click at [1006, 83] on span "( 2400 x 3600 )" at bounding box center [1204, 82] width 49 height 8
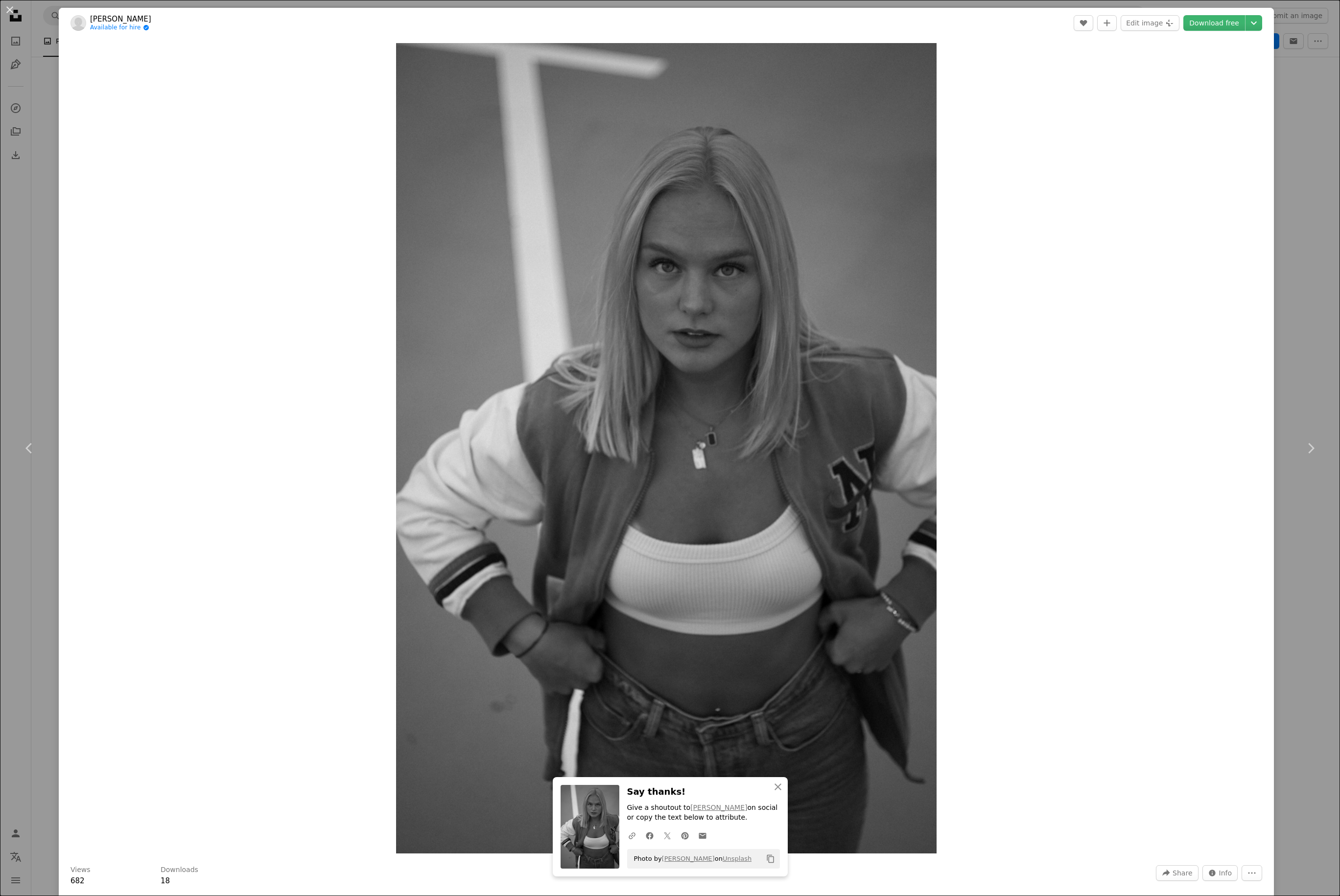
click at [1006, 274] on div "Zoom in" at bounding box center [666, 448] width 1215 height 820
click at [1006, 323] on div "Zoom in" at bounding box center [666, 448] width 1215 height 820
click at [1006, 380] on div "Zoom in" at bounding box center [666, 448] width 1215 height 820
click at [1006, 419] on div "Zoom in" at bounding box center [666, 448] width 1215 height 820
click at [46, 197] on div "An X shape Chevron left Chevron right [PERSON_NAME] Available for hire A checkm…" at bounding box center [670, 448] width 1340 height 896
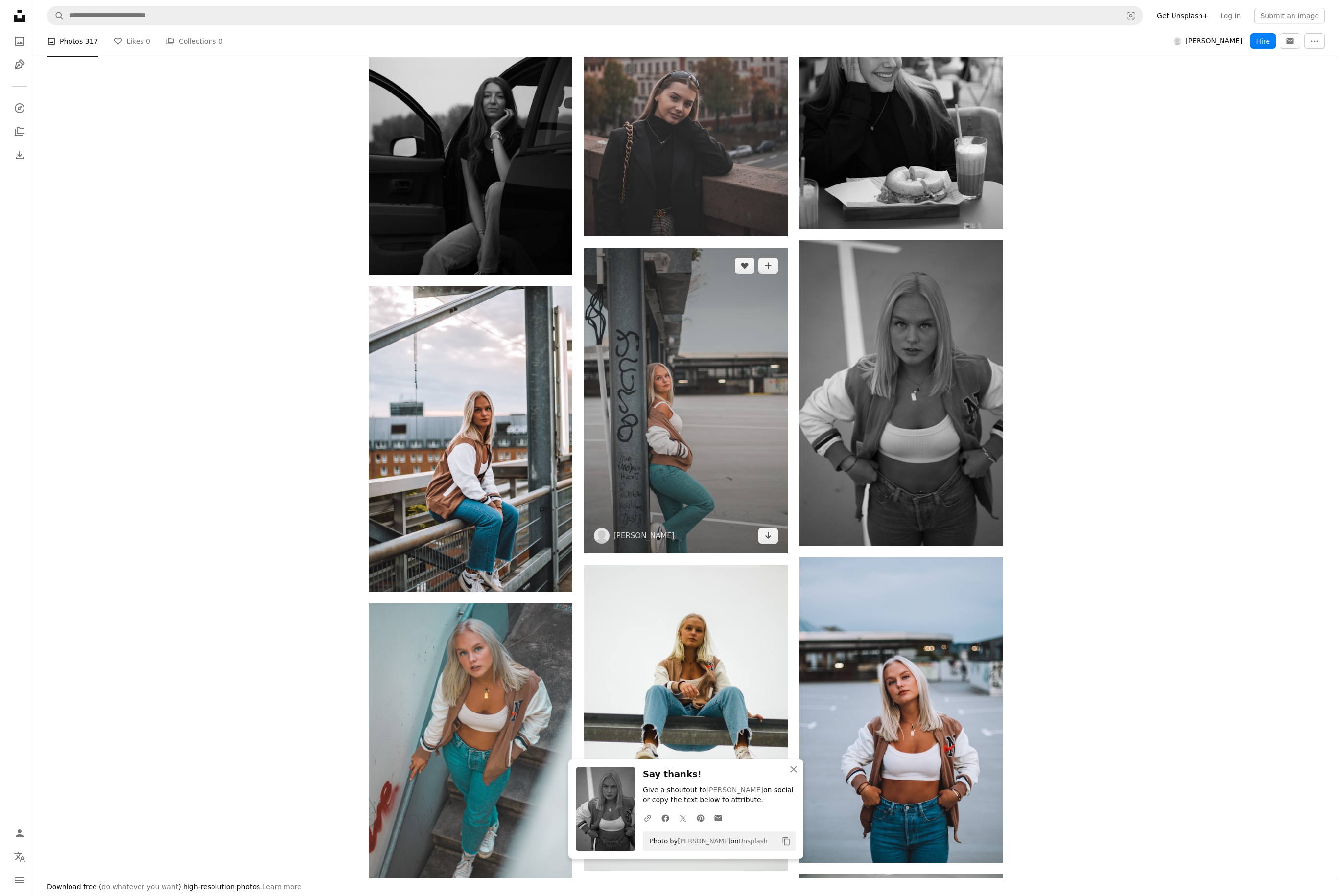
scroll to position [9705, 0]
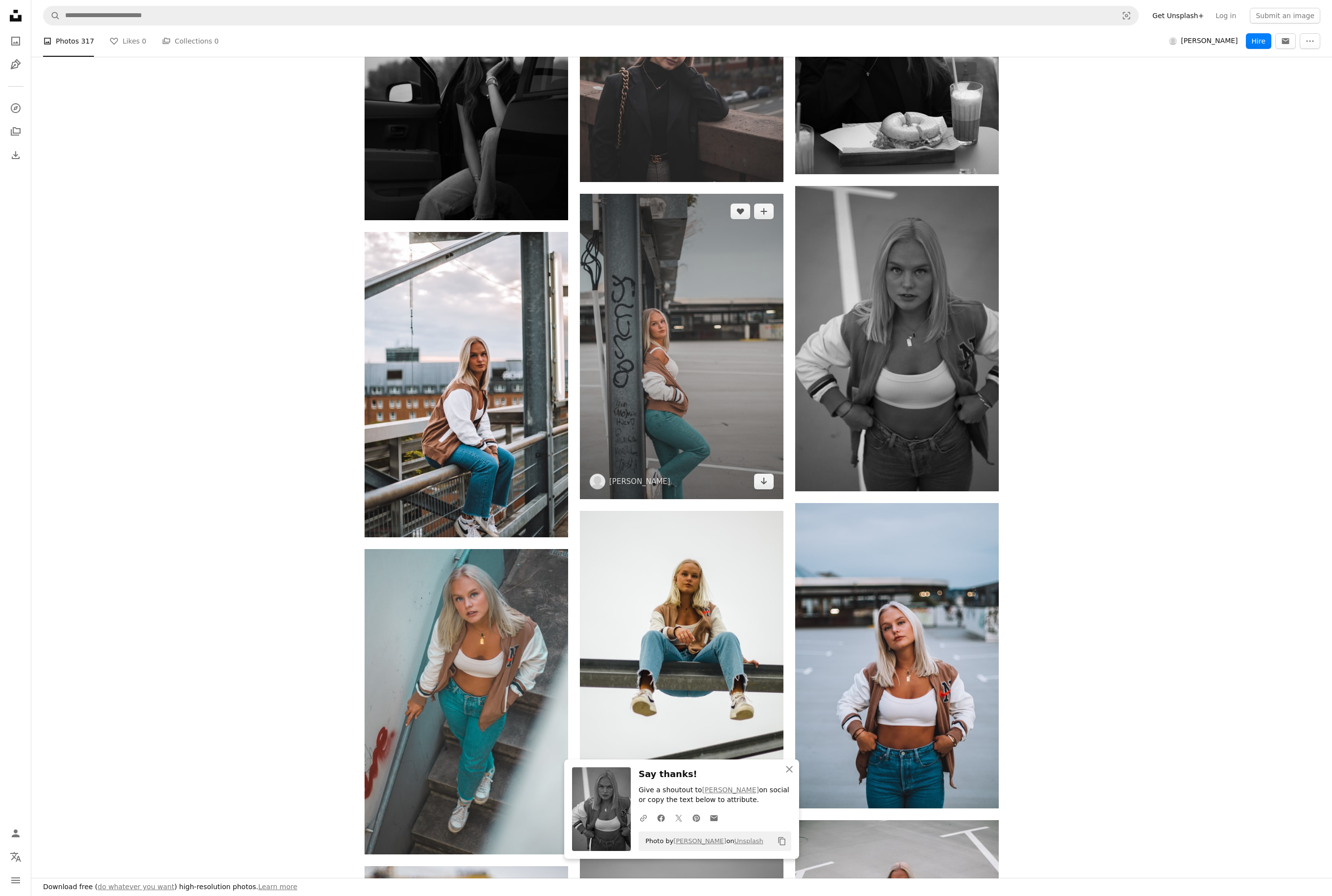
click at [698, 376] on img at bounding box center [681, 346] width 203 height 305
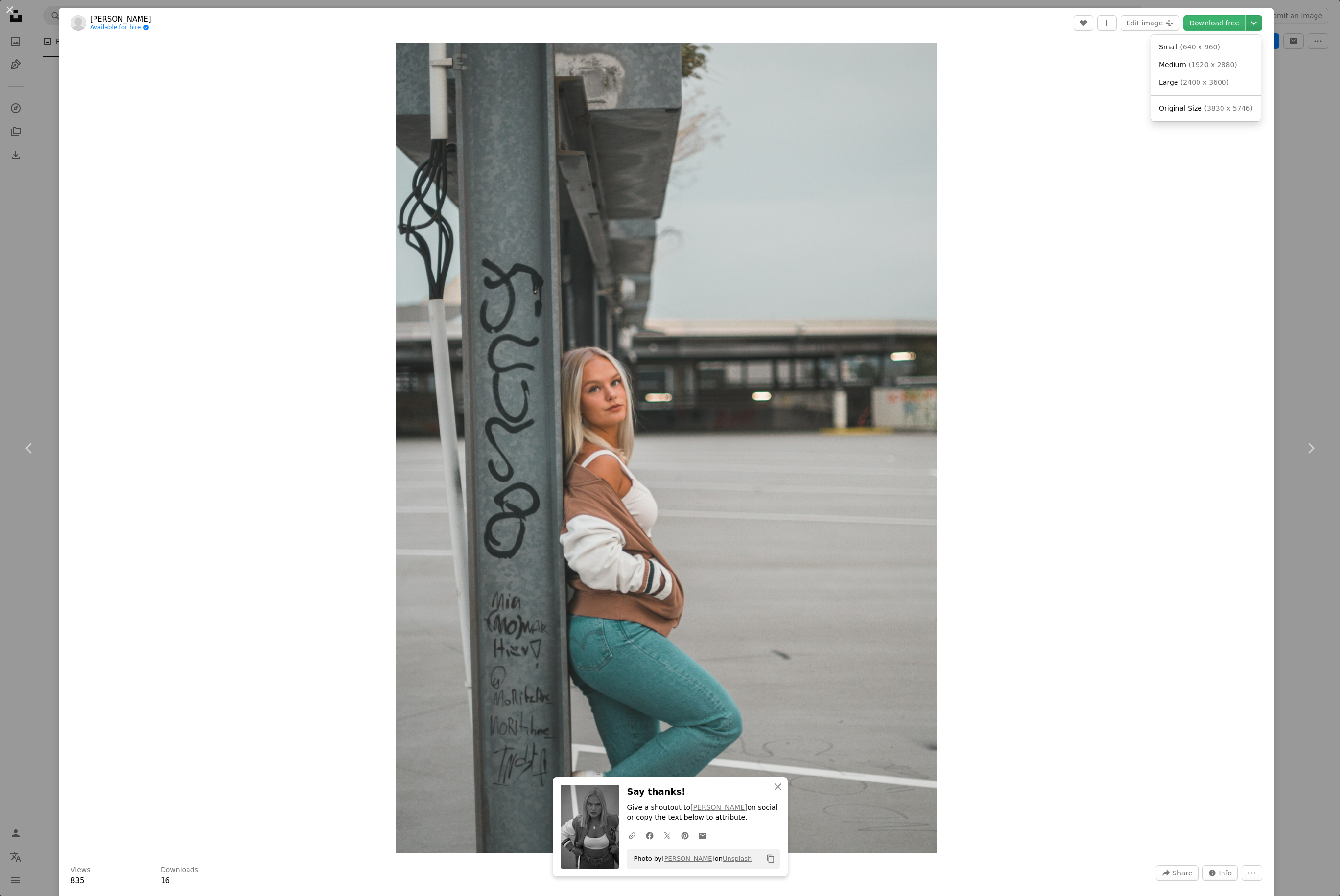
click at [1006, 20] on icon "Chevron down" at bounding box center [1253, 22] width 15 height 12
click at [1006, 76] on link "Large ( 2400 x 3600 )" at bounding box center [1206, 83] width 102 height 18
click at [17, 429] on link "Chevron left" at bounding box center [29, 448] width 59 height 94
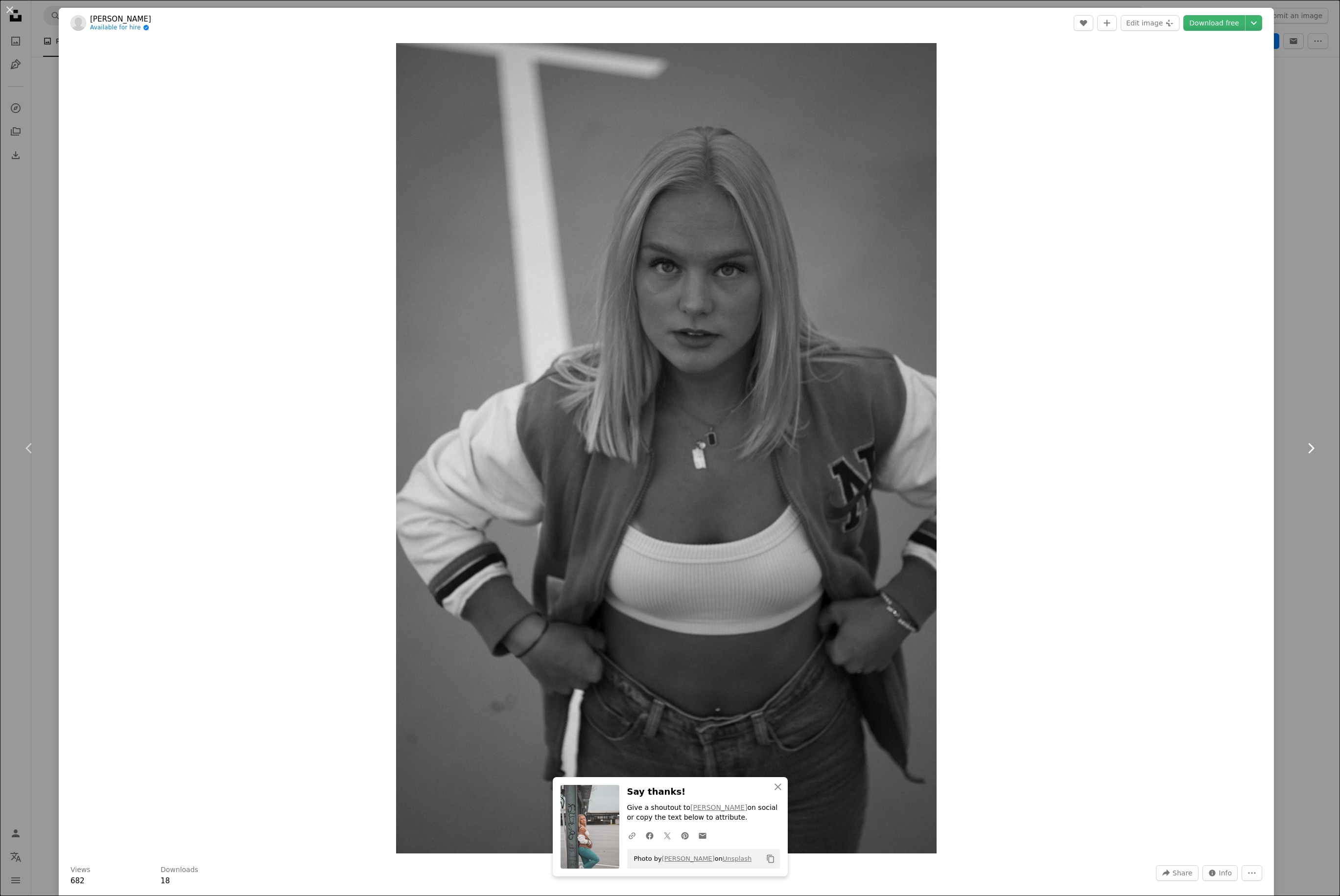
click at [1006, 449] on icon "Chevron right" at bounding box center [1310, 448] width 15 height 15
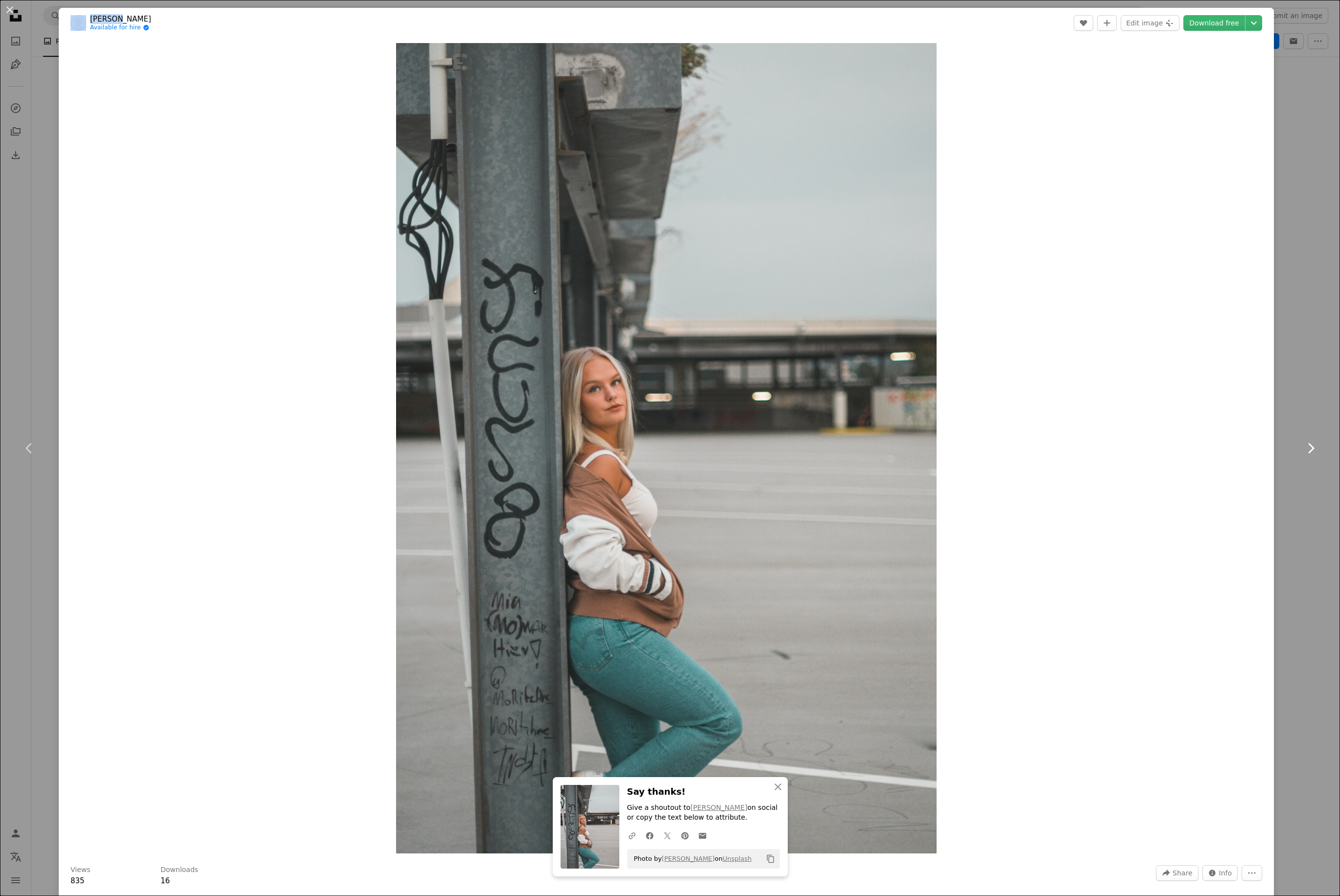
click at [1006, 449] on icon "Chevron right" at bounding box center [1310, 448] width 15 height 15
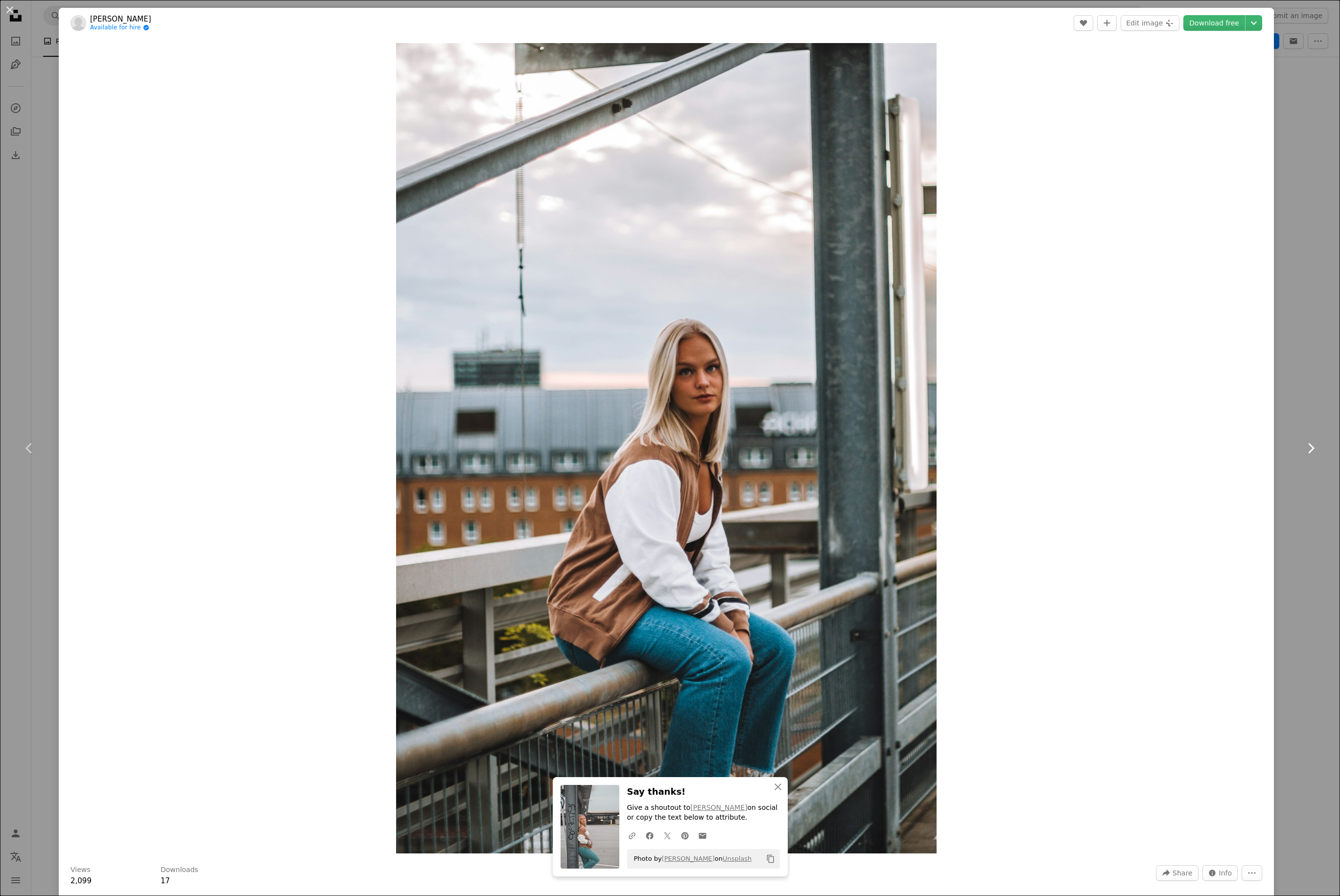
click at [1006, 449] on icon "Chevron right" at bounding box center [1310, 448] width 15 height 15
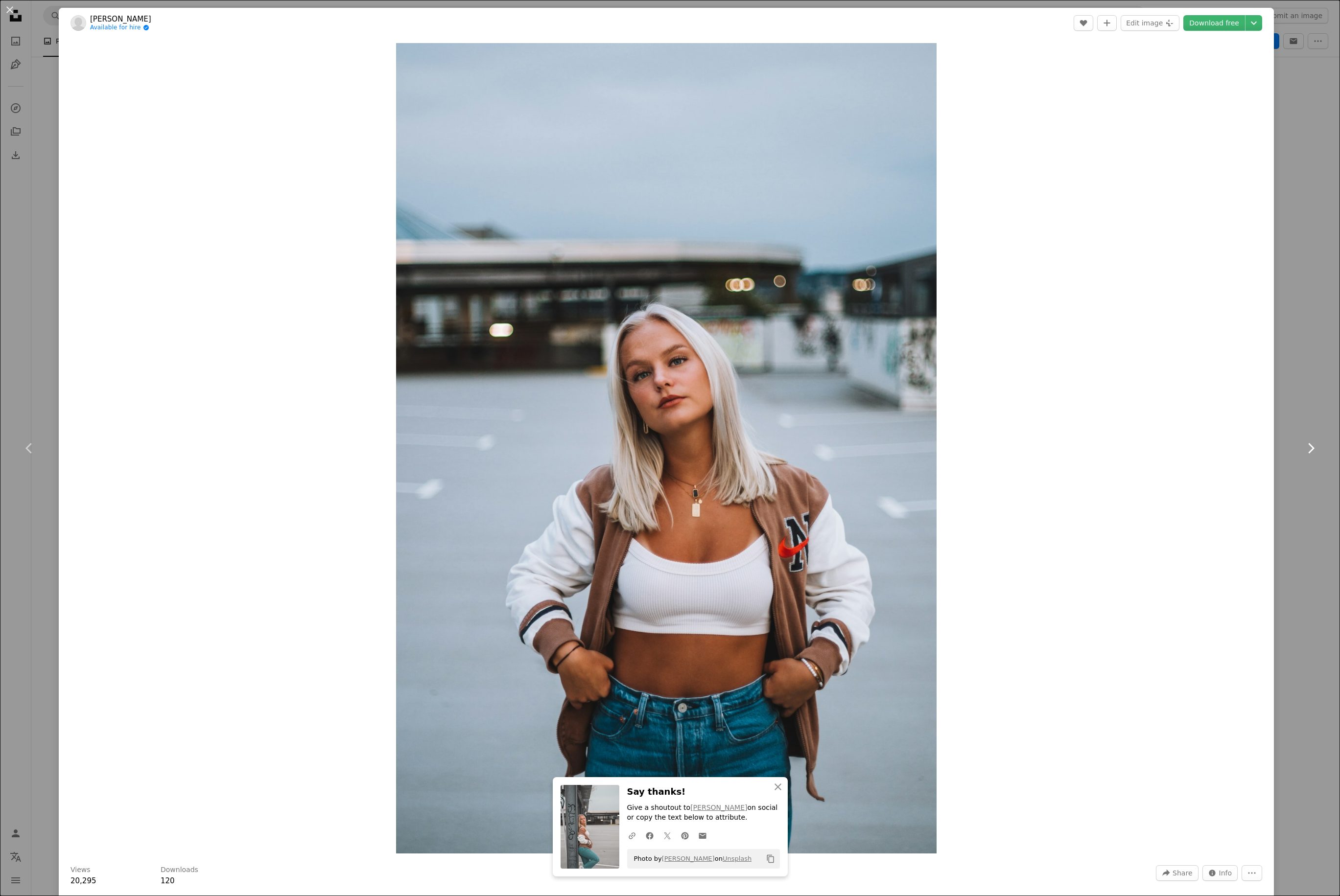
click at [1006, 449] on icon "Chevron right" at bounding box center [1310, 448] width 15 height 15
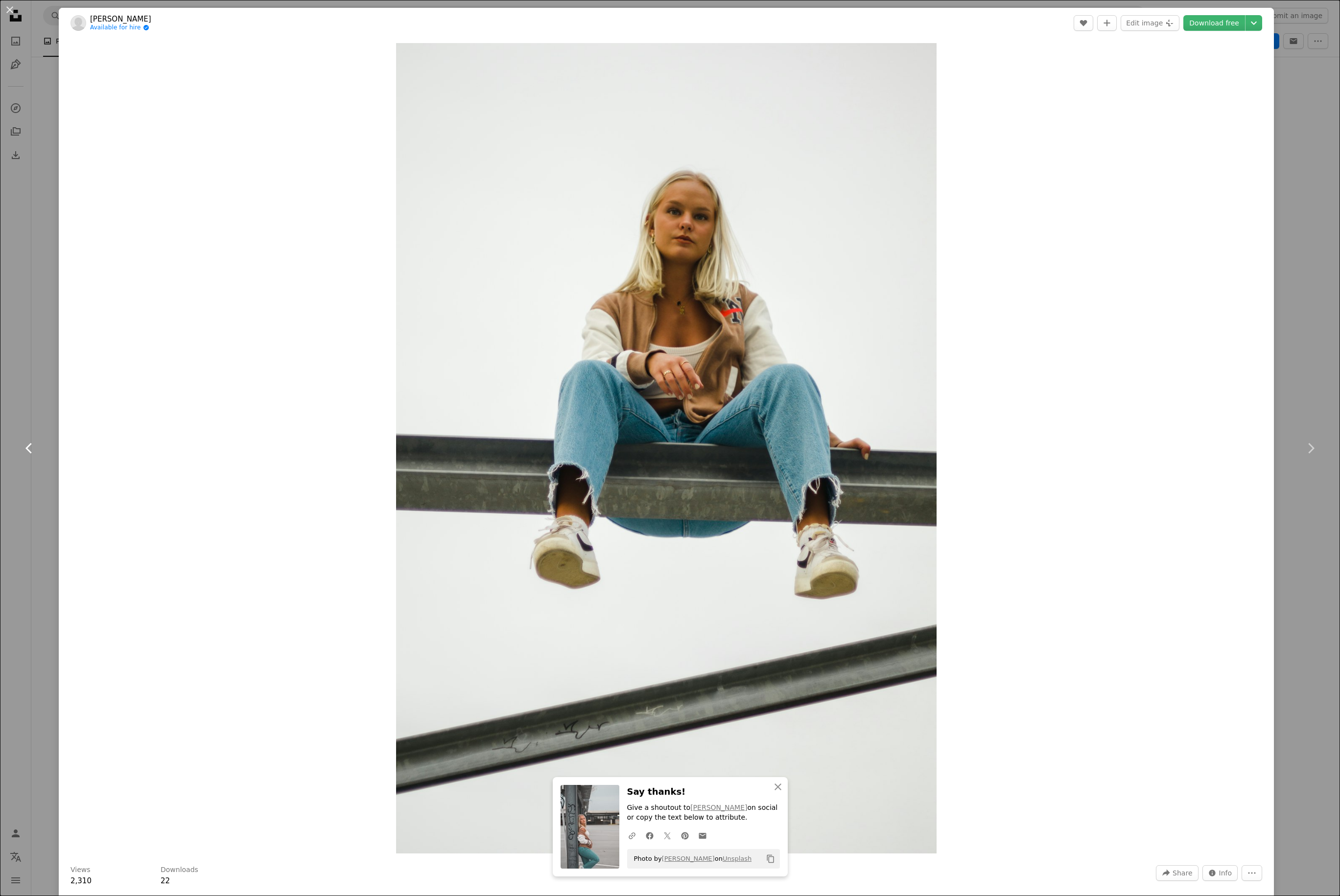
click at [28, 443] on icon "Chevron left" at bounding box center [29, 448] width 15 height 15
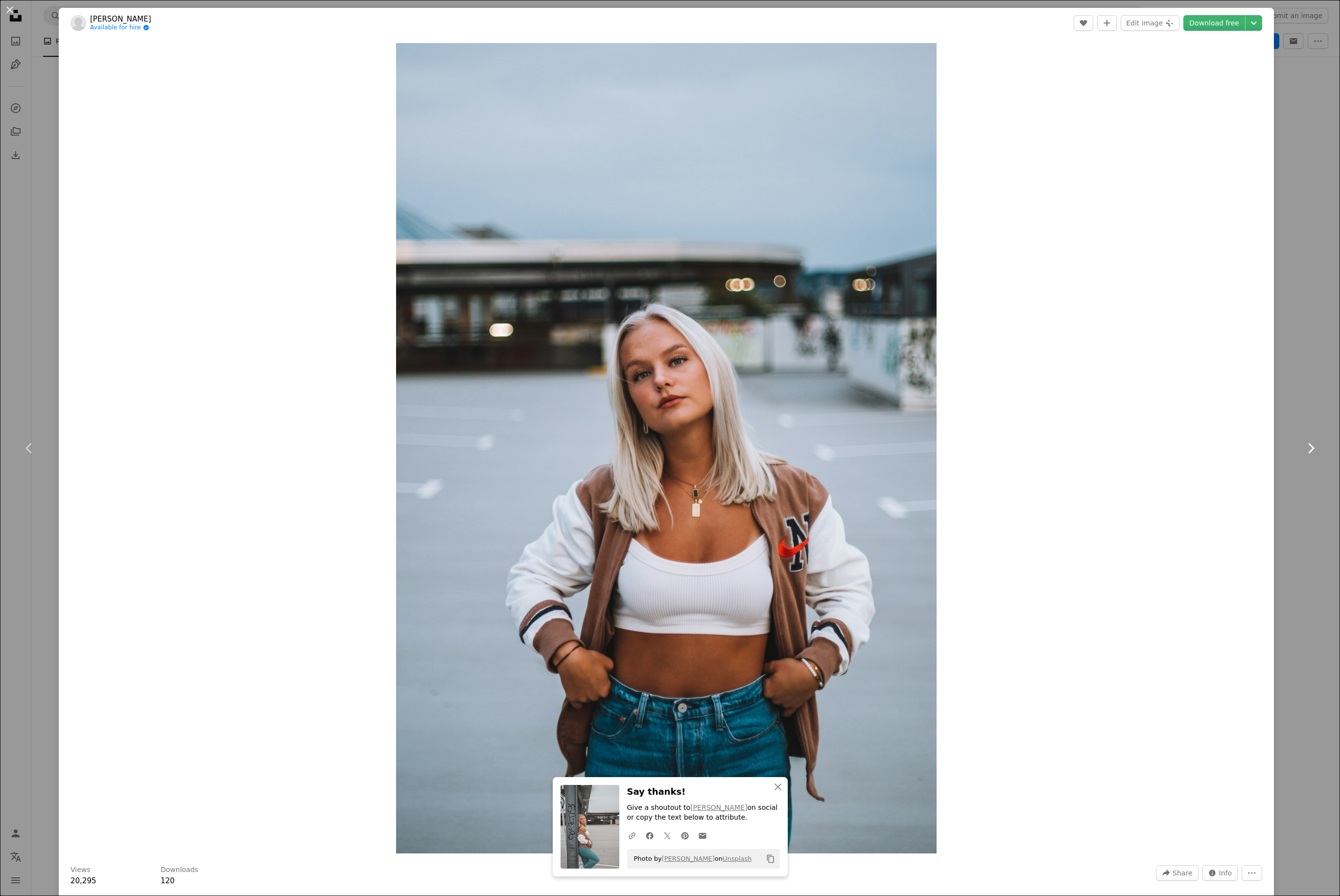
click at [1006, 446] on icon "Chevron right" at bounding box center [1310, 448] width 15 height 15
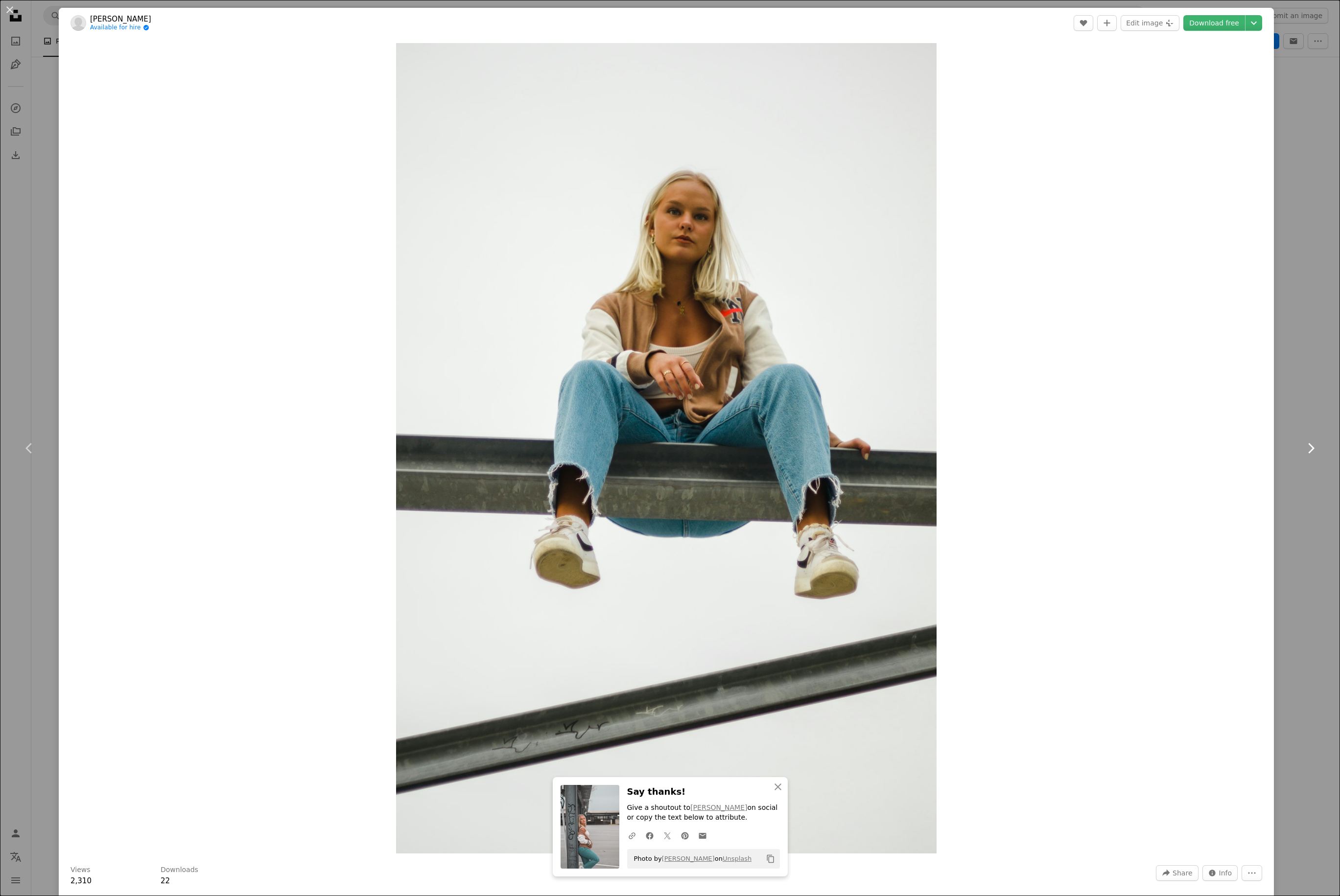
click at [1006, 446] on icon "Chevron right" at bounding box center [1310, 448] width 15 height 15
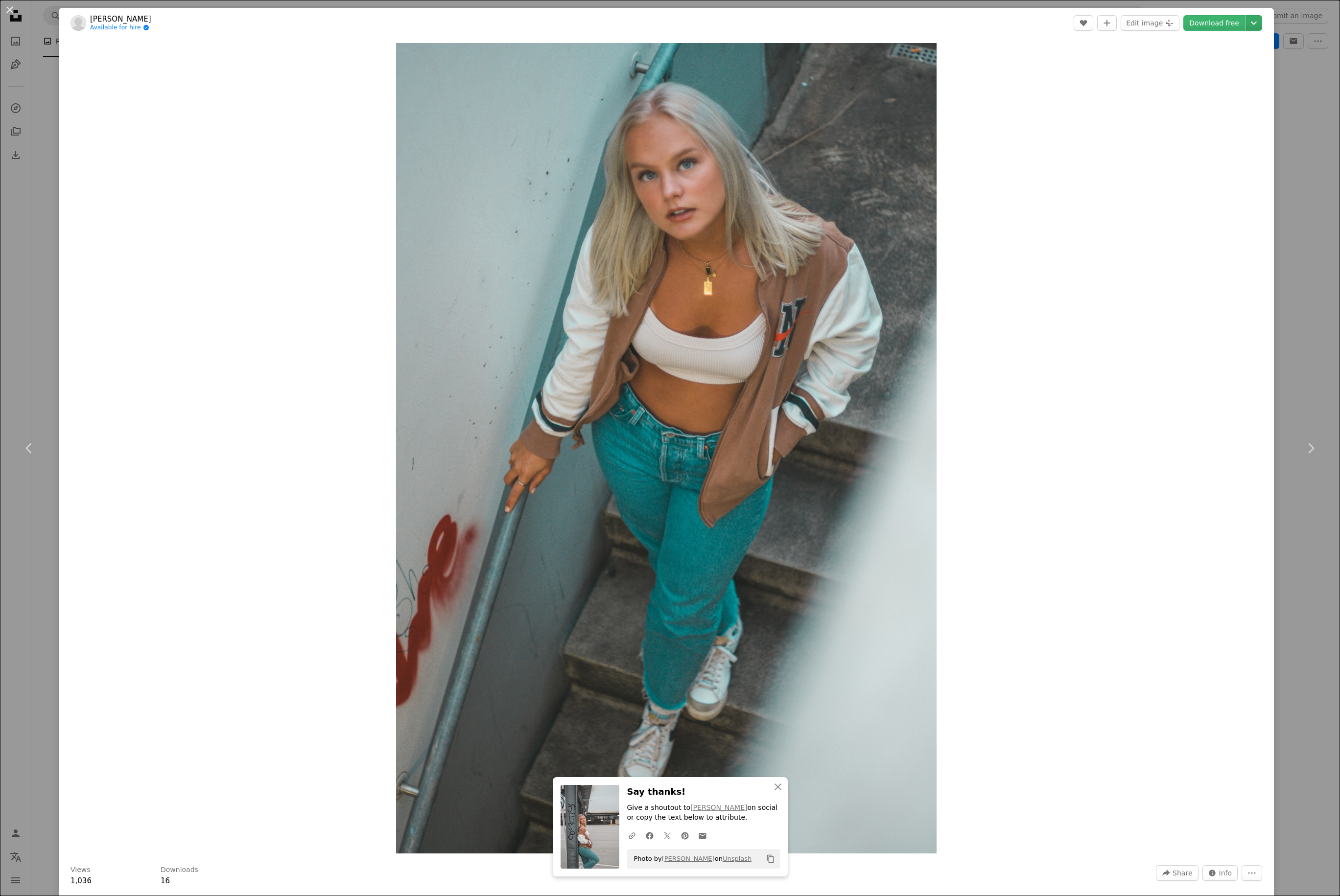
click at [1006, 30] on button "Chevron down" at bounding box center [1253, 23] width 17 height 15
click at [1006, 80] on link "Large ( 2400 x 3600 )" at bounding box center [1206, 83] width 102 height 18
click at [1006, 448] on icon "Chevron right" at bounding box center [1310, 448] width 15 height 15
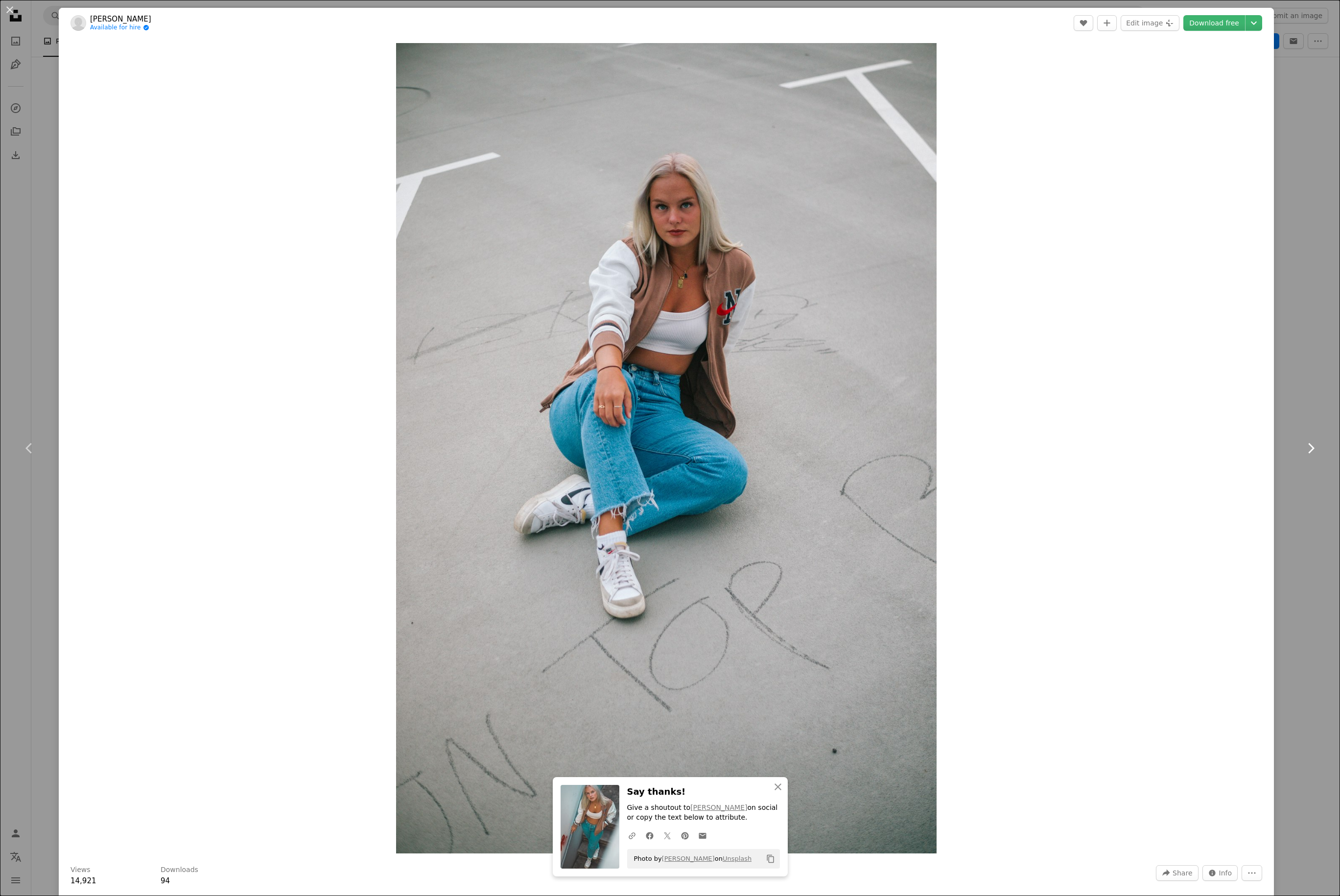
click at [1006, 447] on icon "Chevron right" at bounding box center [1310, 448] width 15 height 15
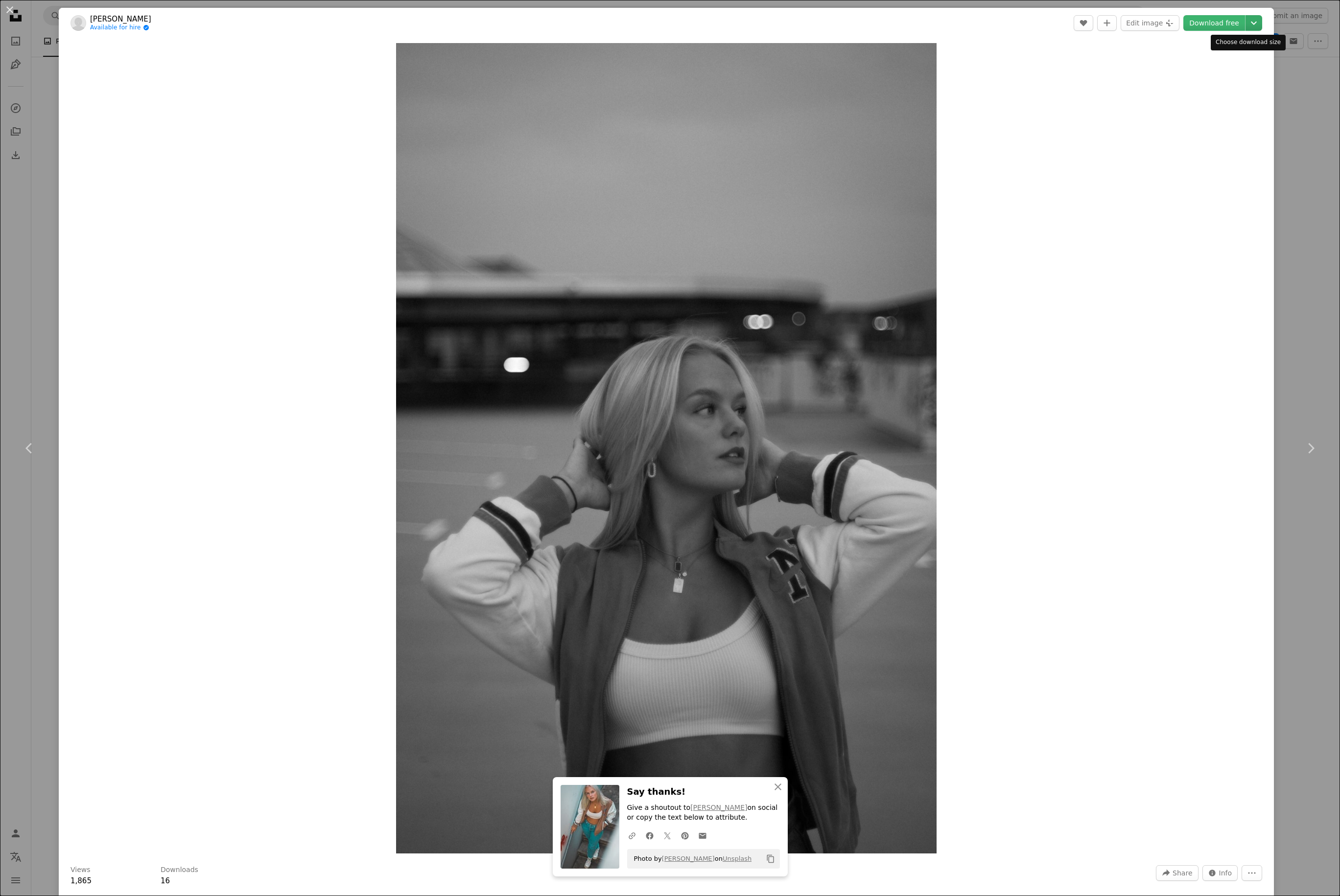
click at [1006, 21] on icon "Chevron down" at bounding box center [1253, 22] width 15 height 12
click at [1006, 83] on link "Large ( 2400 x 3600 )" at bounding box center [1206, 83] width 102 height 18
click at [1006, 445] on icon "Chevron right" at bounding box center [1310, 448] width 15 height 15
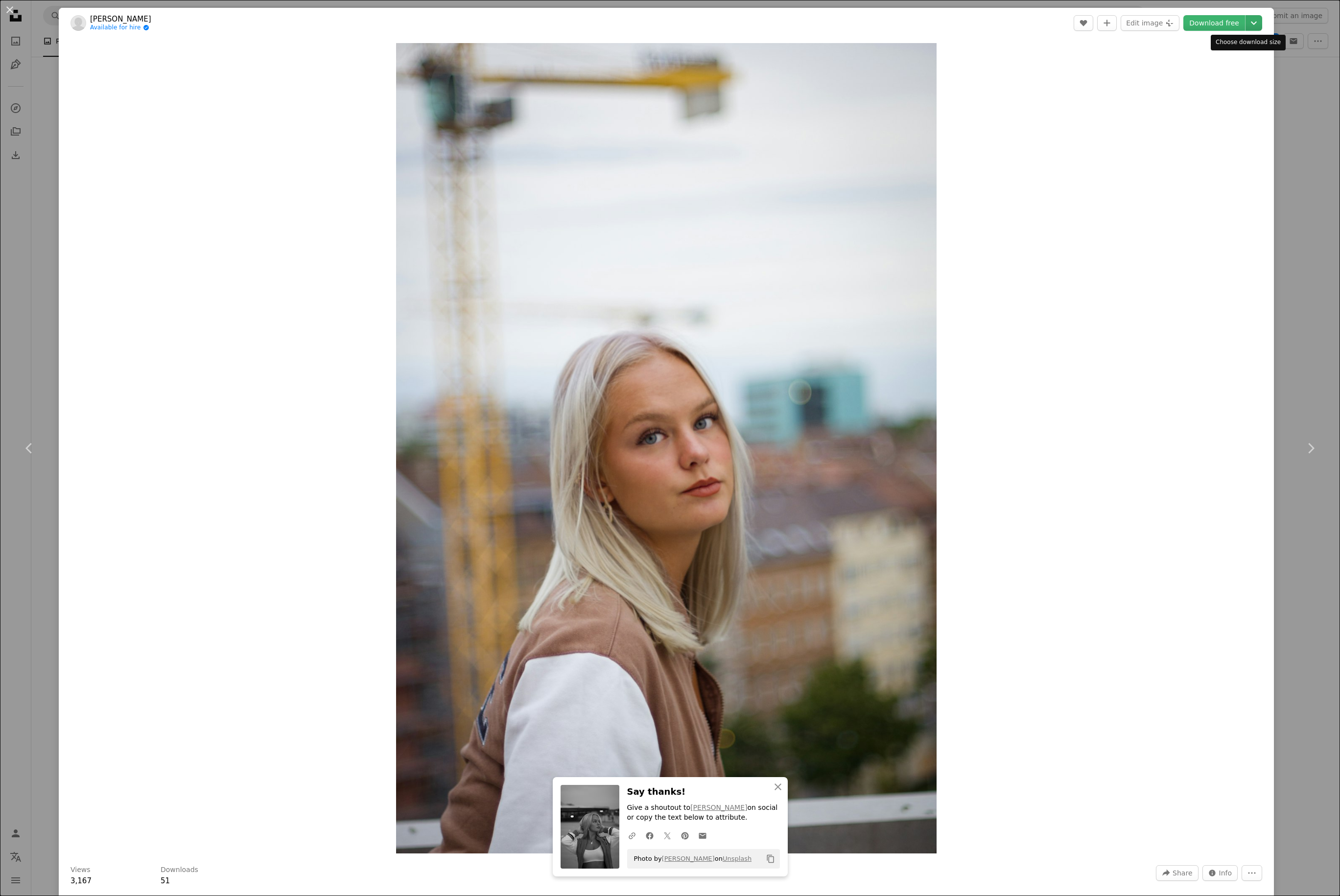
click at [1006, 22] on icon "Chevron down" at bounding box center [1253, 22] width 15 height 12
click at [1006, 86] on link "Large ( 2400 x 3599 )" at bounding box center [1206, 83] width 102 height 18
click at [1006, 448] on icon "Chevron right" at bounding box center [1310, 448] width 15 height 15
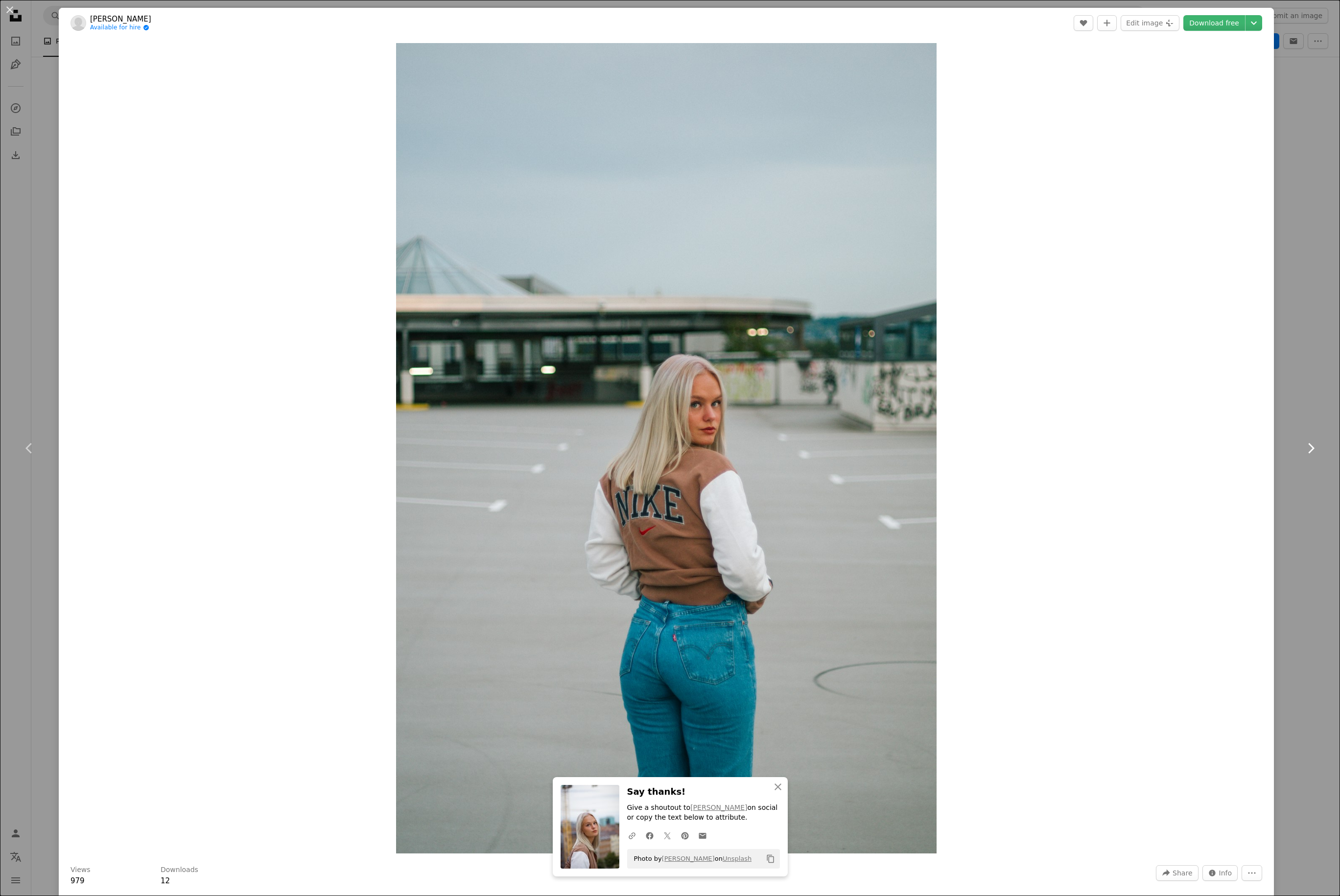
click at [1006, 447] on icon "Chevron right" at bounding box center [1310, 448] width 15 height 15
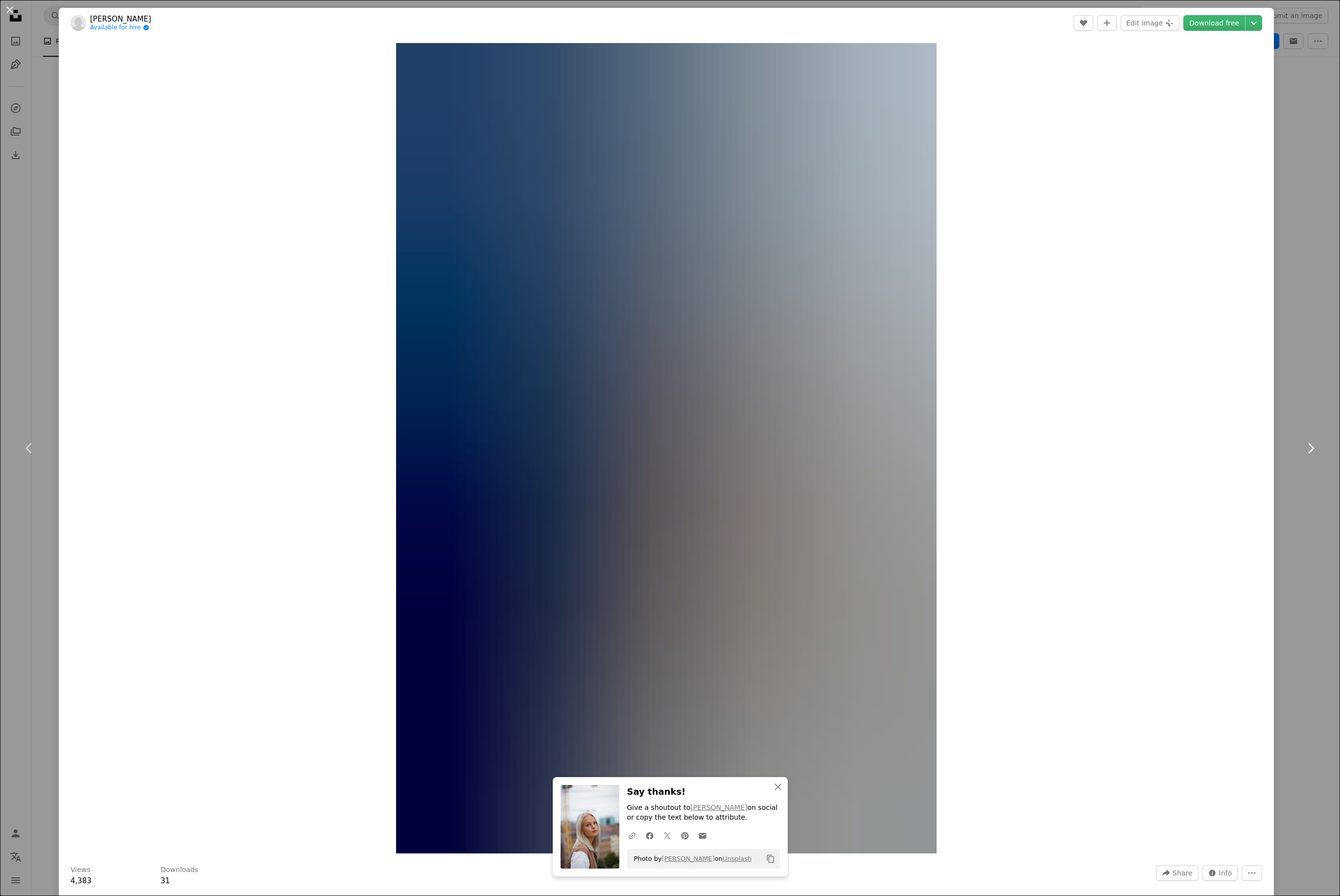
click at [1006, 447] on icon "Chevron right" at bounding box center [1310, 448] width 15 height 15
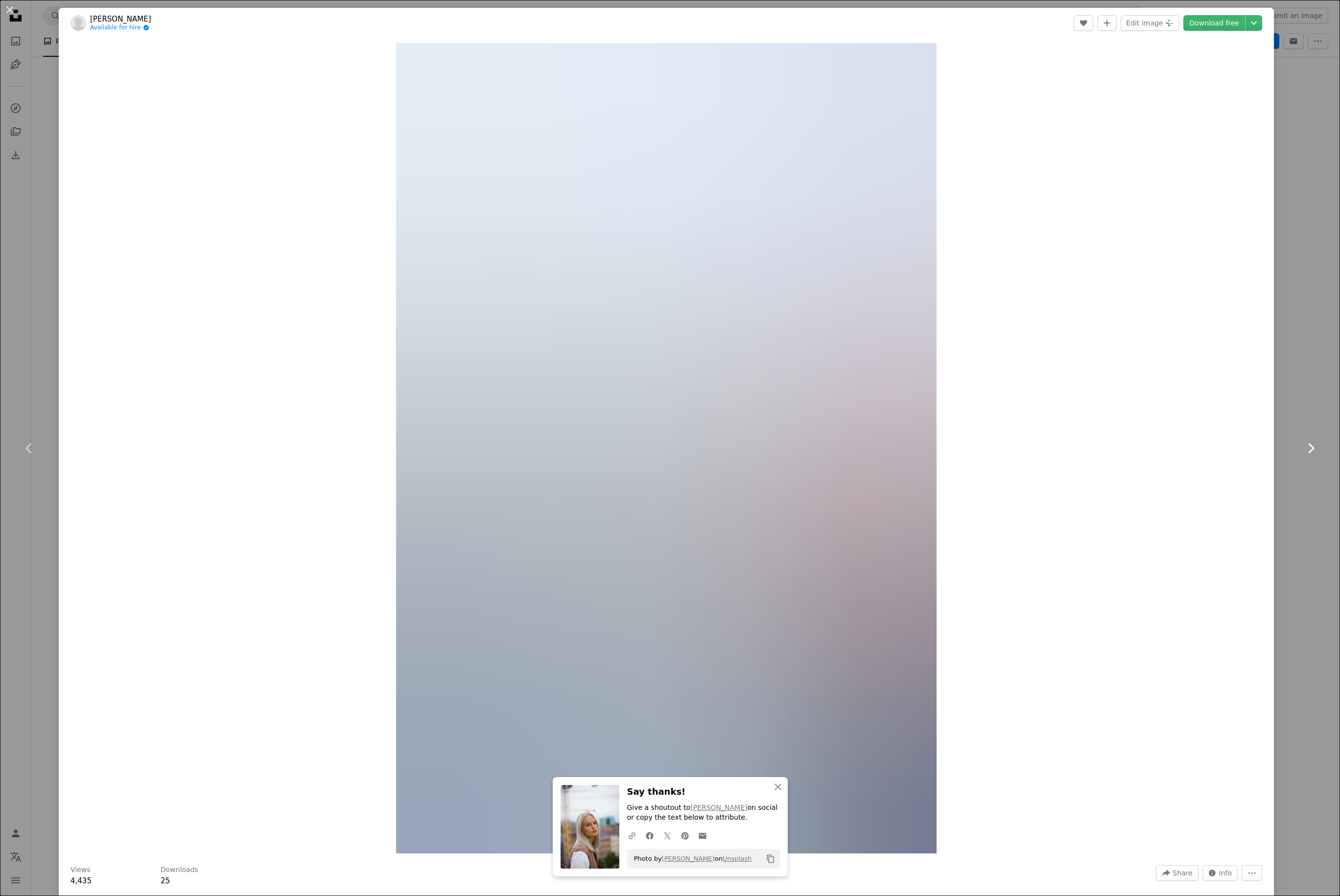
click at [1006, 447] on icon "Chevron right" at bounding box center [1310, 448] width 15 height 15
